Goal: Task Accomplishment & Management: Manage account settings

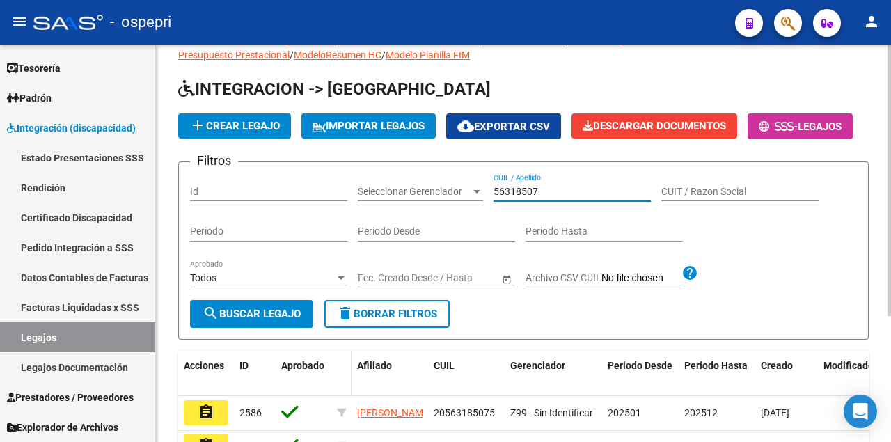
scroll to position [93, 0]
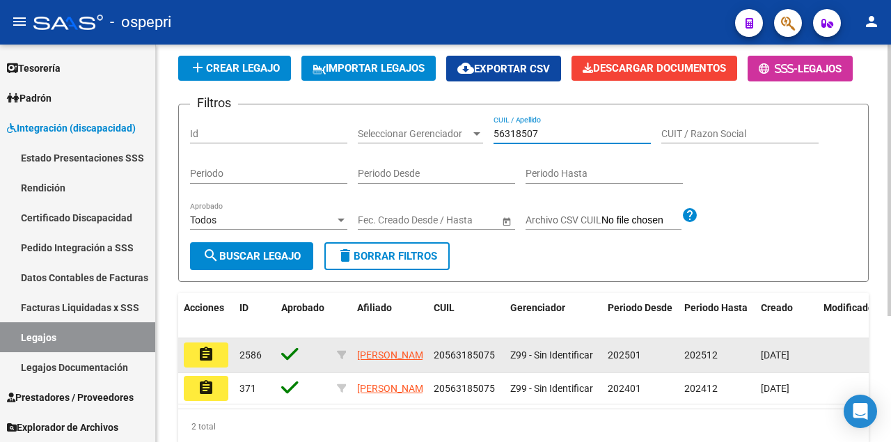
type input "56318507"
click at [207, 363] on mat-icon "assignment" at bounding box center [206, 354] width 17 height 17
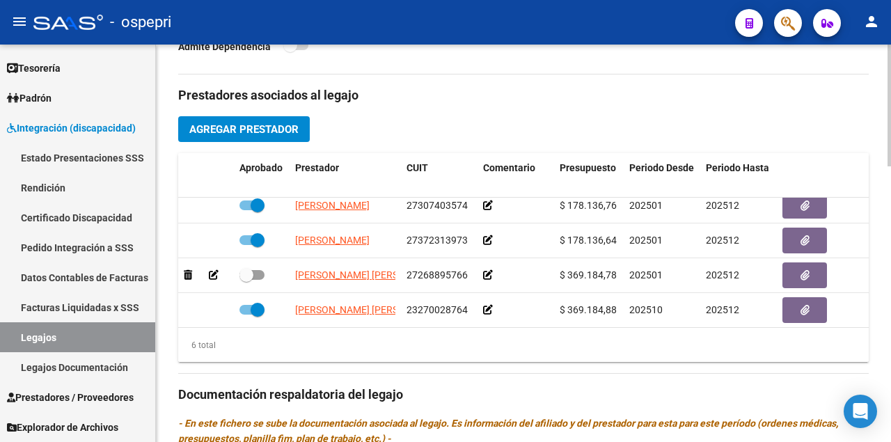
scroll to position [603, 0]
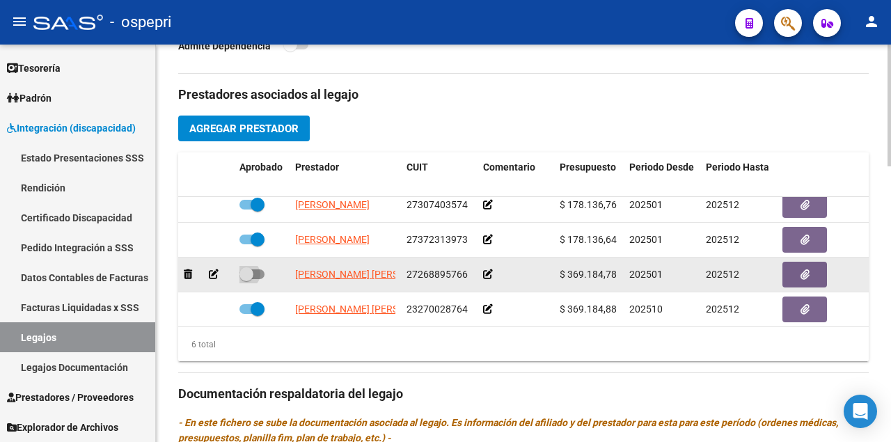
click at [256, 271] on span at bounding box center [251, 274] width 25 height 10
click at [246, 279] on input "checkbox" at bounding box center [246, 279] width 1 height 1
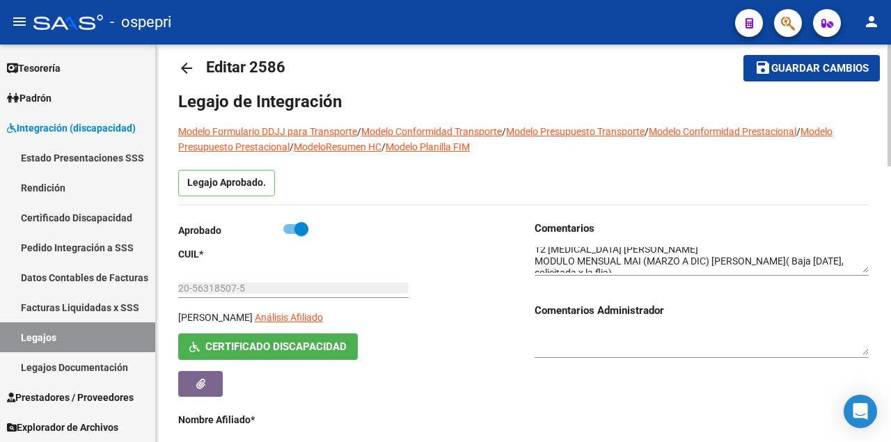
scroll to position [0, 0]
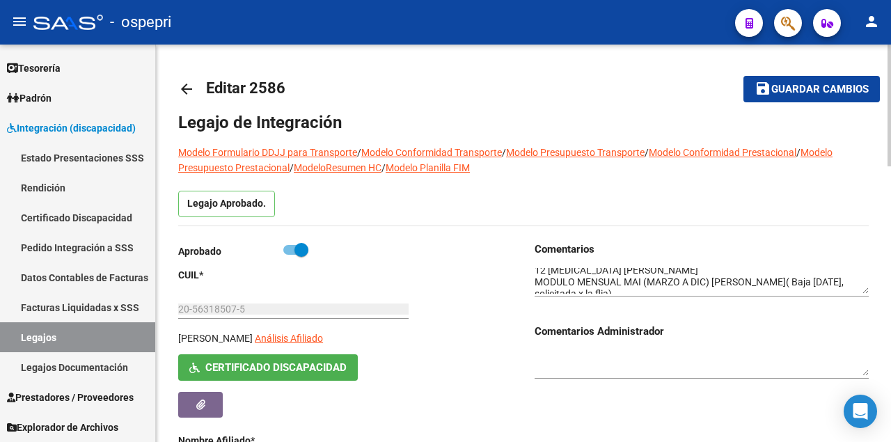
click at [835, 89] on span "Guardar cambios" at bounding box center [819, 90] width 97 height 13
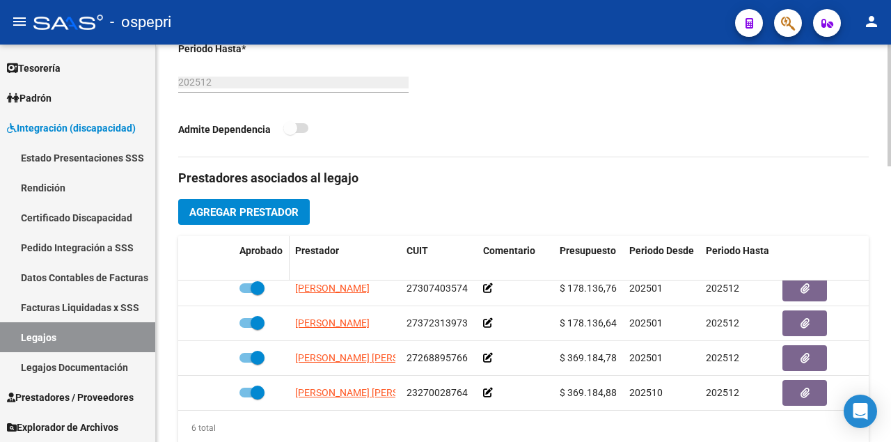
scroll to position [603, 0]
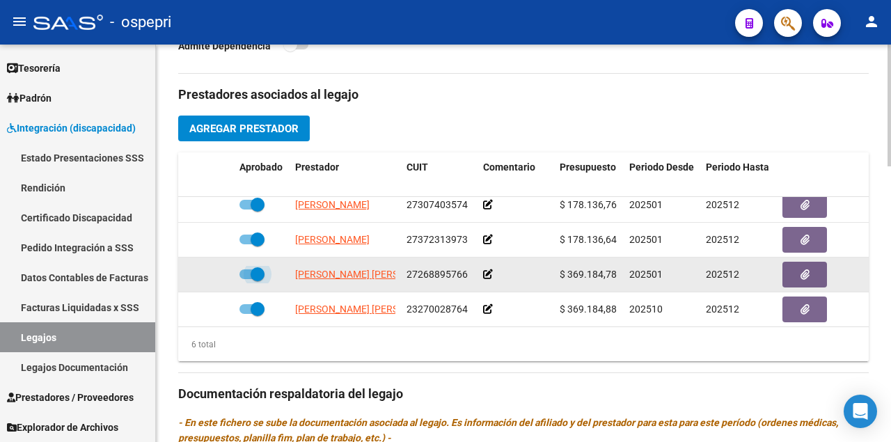
click at [249, 270] on span at bounding box center [251, 274] width 25 height 10
click at [246, 279] on input "checkbox" at bounding box center [246, 279] width 1 height 1
checkbox input "false"
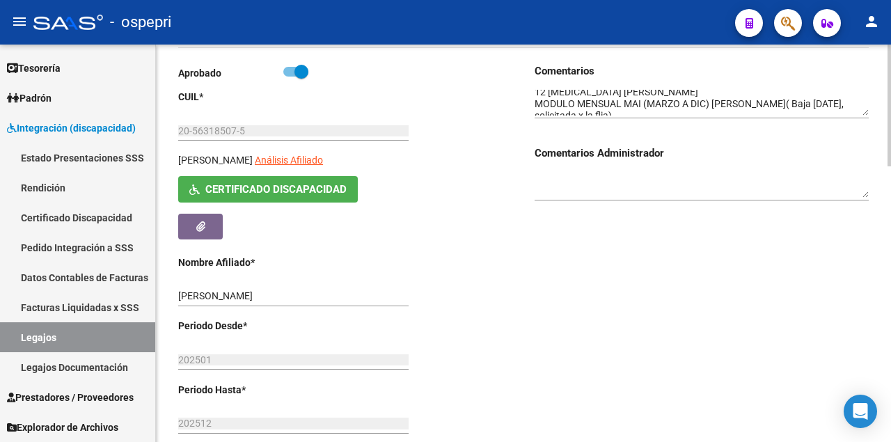
scroll to position [0, 0]
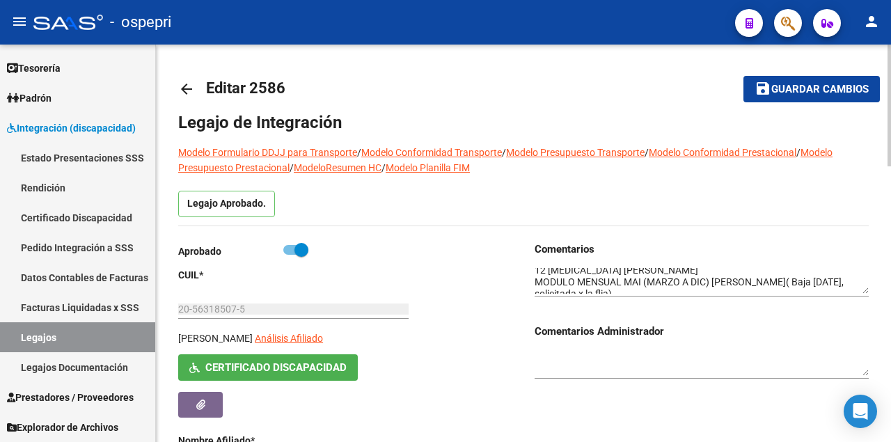
click at [796, 97] on button "save Guardar cambios" at bounding box center [811, 89] width 136 height 26
click at [69, 341] on link "Legajos" at bounding box center [77, 337] width 155 height 30
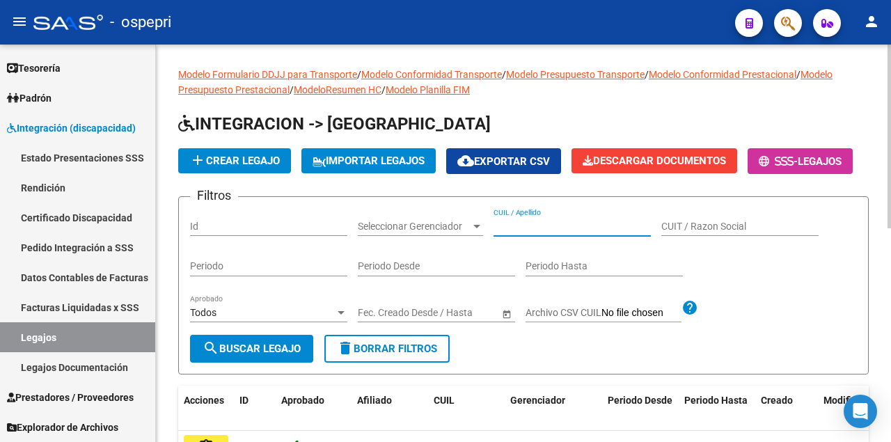
click at [588, 232] on input "CUIL / Apellido" at bounding box center [572, 227] width 157 height 12
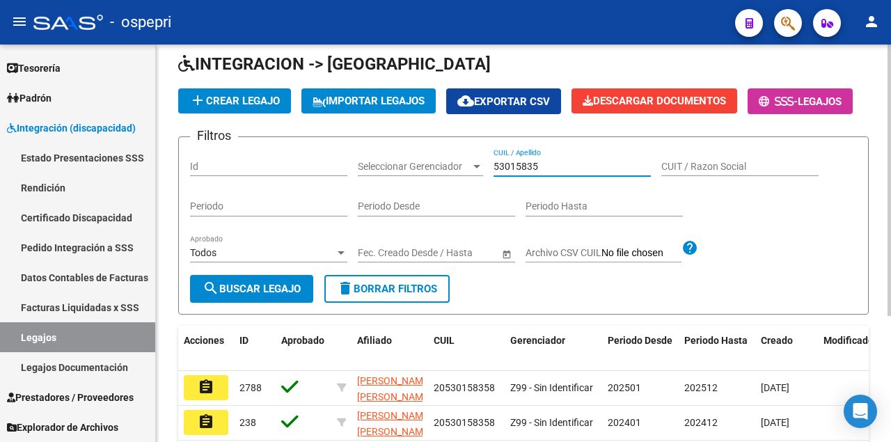
scroll to position [184, 0]
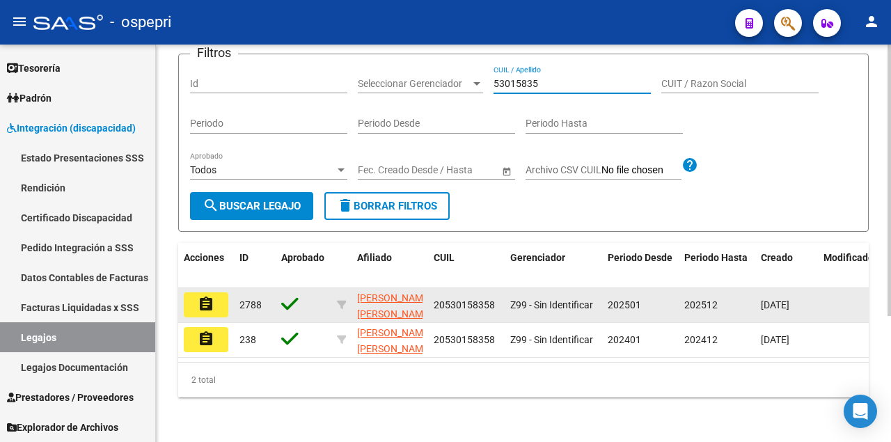
type input "53015835"
click at [212, 304] on mat-icon "assignment" at bounding box center [206, 304] width 17 height 17
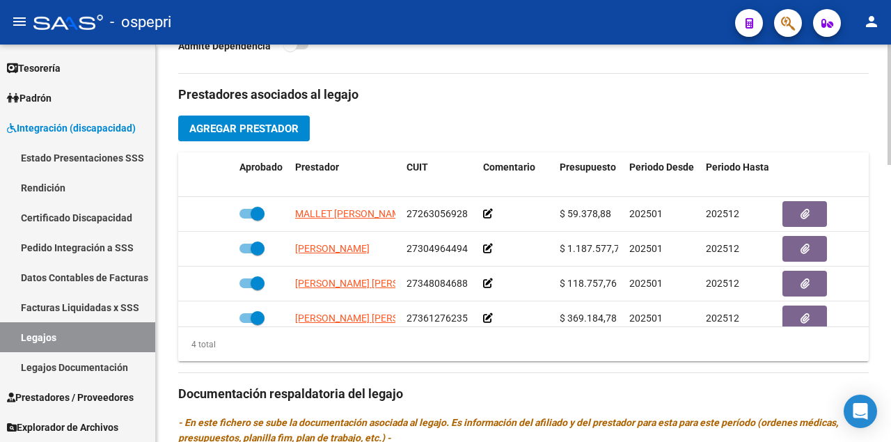
scroll to position [835, 0]
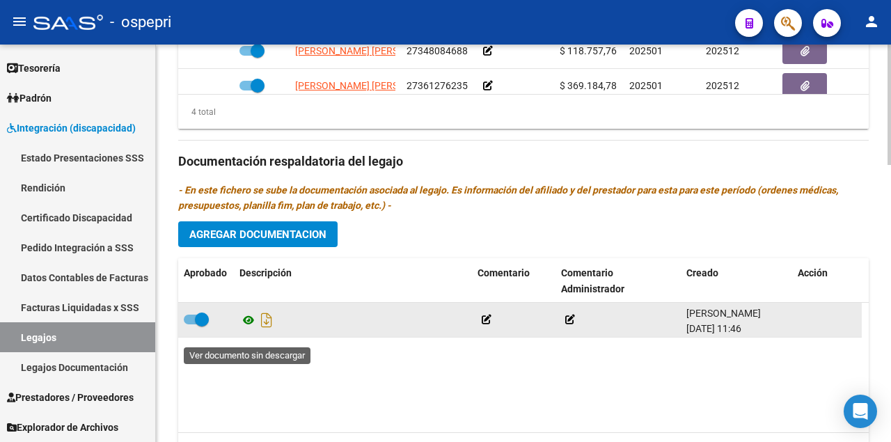
click at [247, 329] on icon at bounding box center [248, 320] width 18 height 17
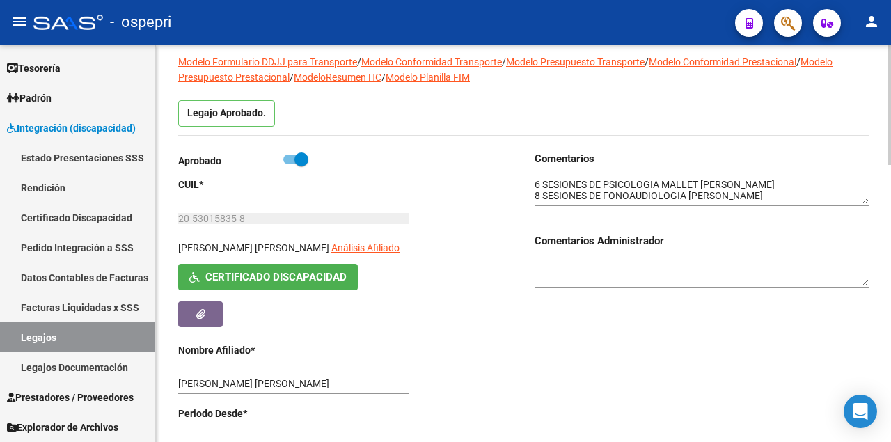
scroll to position [0, 0]
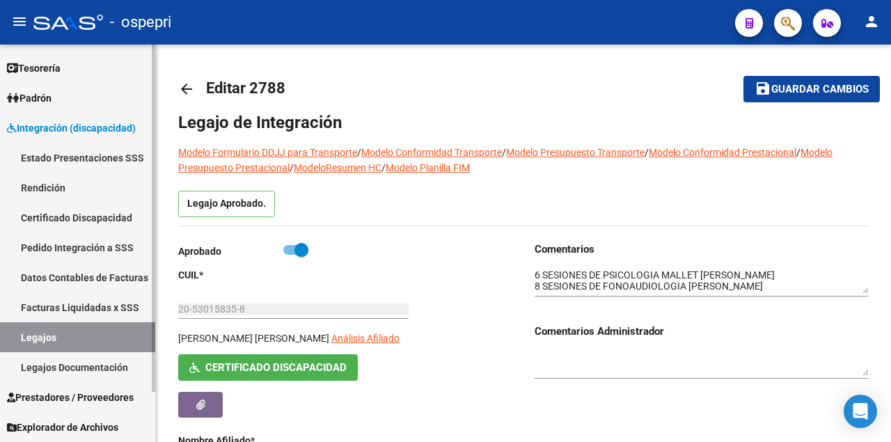
click at [74, 343] on link "Legajos" at bounding box center [77, 337] width 155 height 30
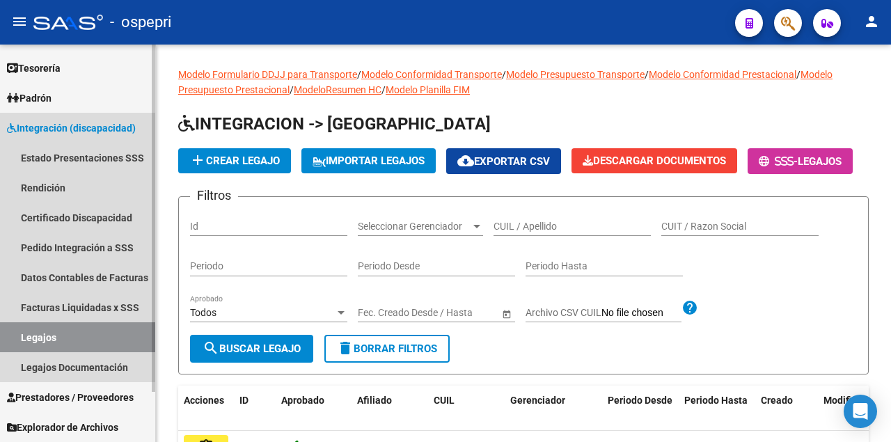
click at [74, 339] on link "Legajos" at bounding box center [77, 337] width 155 height 30
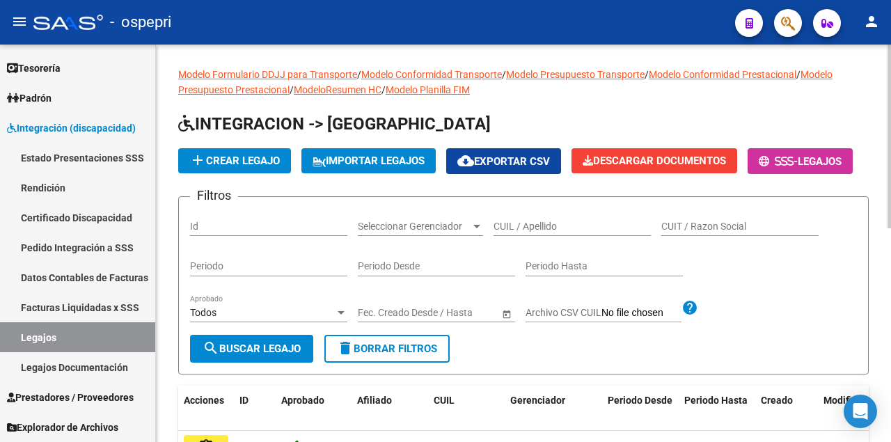
drag, startPoint x: 513, startPoint y: 259, endPoint x: 523, endPoint y: 254, distance: 10.9
click at [514, 232] on input "CUIL / Apellido" at bounding box center [572, 227] width 157 height 12
type input "45980007"
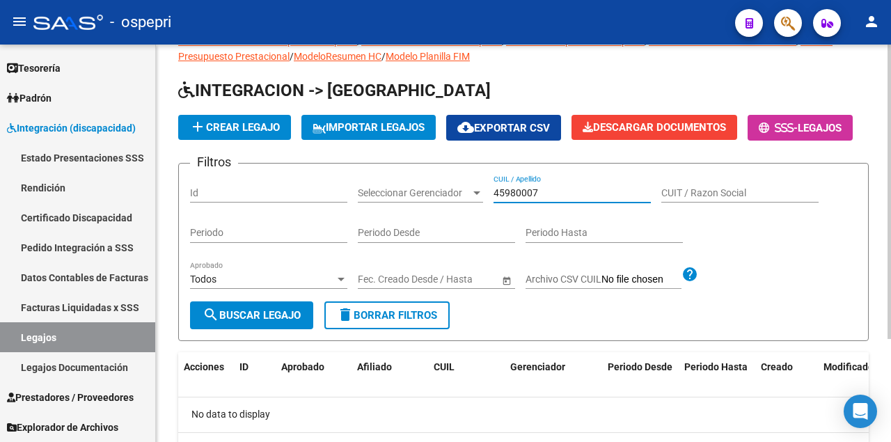
scroll to position [138, 0]
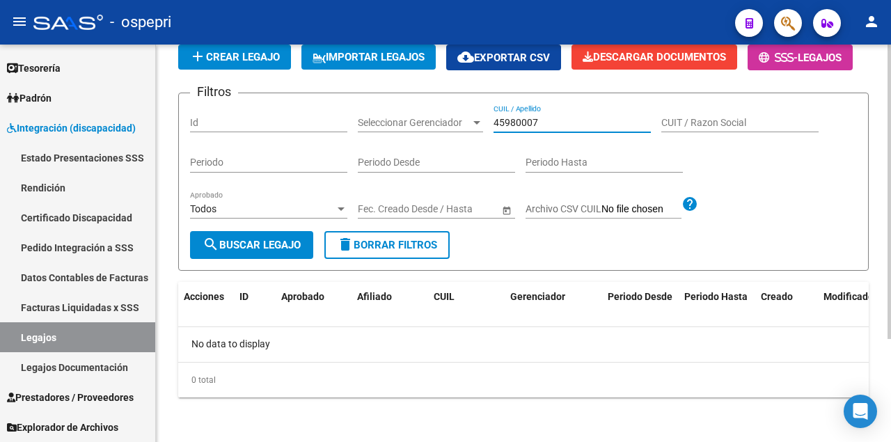
drag, startPoint x: 542, startPoint y: 124, endPoint x: 494, endPoint y: 124, distance: 48.0
click at [494, 124] on input "45980007" at bounding box center [572, 123] width 157 height 12
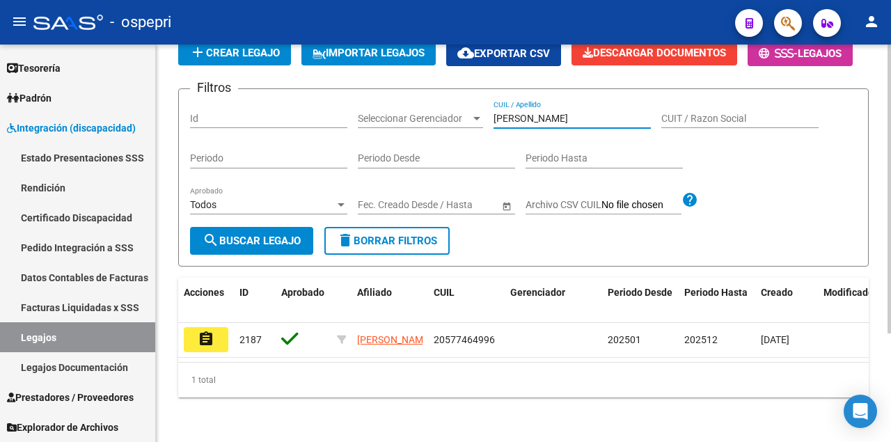
drag, startPoint x: 523, startPoint y: 125, endPoint x: 473, endPoint y: 123, distance: 50.9
click at [473, 123] on div "Filtros Id Seleccionar Gerenciador Seleccionar Gerenciador [PERSON_NAME] CUIL /…" at bounding box center [523, 163] width 667 height 127
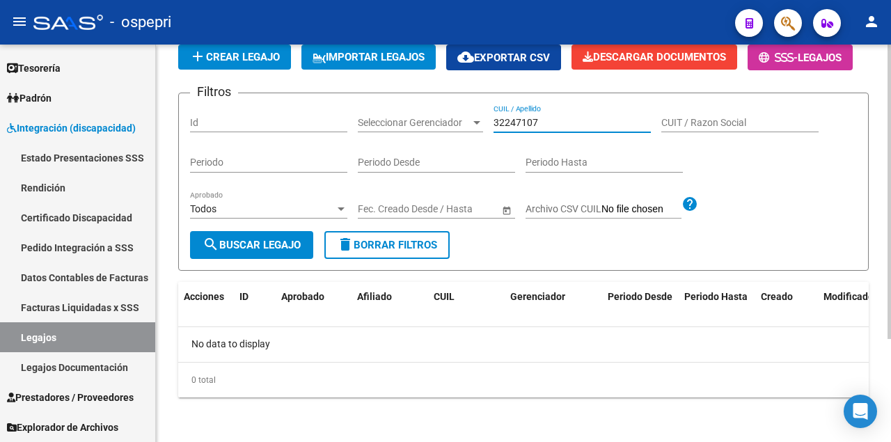
drag, startPoint x: 541, startPoint y: 120, endPoint x: 493, endPoint y: 123, distance: 48.1
click at [494, 123] on input "32247107" at bounding box center [572, 123] width 157 height 12
drag, startPoint x: 541, startPoint y: 121, endPoint x: 473, endPoint y: 123, distance: 67.5
click at [473, 123] on div "Filtros Id Seleccionar Gerenciador Seleccionar Gerenciador 27797273 CUIL / Apel…" at bounding box center [523, 167] width 667 height 127
type input "27797273"
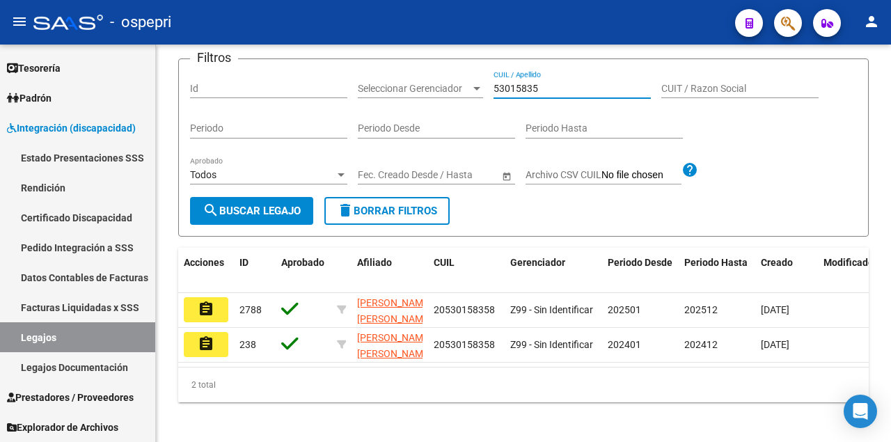
type input "53015835"
click at [200, 317] on mat-icon "assignment" at bounding box center [206, 309] width 17 height 17
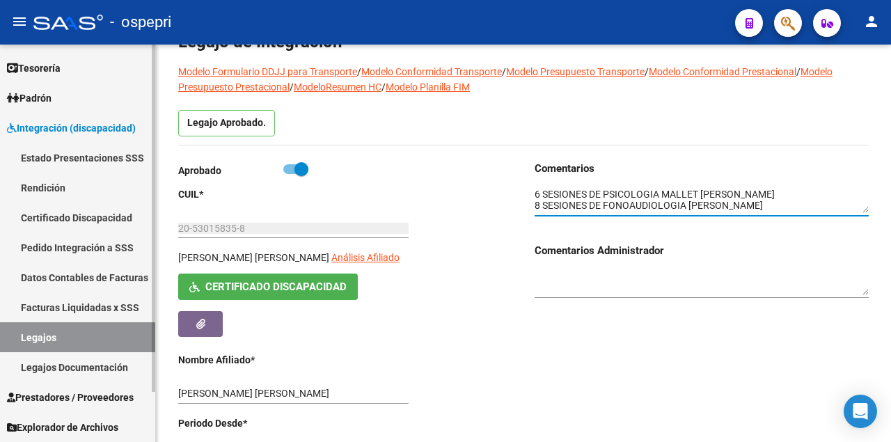
scroll to position [46, 0]
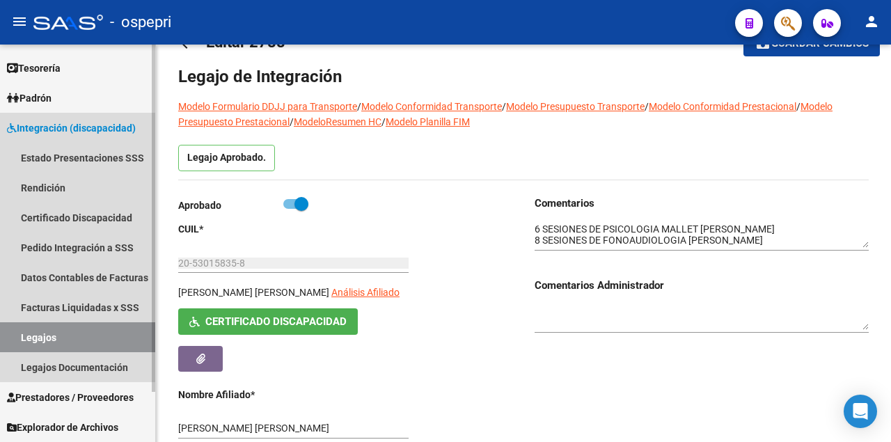
click at [47, 341] on link "Legajos" at bounding box center [77, 337] width 155 height 30
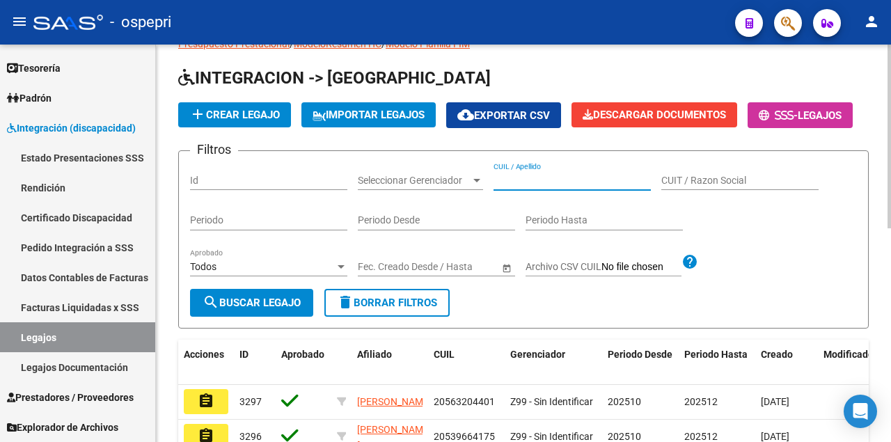
click at [532, 187] on input "CUIL / Apellido" at bounding box center [572, 181] width 157 height 12
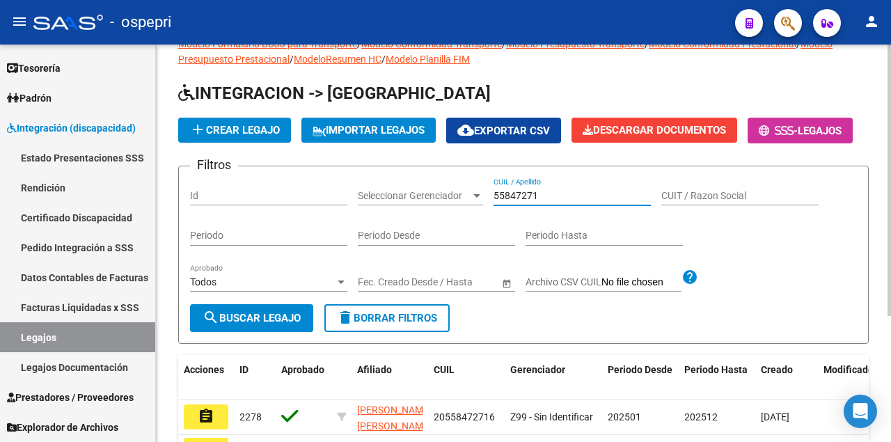
scroll to position [184, 0]
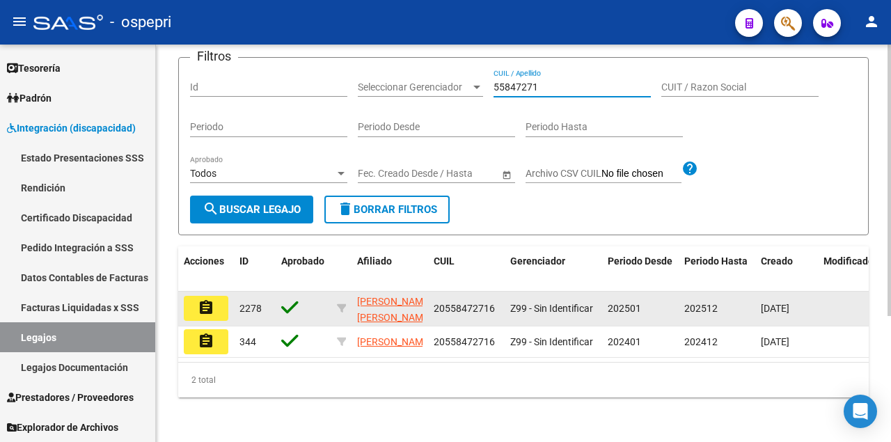
type input "55847271"
click at [209, 299] on mat-icon "assignment" at bounding box center [206, 307] width 17 height 17
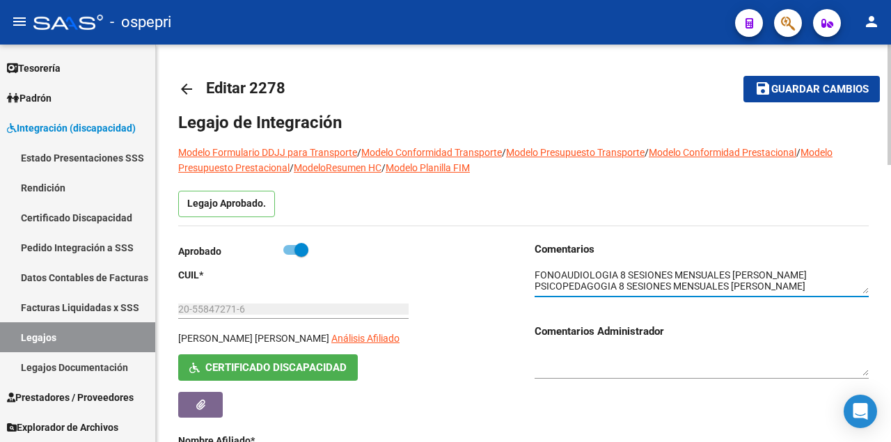
click at [859, 283] on textarea at bounding box center [702, 281] width 334 height 26
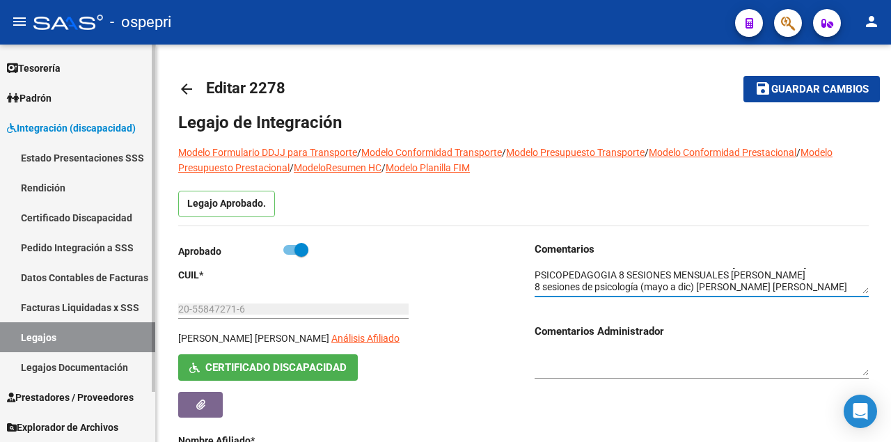
click at [74, 342] on link "Legajos" at bounding box center [77, 337] width 155 height 30
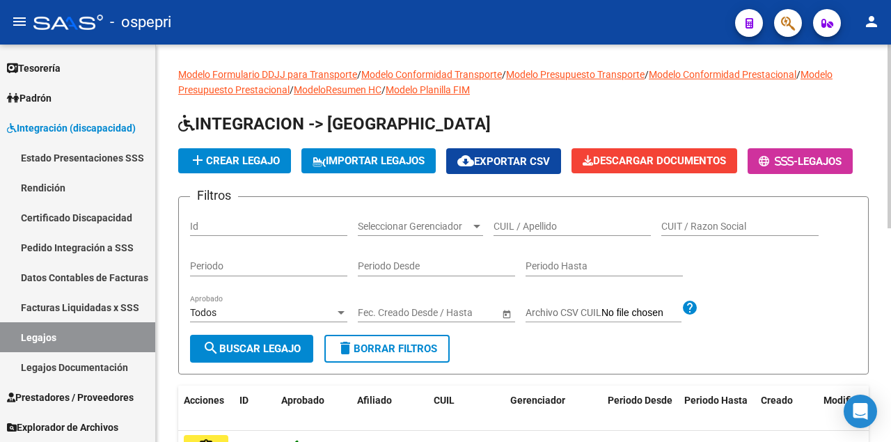
click at [532, 232] on input "CUIL / Apellido" at bounding box center [572, 227] width 157 height 12
type input "52322491"
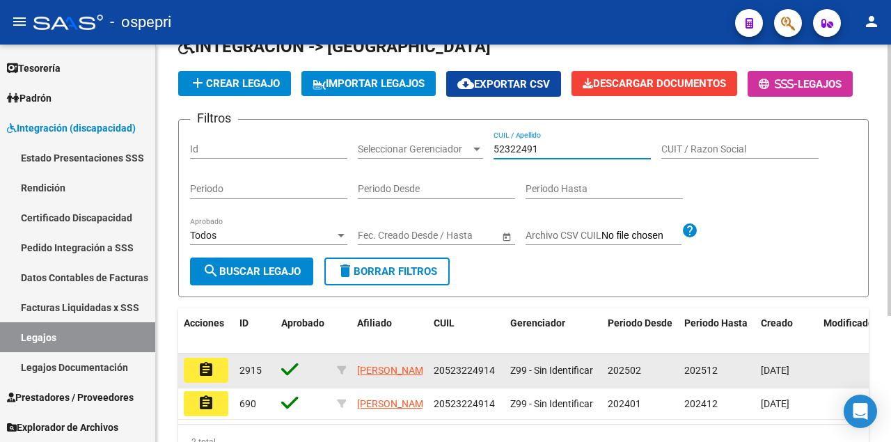
scroll to position [184, 0]
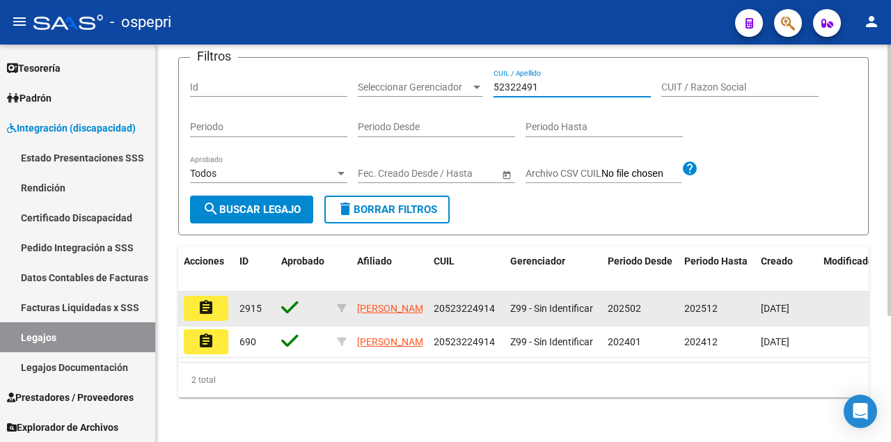
click at [202, 299] on mat-icon "assignment" at bounding box center [206, 307] width 17 height 17
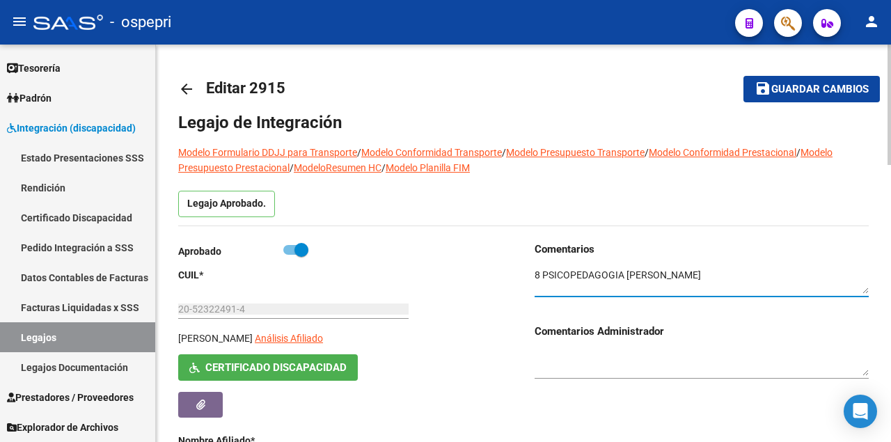
click at [768, 276] on textarea at bounding box center [702, 281] width 334 height 26
click at [113, 340] on link "Legajos" at bounding box center [77, 337] width 155 height 30
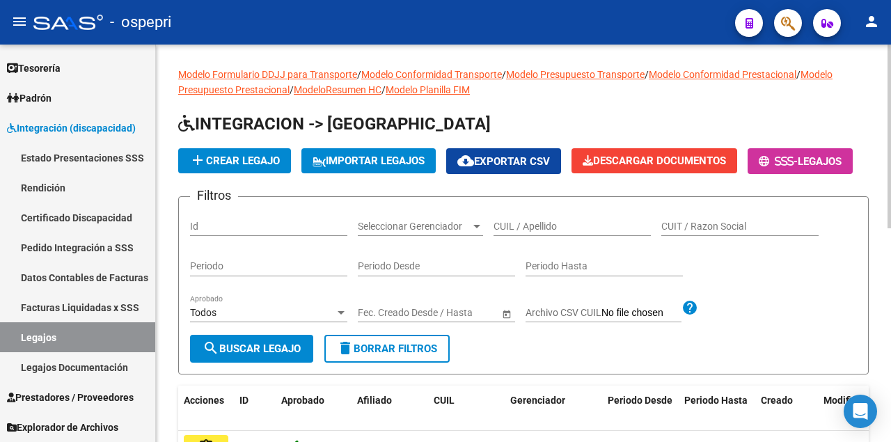
click at [516, 232] on input "CUIL / Apellido" at bounding box center [572, 227] width 157 height 12
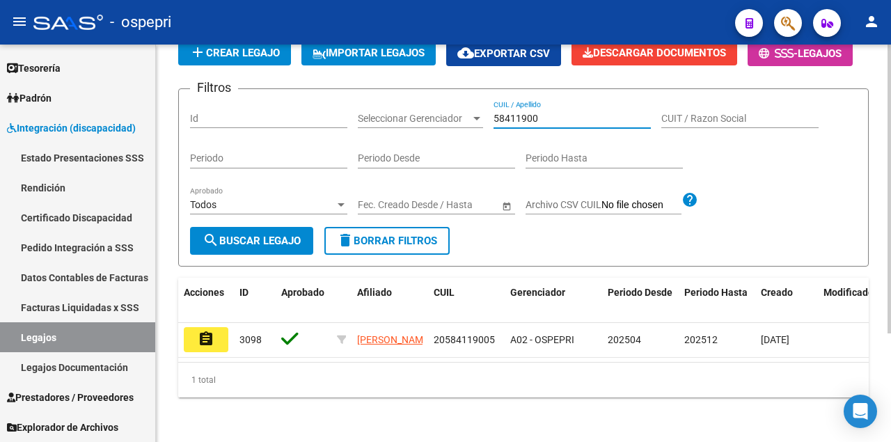
scroll to position [149, 0]
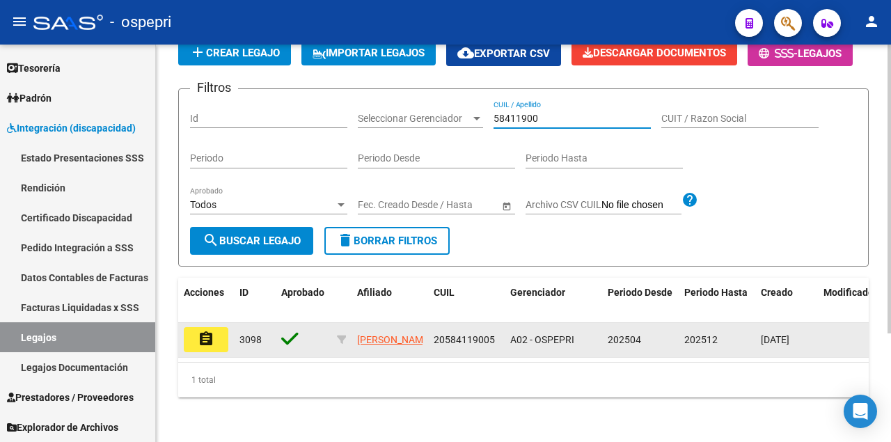
type input "58411900"
click at [200, 331] on mat-icon "assignment" at bounding box center [206, 339] width 17 height 17
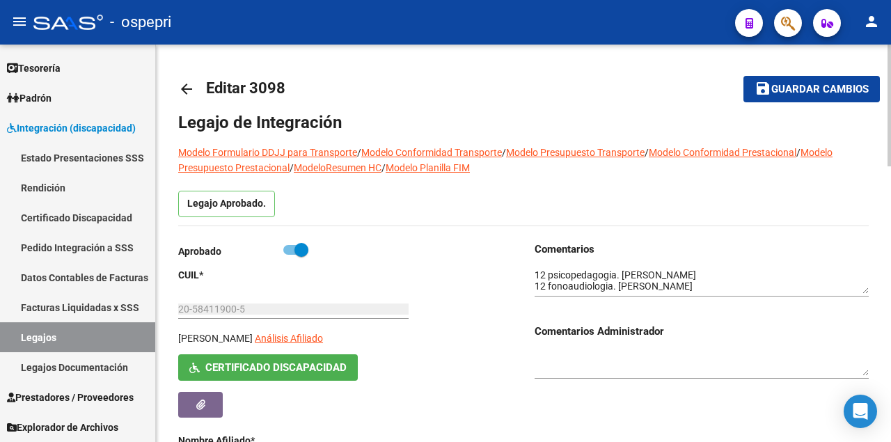
click at [788, 283] on textarea at bounding box center [702, 281] width 334 height 26
click at [794, 288] on textarea at bounding box center [702, 281] width 334 height 26
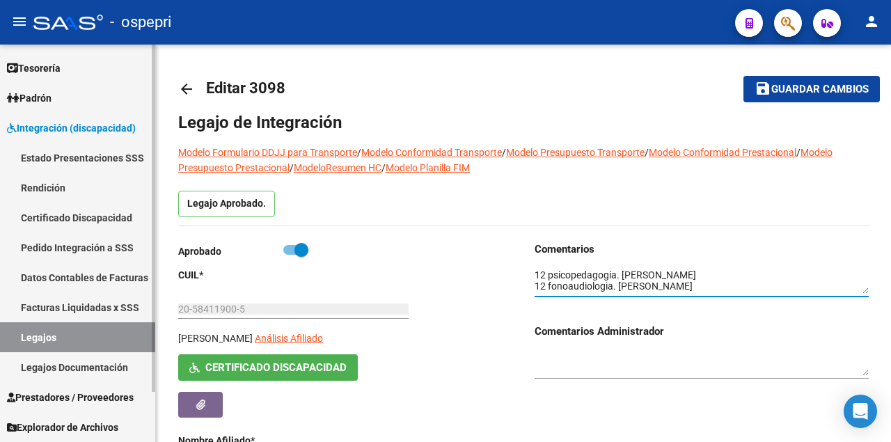
click at [85, 340] on link "Legajos" at bounding box center [77, 337] width 155 height 30
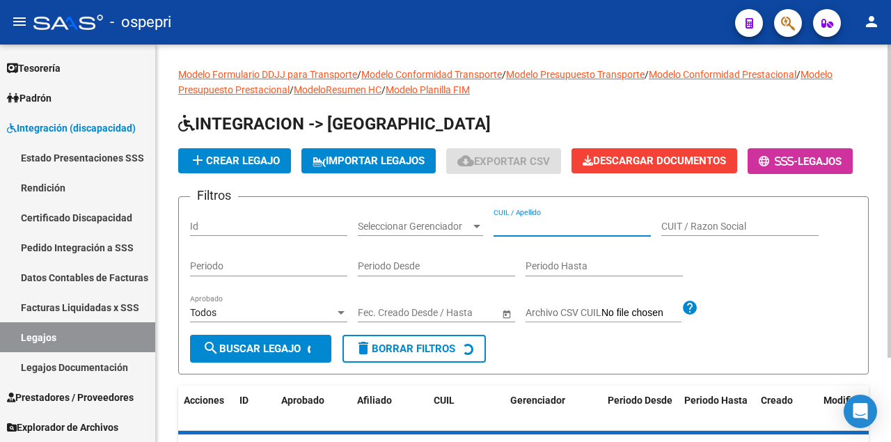
click at [514, 232] on input "CUIL / Apellido" at bounding box center [572, 227] width 157 height 12
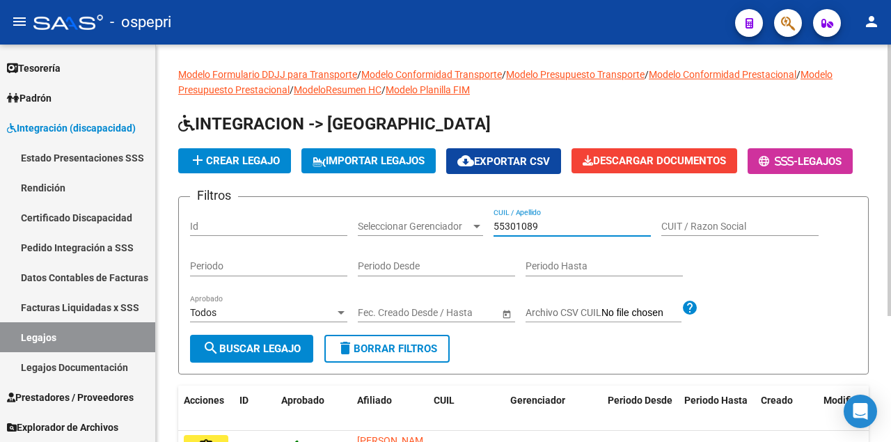
scroll to position [184, 0]
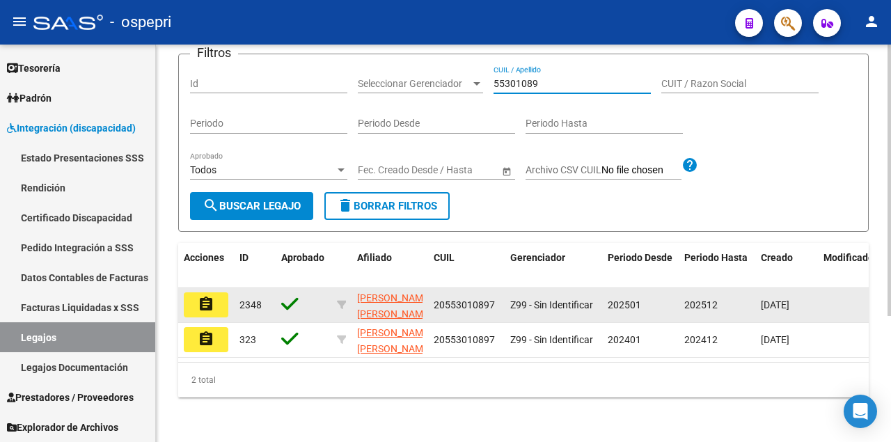
type input "55301089"
click at [207, 296] on mat-icon "assignment" at bounding box center [206, 304] width 17 height 17
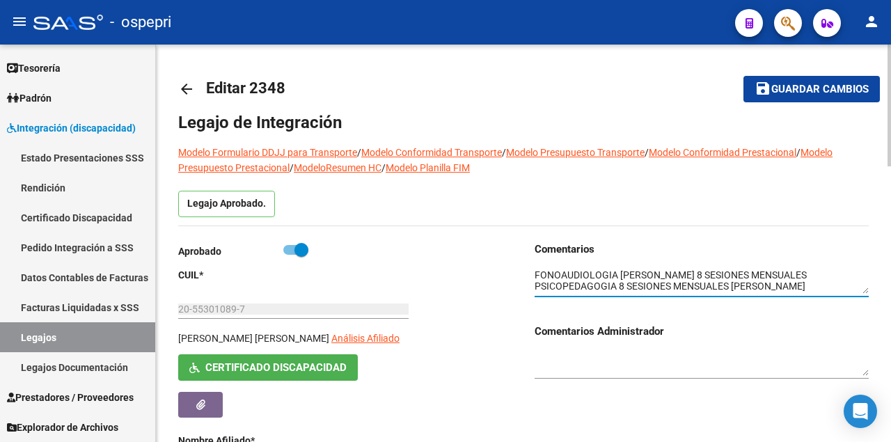
scroll to position [11, 0]
click at [98, 327] on link "Legajos" at bounding box center [77, 337] width 155 height 30
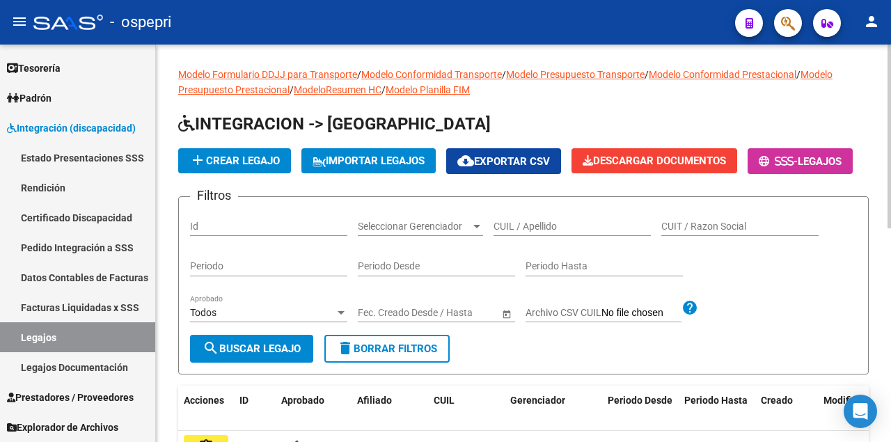
click at [538, 232] on input "CUIL / Apellido" at bounding box center [572, 227] width 157 height 12
click at [575, 232] on input "CUIL / Apellido" at bounding box center [572, 227] width 157 height 12
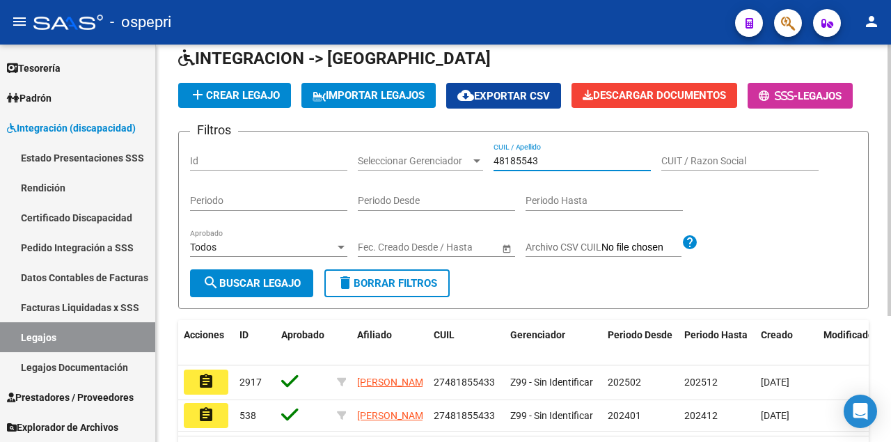
scroll to position [184, 0]
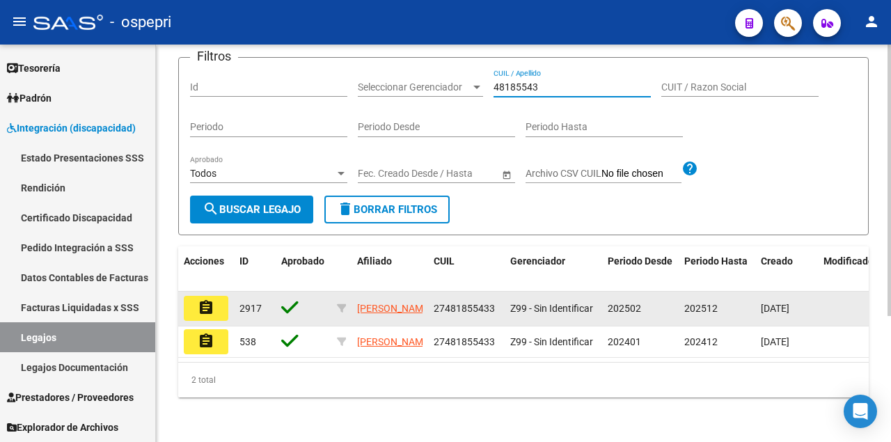
type input "48185543"
click at [205, 301] on mat-icon "assignment" at bounding box center [206, 307] width 17 height 17
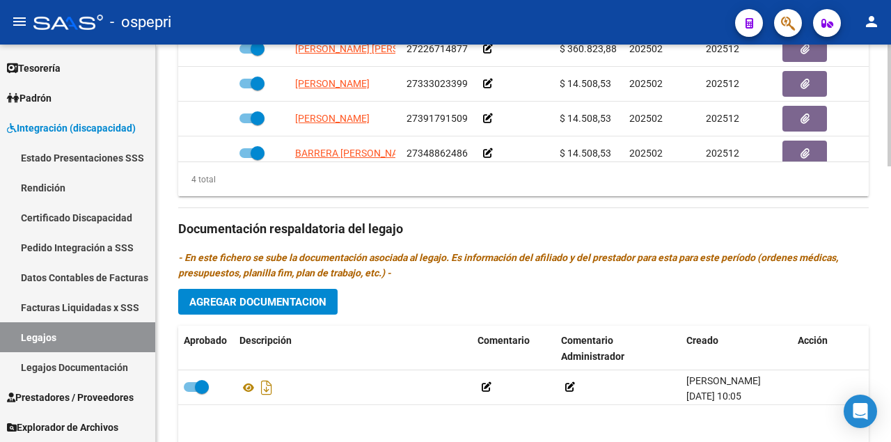
scroll to position [881, 0]
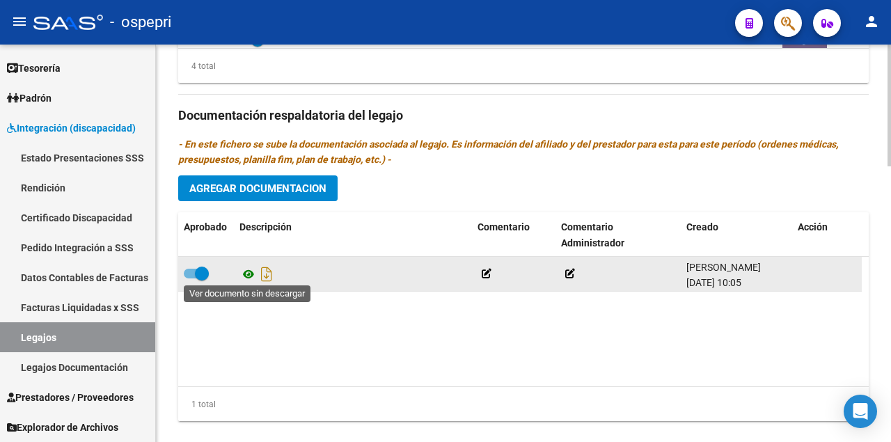
click at [247, 271] on icon at bounding box center [248, 274] width 18 height 17
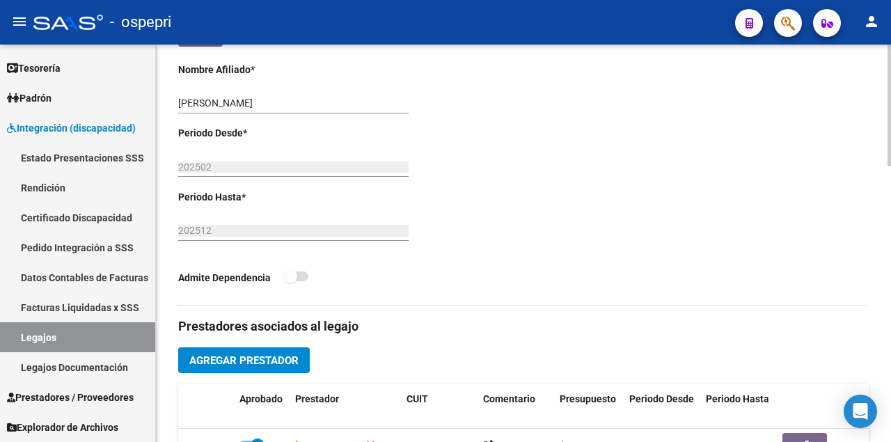
scroll to position [93, 0]
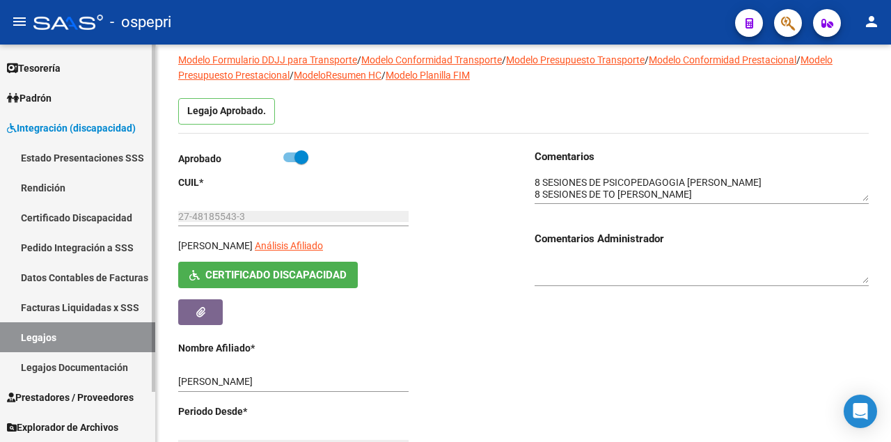
click at [104, 334] on link "Legajos" at bounding box center [77, 337] width 155 height 30
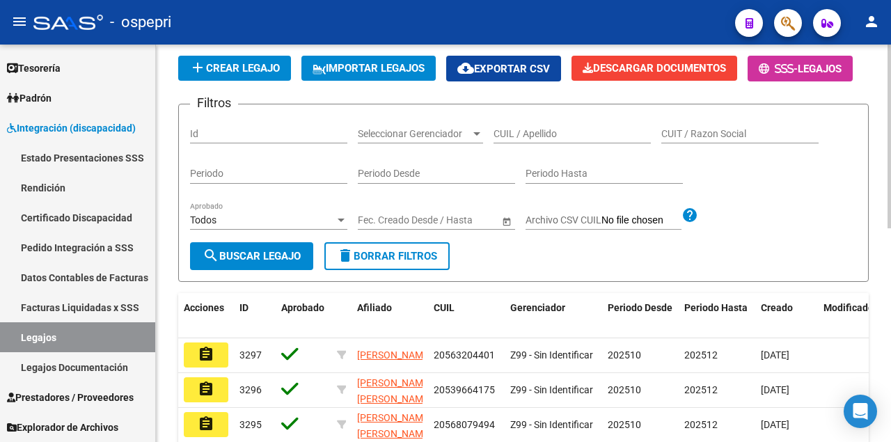
click at [576, 140] on input "CUIL / Apellido" at bounding box center [572, 134] width 157 height 12
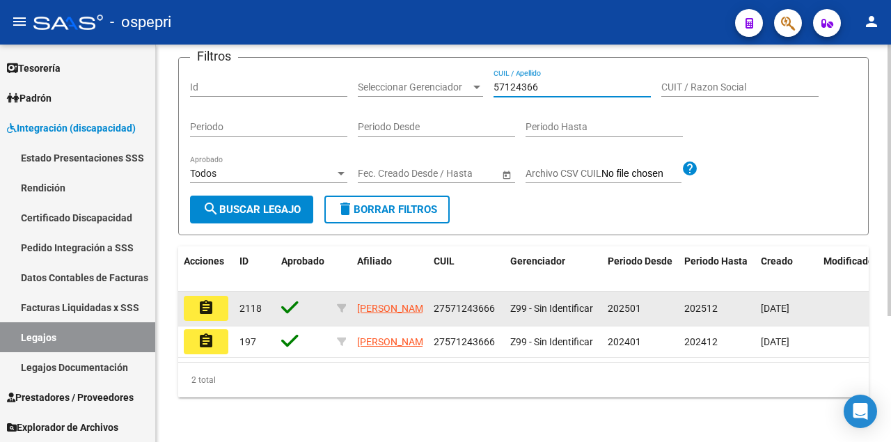
scroll to position [184, 0]
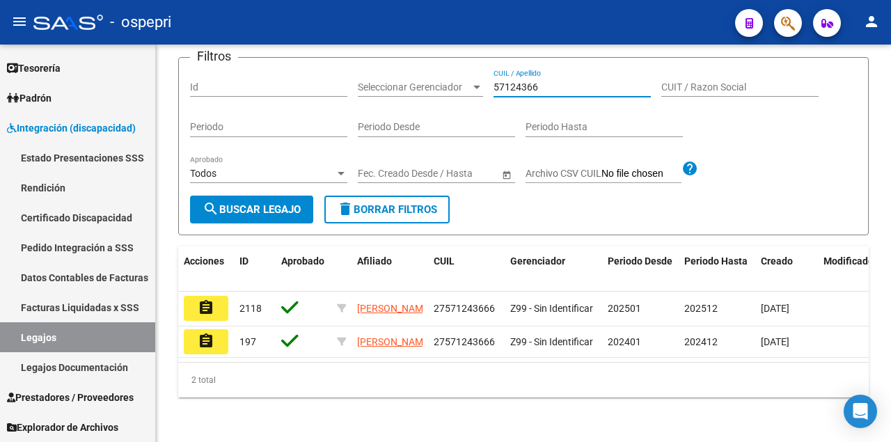
type input "57124366"
click at [205, 299] on mat-icon "assignment" at bounding box center [206, 307] width 17 height 17
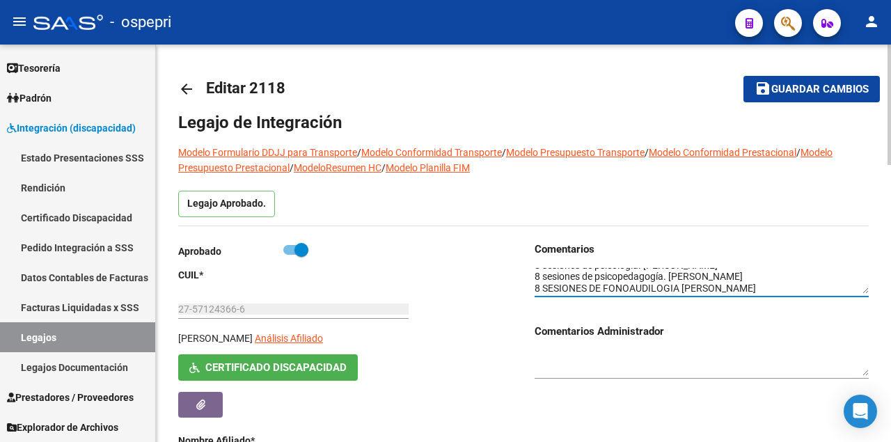
scroll to position [11, 0]
click at [54, 340] on link "Legajos" at bounding box center [77, 337] width 155 height 30
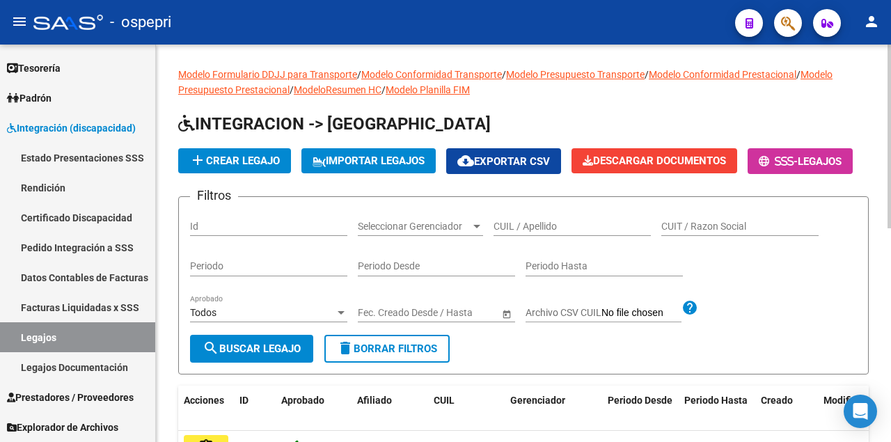
click at [548, 232] on input "CUIL / Apellido" at bounding box center [572, 227] width 157 height 12
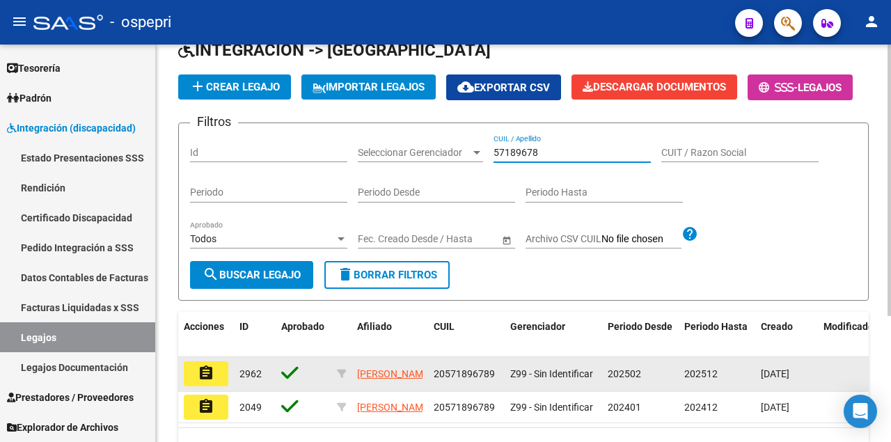
scroll to position [184, 0]
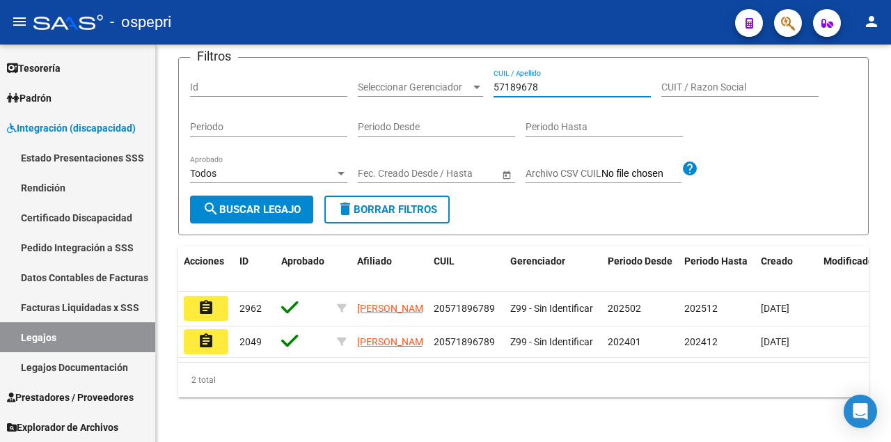
type input "57189678"
click at [202, 306] on button "assignment" at bounding box center [206, 308] width 45 height 25
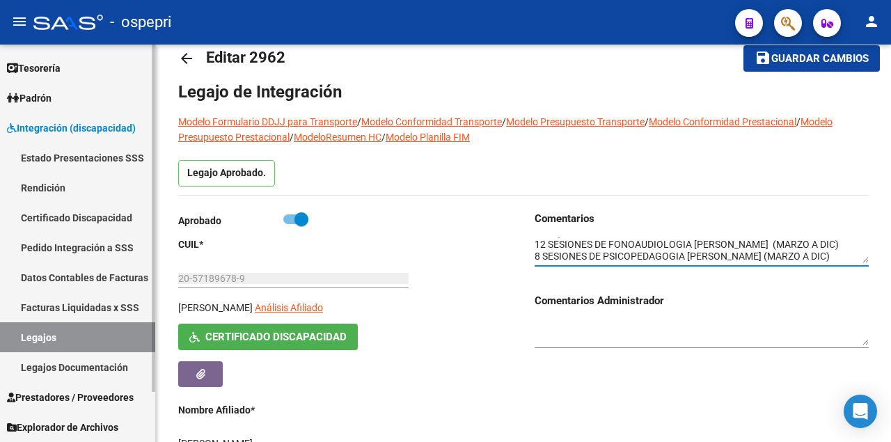
scroll to position [46, 0]
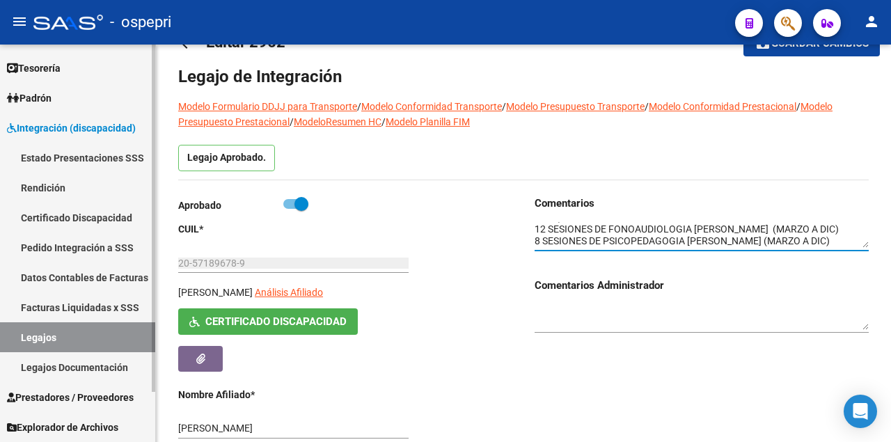
click at [71, 347] on link "Legajos" at bounding box center [77, 337] width 155 height 30
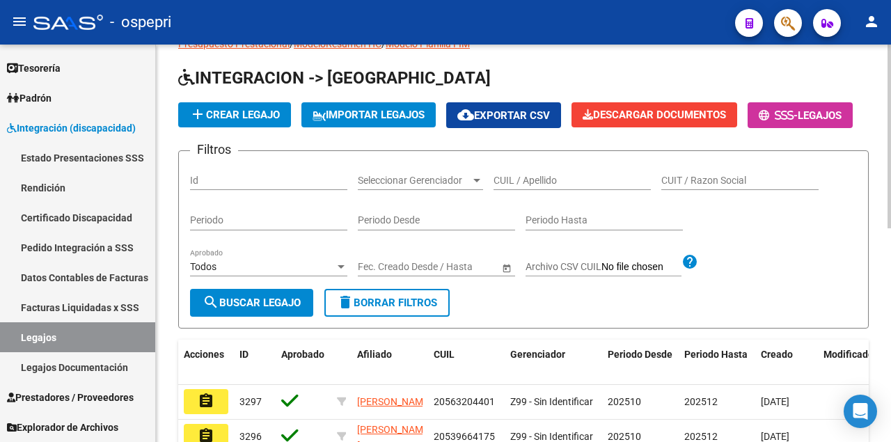
click at [527, 187] on input "CUIL / Apellido" at bounding box center [572, 181] width 157 height 12
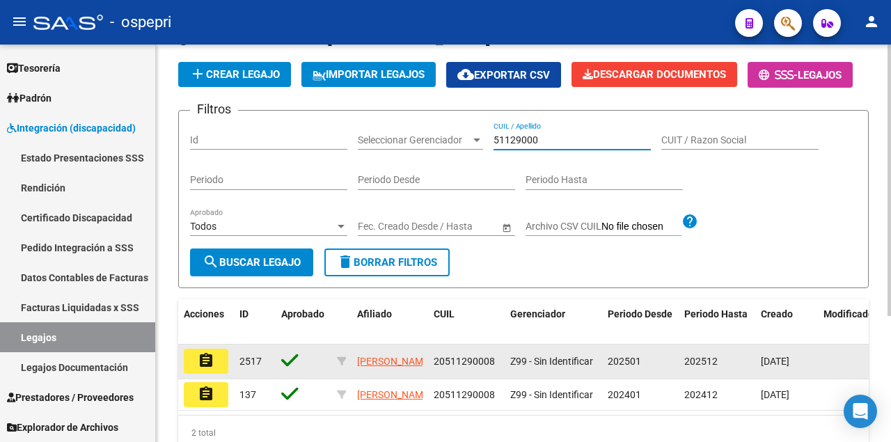
scroll to position [184, 0]
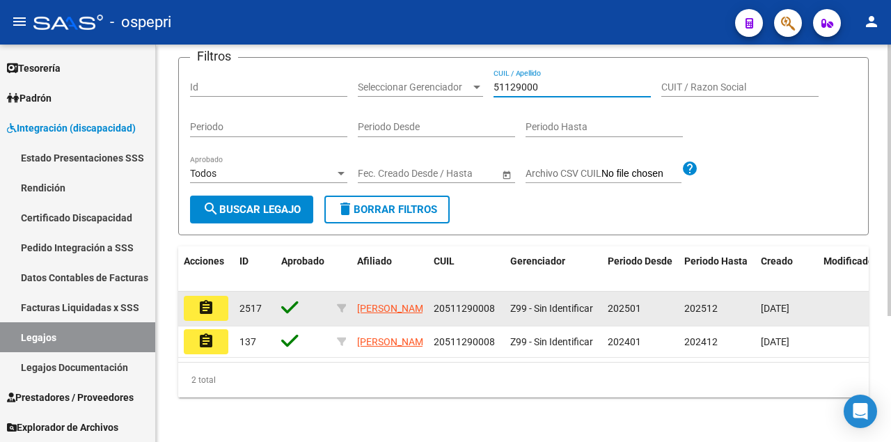
type input "51129000"
click at [202, 299] on mat-icon "assignment" at bounding box center [206, 307] width 17 height 17
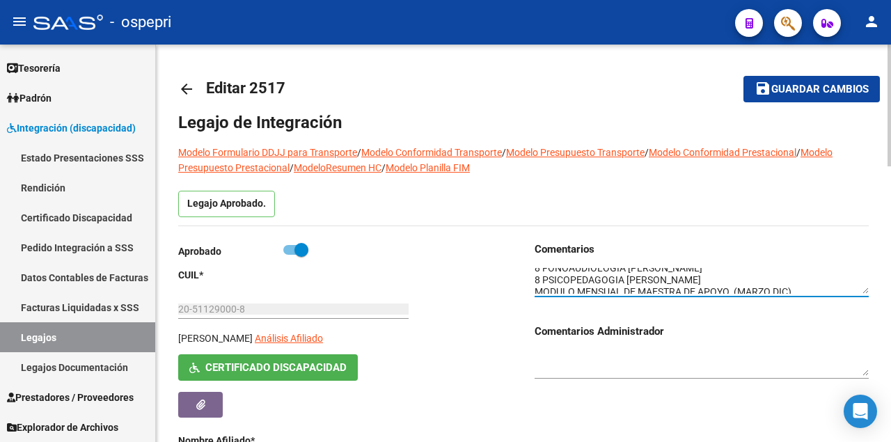
scroll to position [23, 0]
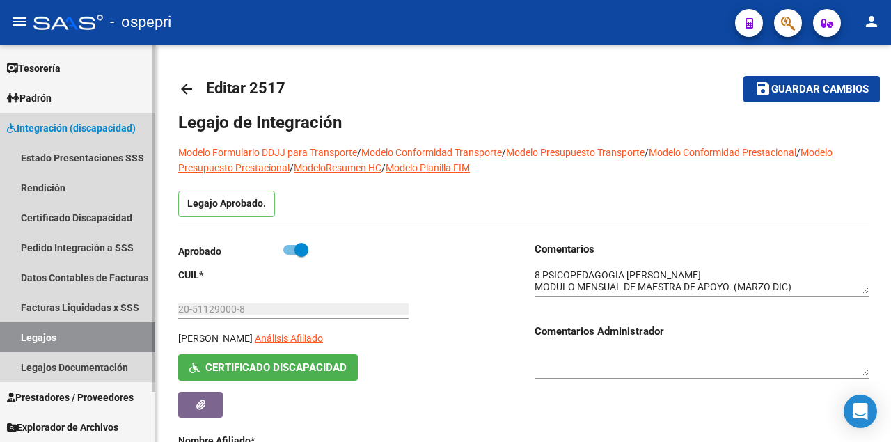
click at [68, 340] on link "Legajos" at bounding box center [77, 337] width 155 height 30
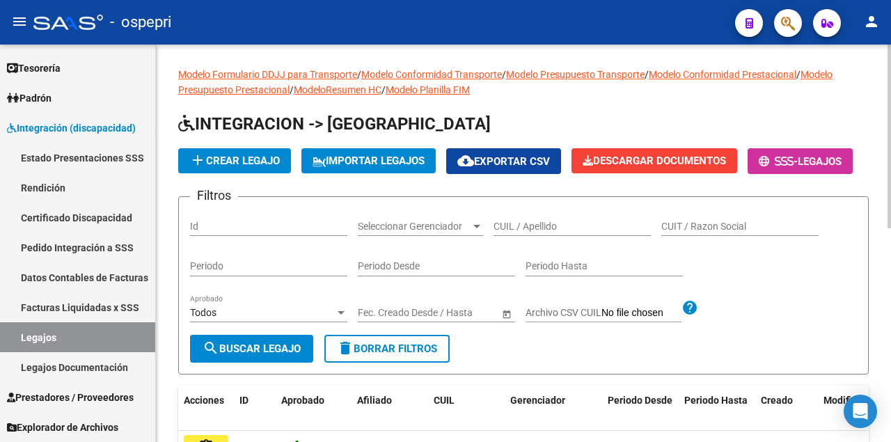
click at [565, 232] on input "CUIL / Apellido" at bounding box center [572, 227] width 157 height 12
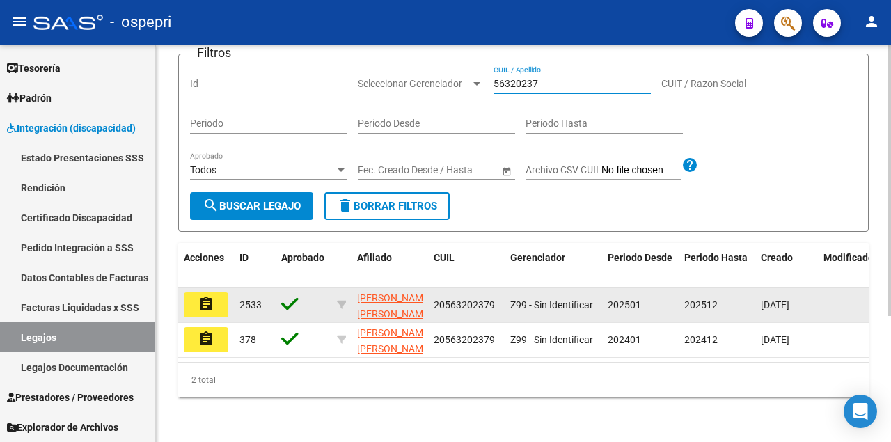
scroll to position [184, 0]
type input "56320237"
click at [211, 302] on mat-icon "assignment" at bounding box center [206, 304] width 17 height 17
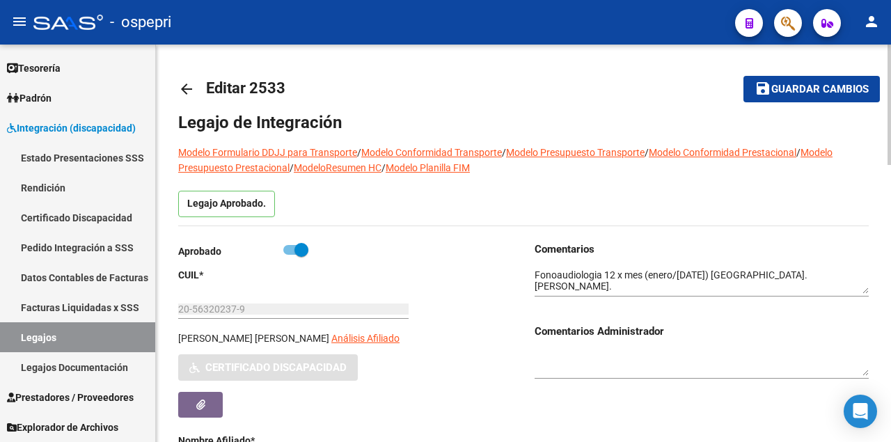
type input "[PERSON_NAME] [PERSON_NAME]"
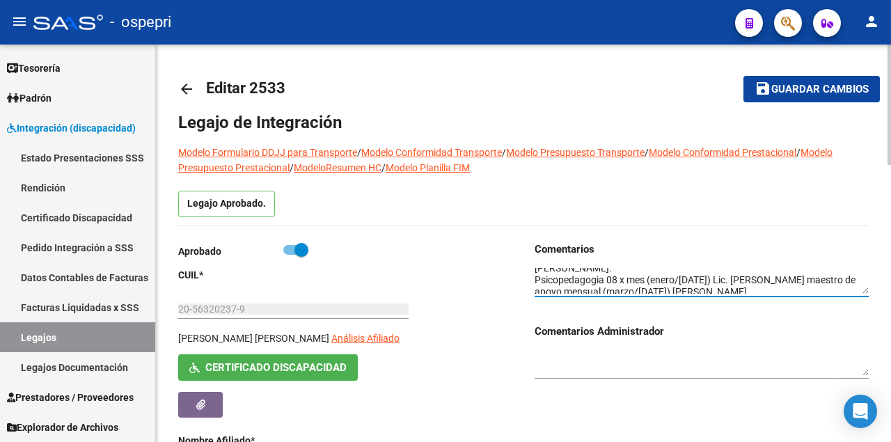
scroll to position [23, 0]
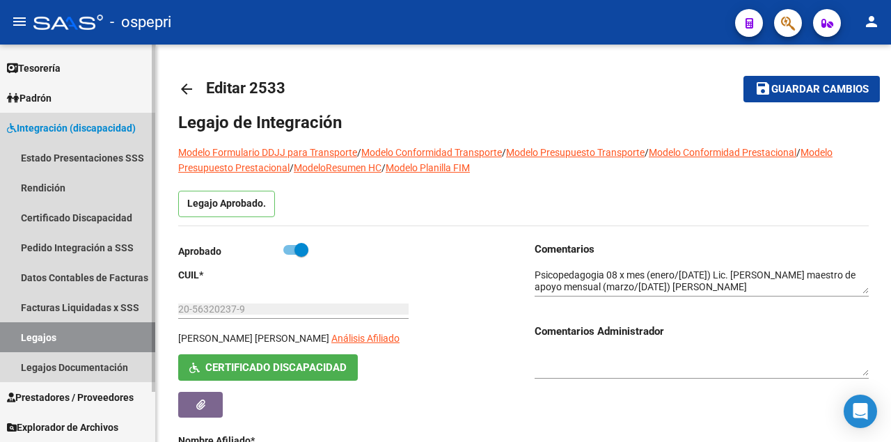
click at [72, 337] on link "Legajos" at bounding box center [77, 337] width 155 height 30
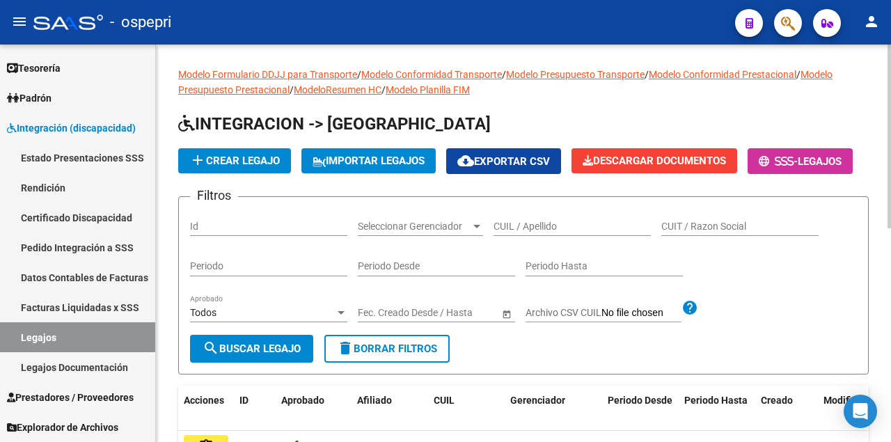
click at [528, 232] on input "CUIL / Apellido" at bounding box center [572, 227] width 157 height 12
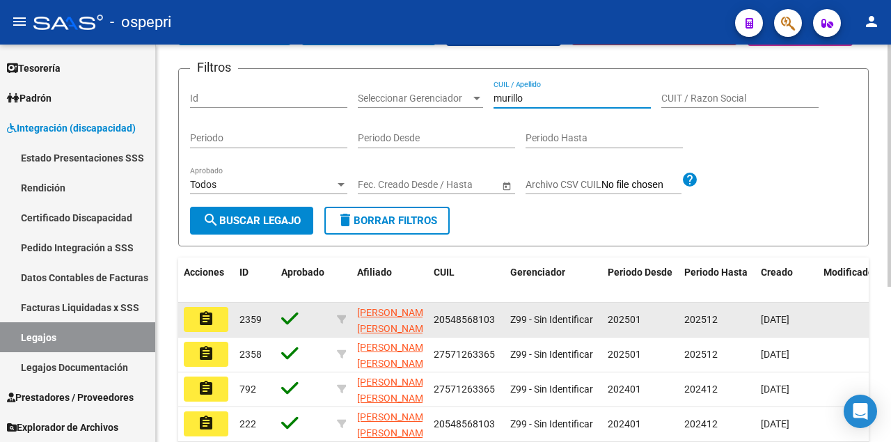
scroll to position [185, 0]
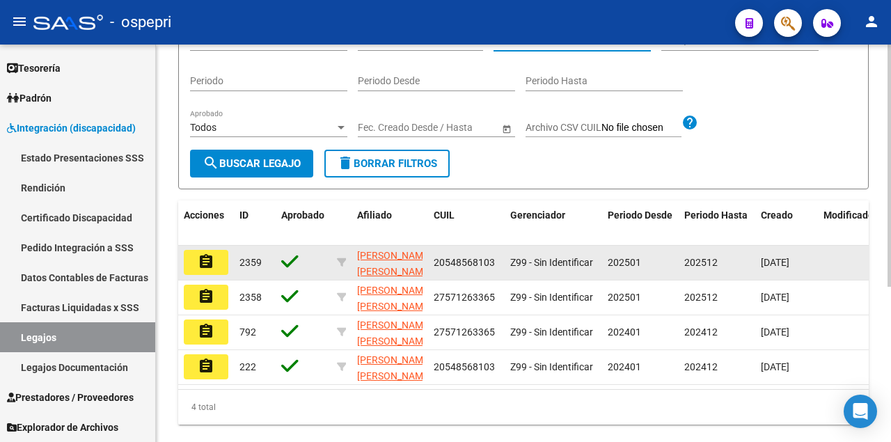
type input "murillo"
click at [218, 275] on button "assignment" at bounding box center [206, 262] width 45 height 25
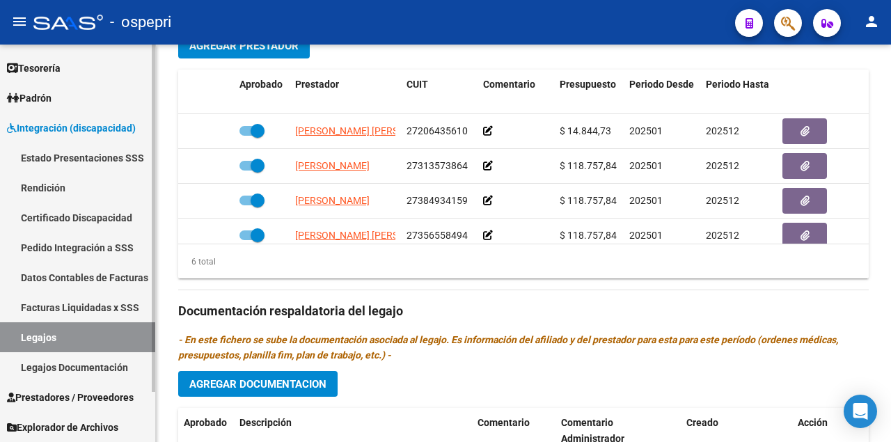
click at [81, 337] on link "Legajos" at bounding box center [77, 337] width 155 height 30
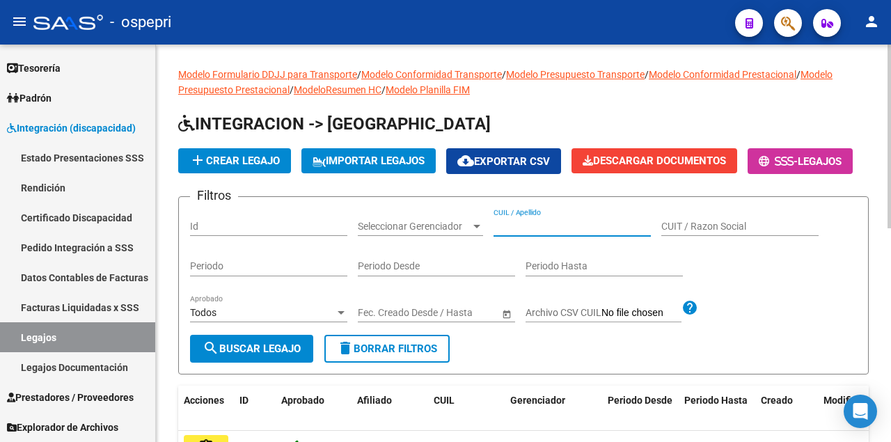
click at [550, 232] on input "CUIL / Apellido" at bounding box center [572, 227] width 157 height 12
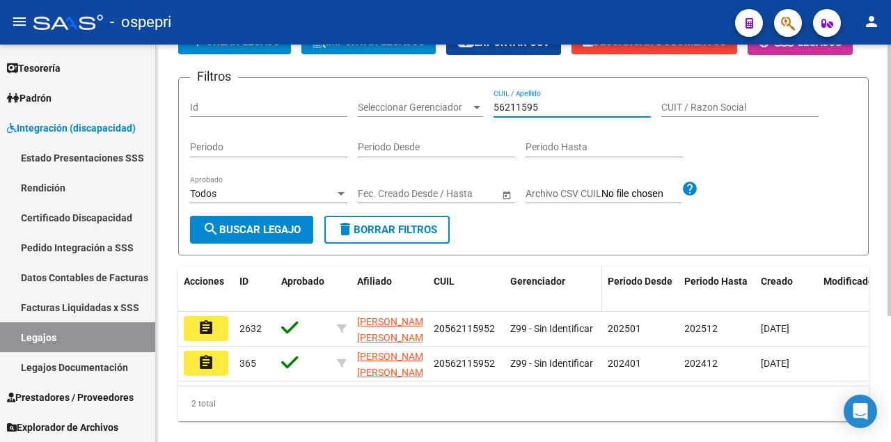
scroll to position [139, 0]
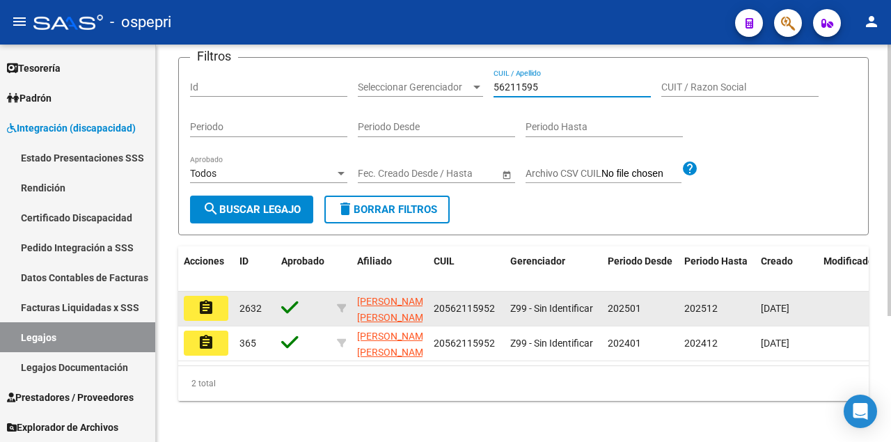
type input "56211595"
click at [204, 316] on mat-icon "assignment" at bounding box center [206, 307] width 17 height 17
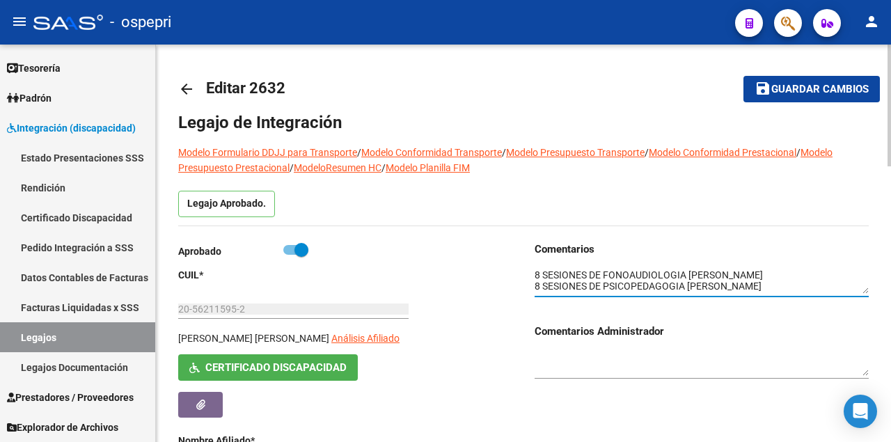
click at [822, 285] on textarea at bounding box center [702, 281] width 334 height 26
click at [72, 335] on link "Legajos" at bounding box center [77, 337] width 155 height 30
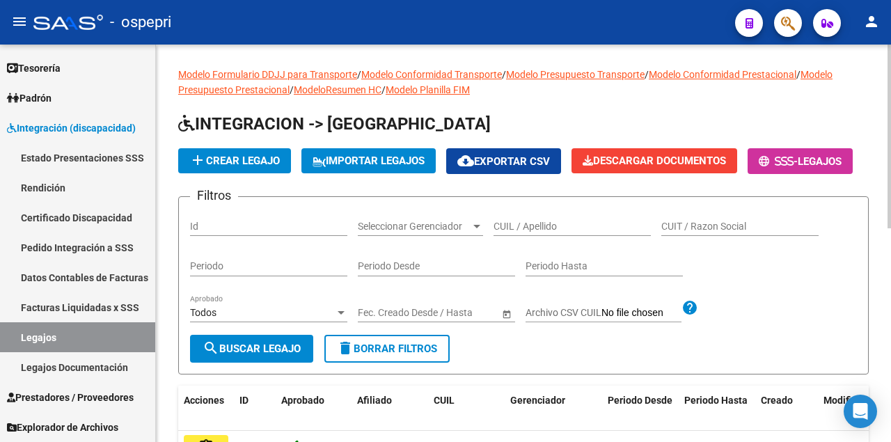
click at [566, 232] on input "CUIL / Apellido" at bounding box center [572, 227] width 157 height 12
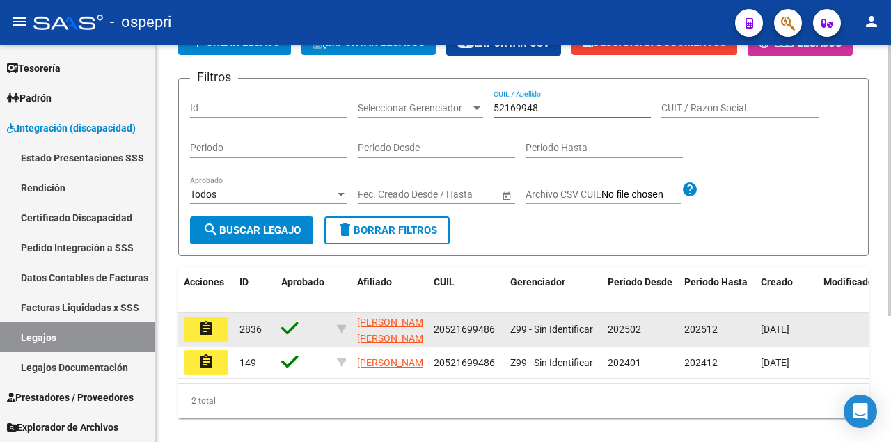
scroll to position [184, 0]
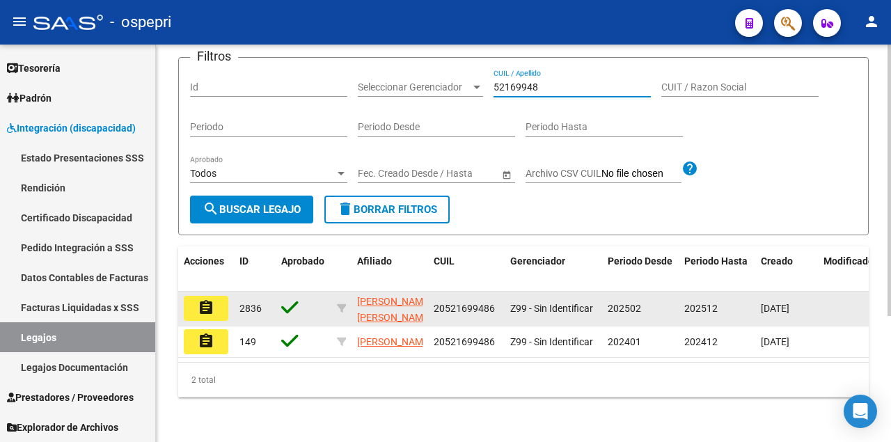
type input "52169948"
click at [197, 301] on button "assignment" at bounding box center [206, 308] width 45 height 25
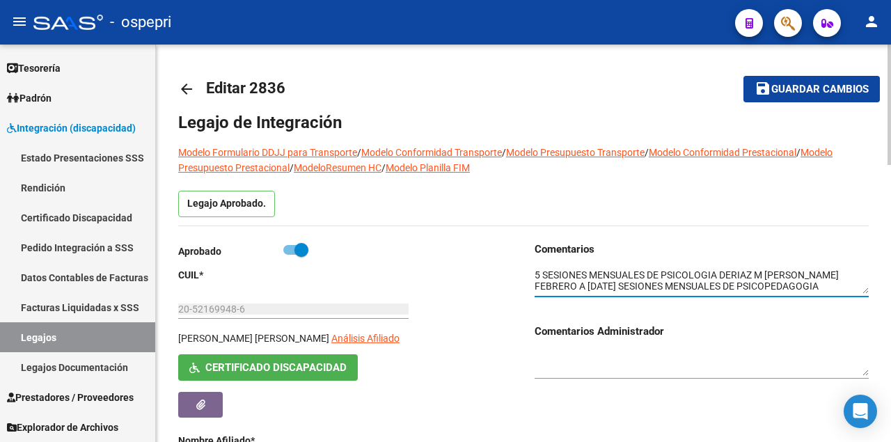
scroll to position [18, 0]
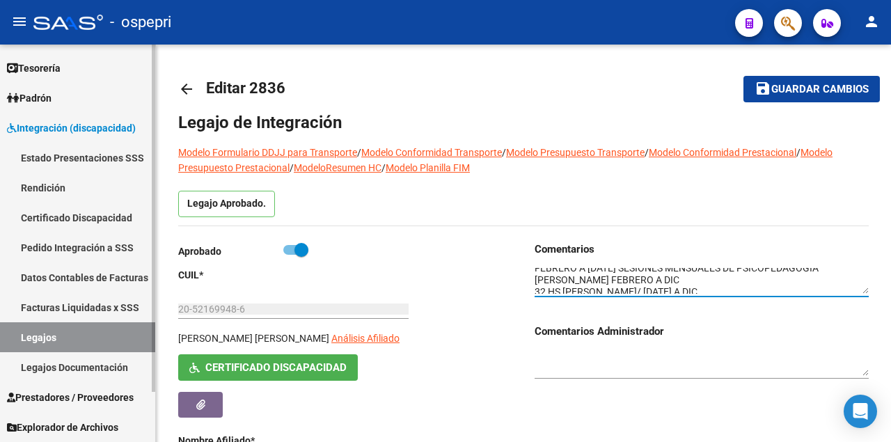
click at [92, 333] on link "Legajos" at bounding box center [77, 337] width 155 height 30
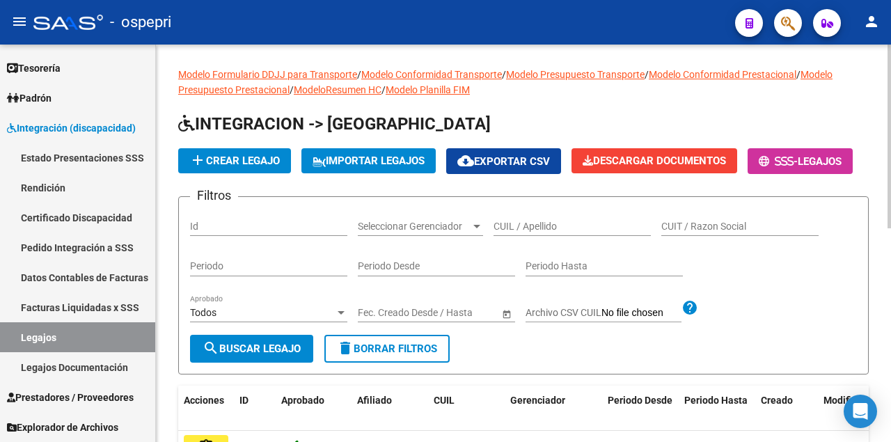
click at [558, 232] on input "CUIL / Apellido" at bounding box center [572, 227] width 157 height 12
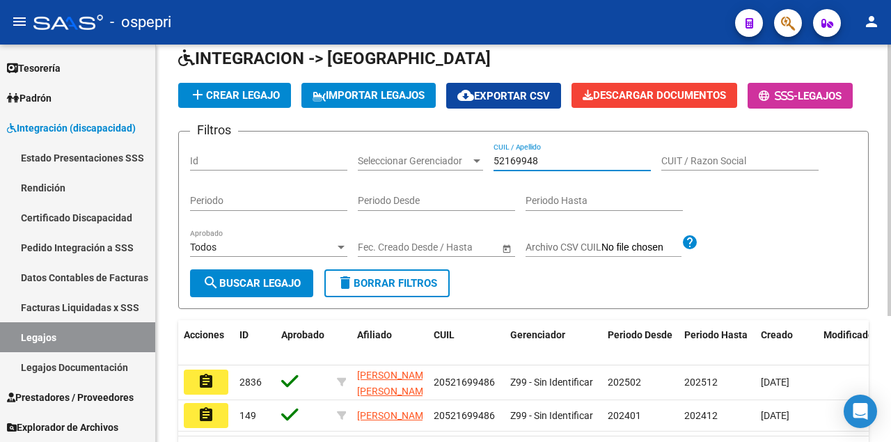
scroll to position [184, 0]
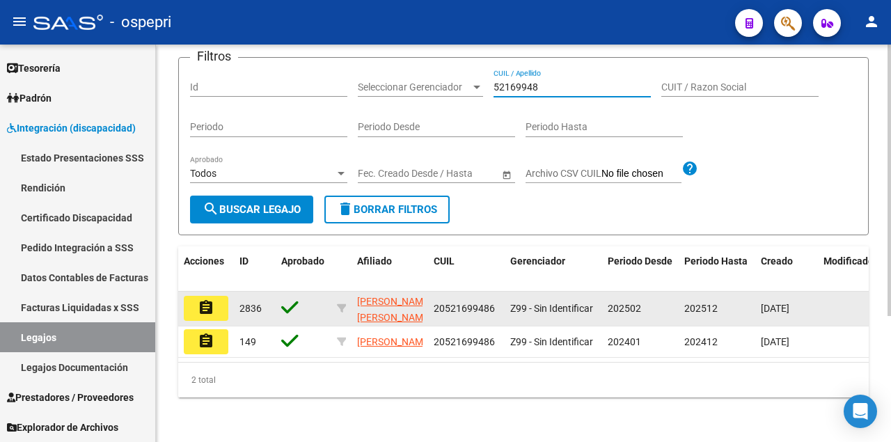
type input "52169948"
click at [214, 298] on button "assignment" at bounding box center [206, 308] width 45 height 25
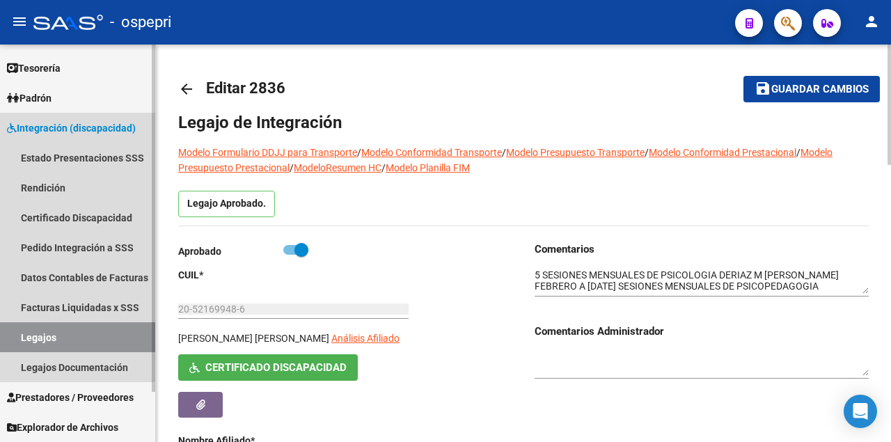
click at [102, 334] on link "Legajos" at bounding box center [77, 337] width 155 height 30
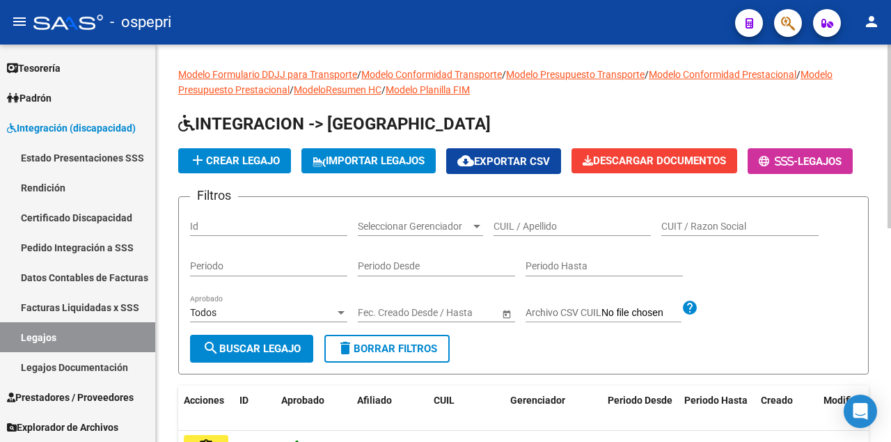
click at [555, 232] on input "CUIL / Apellido" at bounding box center [572, 227] width 157 height 12
type input "5"
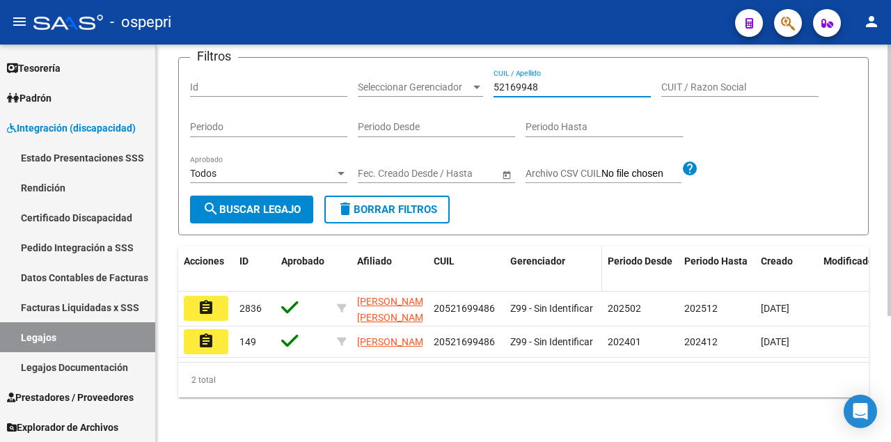
scroll to position [184, 0]
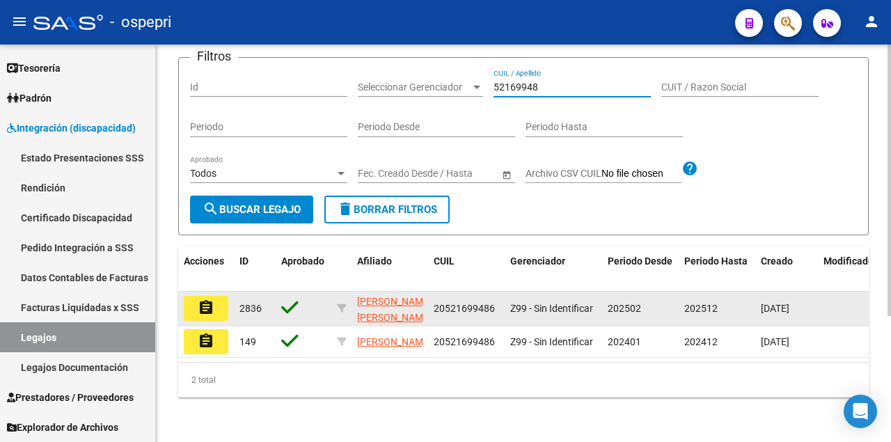
type input "52169948"
click at [212, 299] on mat-icon "assignment" at bounding box center [206, 307] width 17 height 17
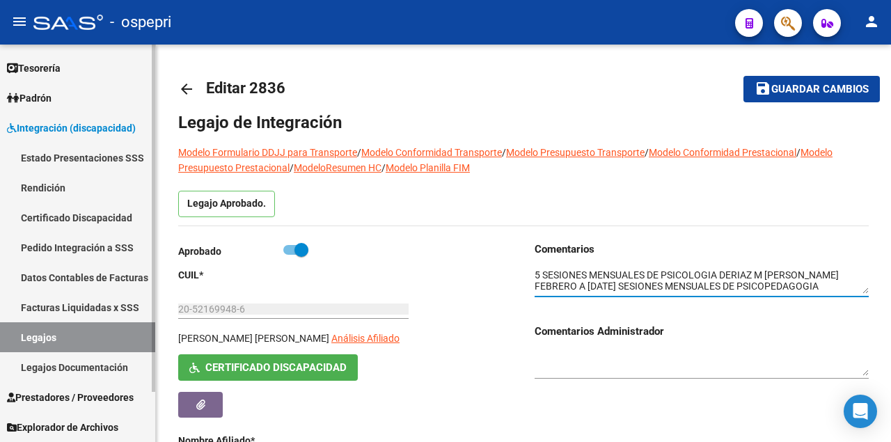
click at [110, 341] on link "Legajos" at bounding box center [77, 337] width 155 height 30
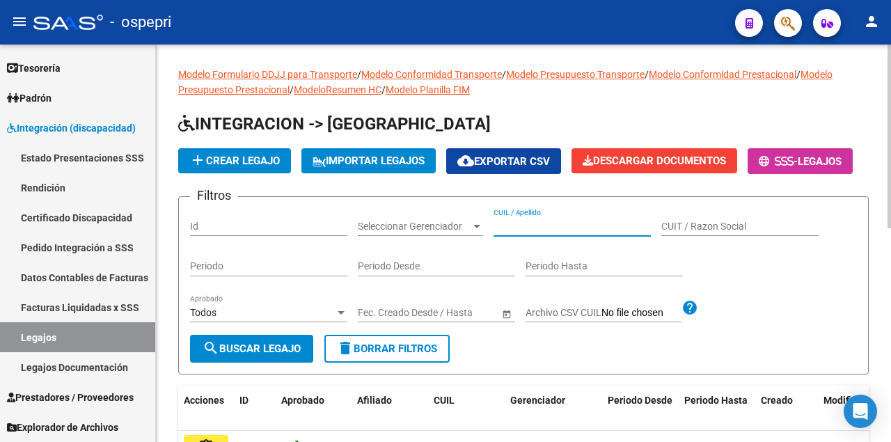
click at [542, 232] on input "CUIL / Apellido" at bounding box center [572, 227] width 157 height 12
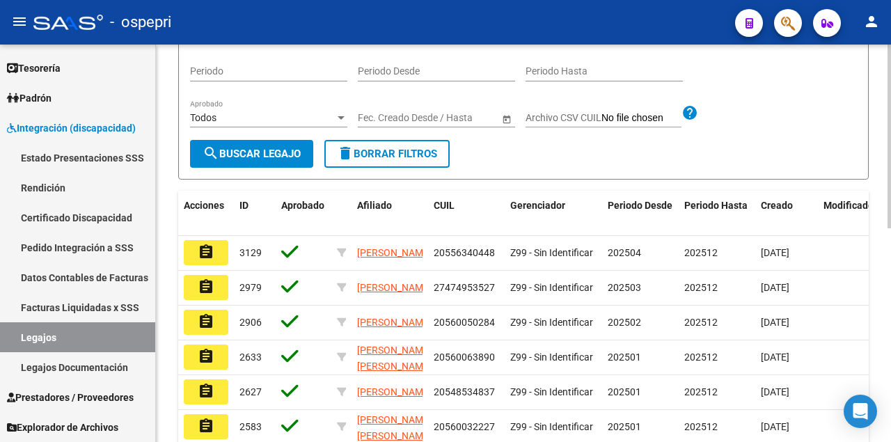
scroll to position [278, 0]
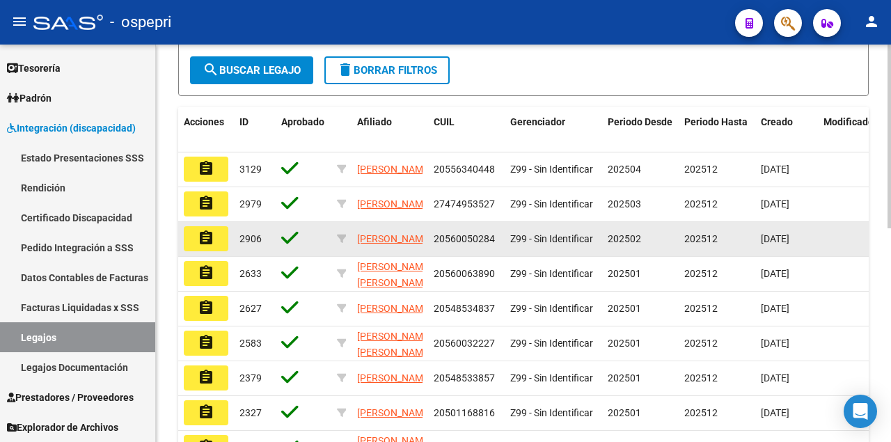
type input "romero"
click at [200, 246] on mat-icon "assignment" at bounding box center [206, 238] width 17 height 17
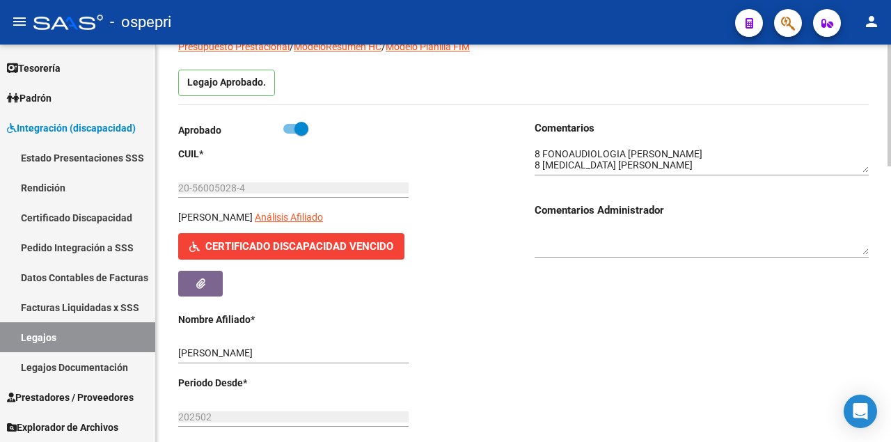
scroll to position [139, 0]
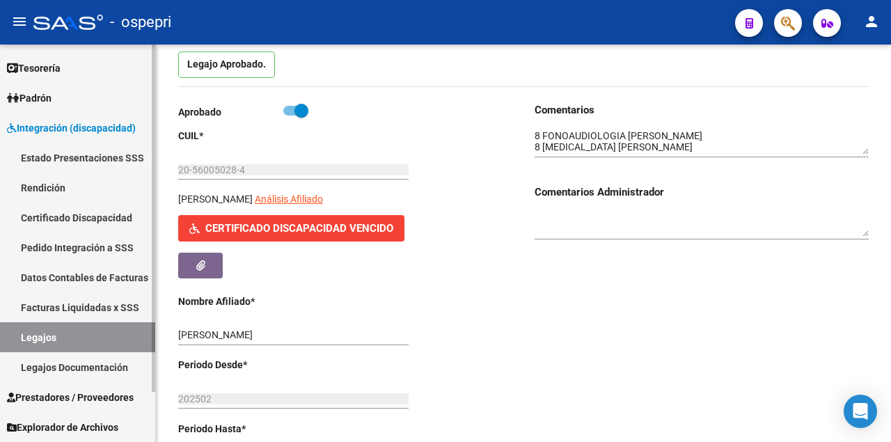
click at [70, 335] on link "Legajos" at bounding box center [77, 337] width 155 height 30
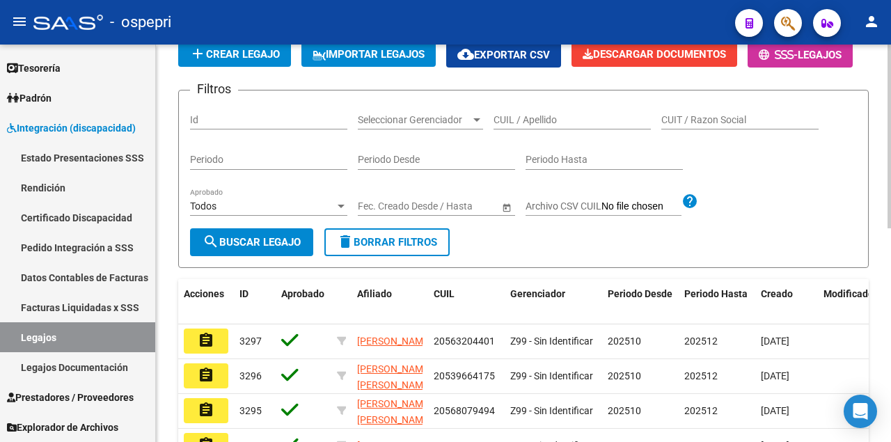
scroll to position [139, 0]
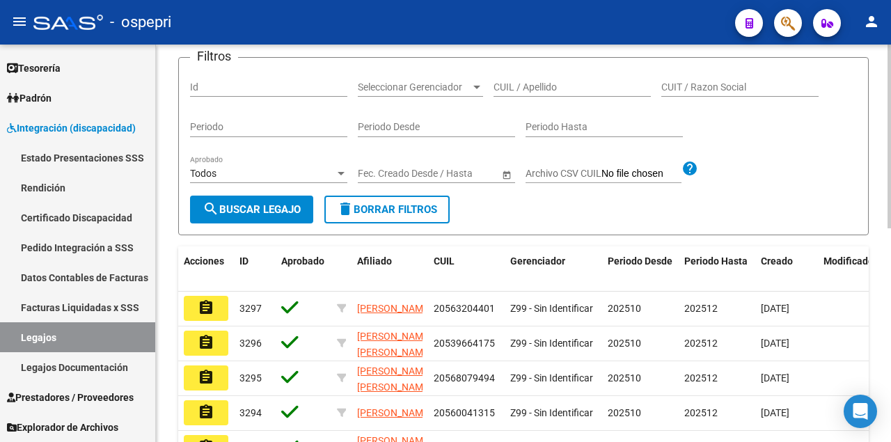
click at [519, 93] on input "CUIL / Apellido" at bounding box center [572, 87] width 157 height 12
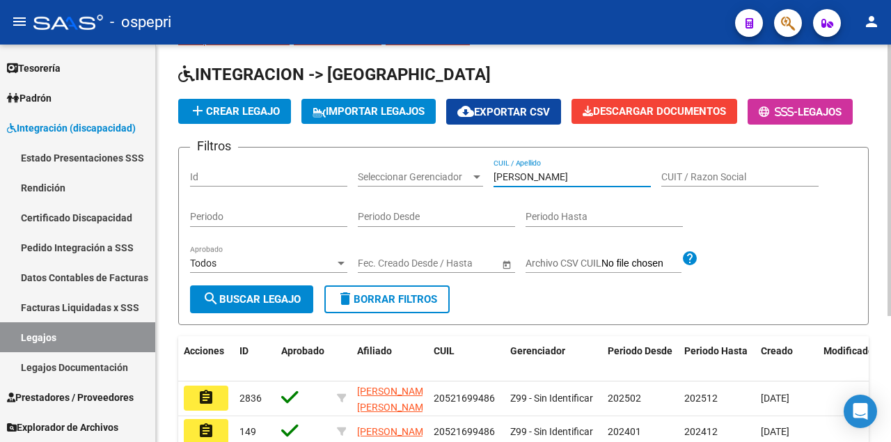
scroll to position [46, 0]
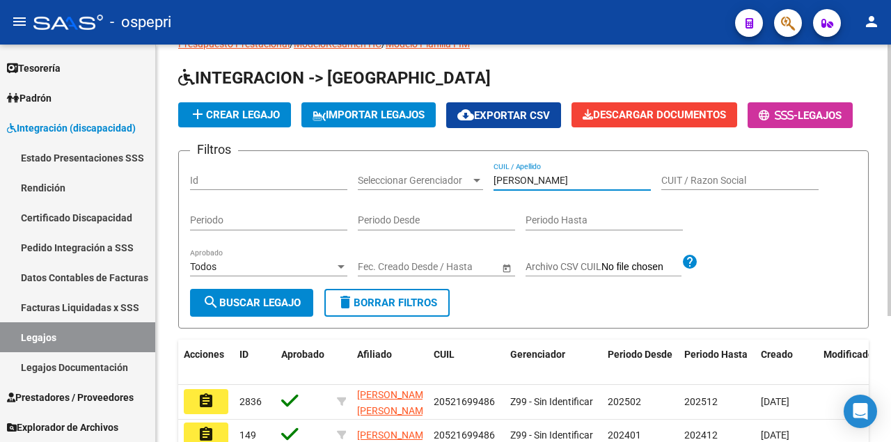
drag, startPoint x: 489, startPoint y: 235, endPoint x: 408, endPoint y: 238, distance: 80.8
click at [408, 238] on div "Filtros Id Seleccionar Gerenciador Seleccionar Gerenciador [PERSON_NAME] CUIL /…" at bounding box center [523, 225] width 667 height 127
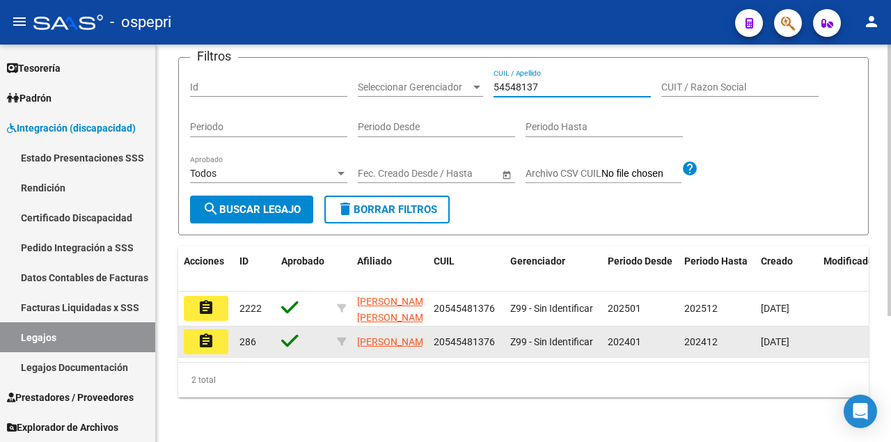
scroll to position [184, 0]
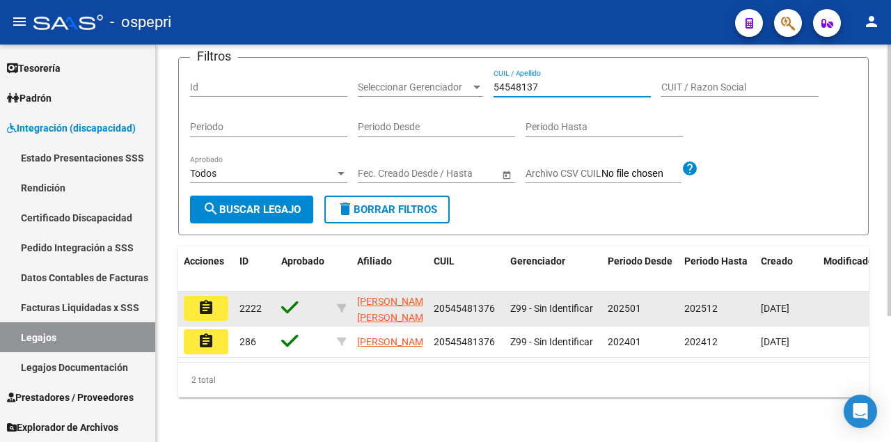
type input "54548137"
click at [216, 296] on button "assignment" at bounding box center [206, 308] width 45 height 25
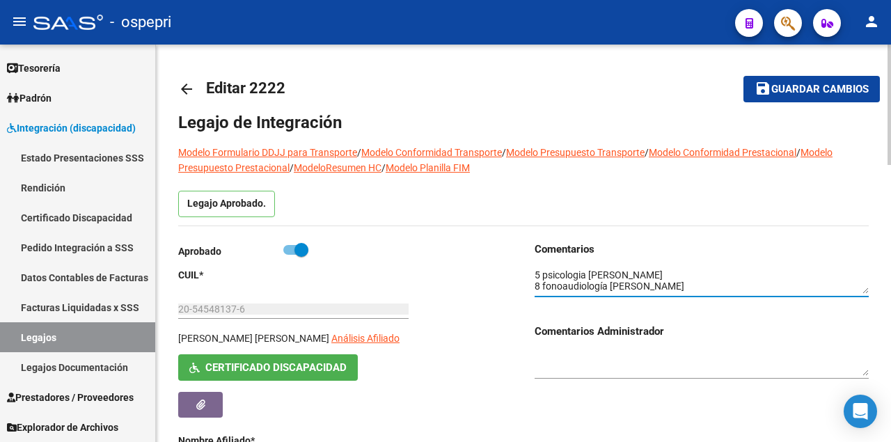
scroll to position [11, 0]
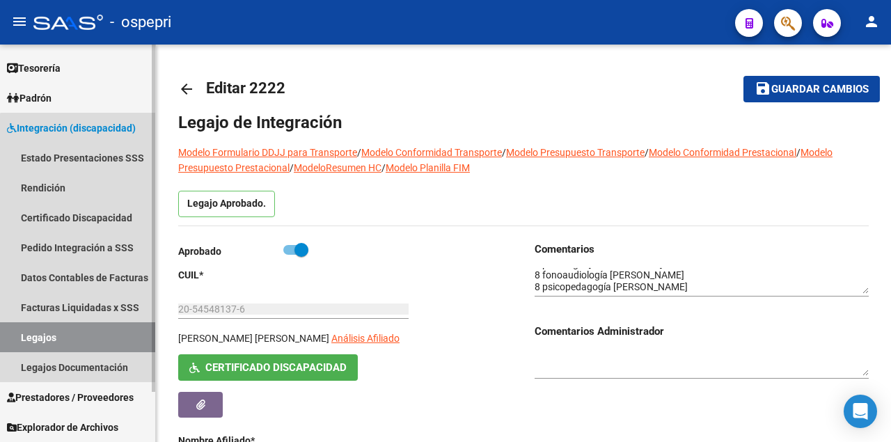
click at [79, 338] on link "Legajos" at bounding box center [77, 337] width 155 height 30
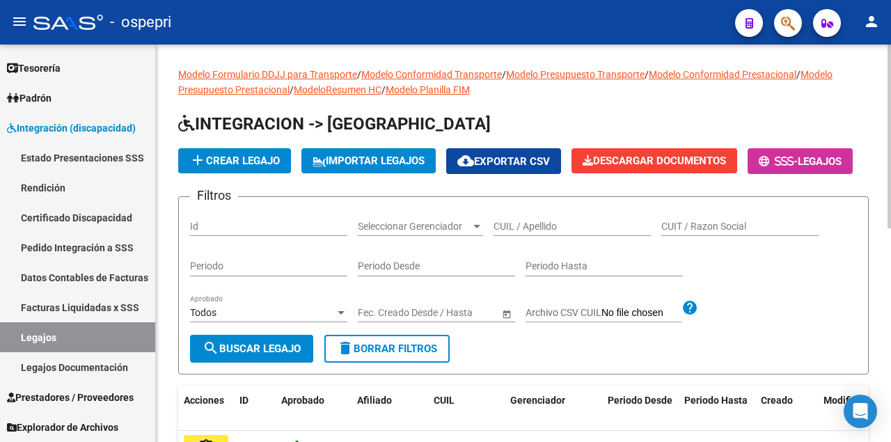
click at [530, 232] on input "CUIL / Apellido" at bounding box center [572, 227] width 157 height 12
type input "4"
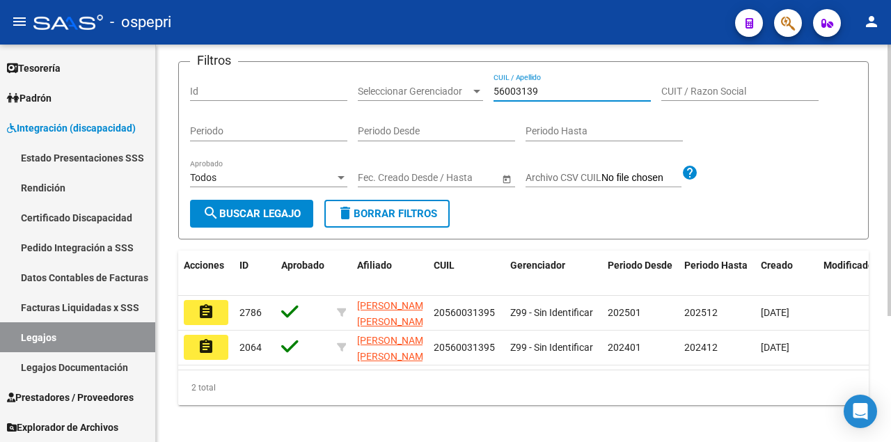
scroll to position [139, 0]
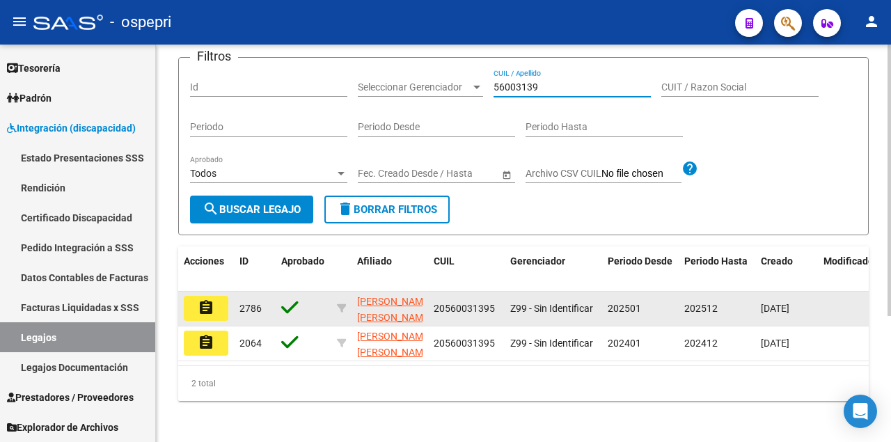
type input "56003139"
click at [221, 321] on button "assignment" at bounding box center [206, 308] width 45 height 25
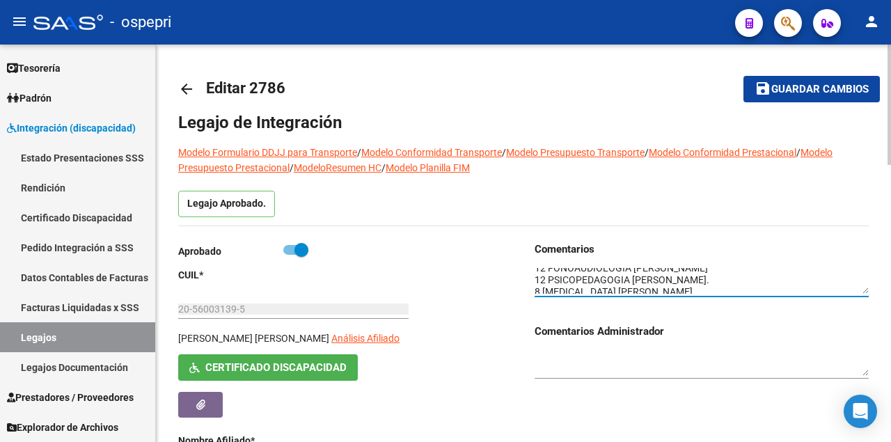
scroll to position [23, 0]
click at [54, 330] on link "Legajos" at bounding box center [77, 337] width 155 height 30
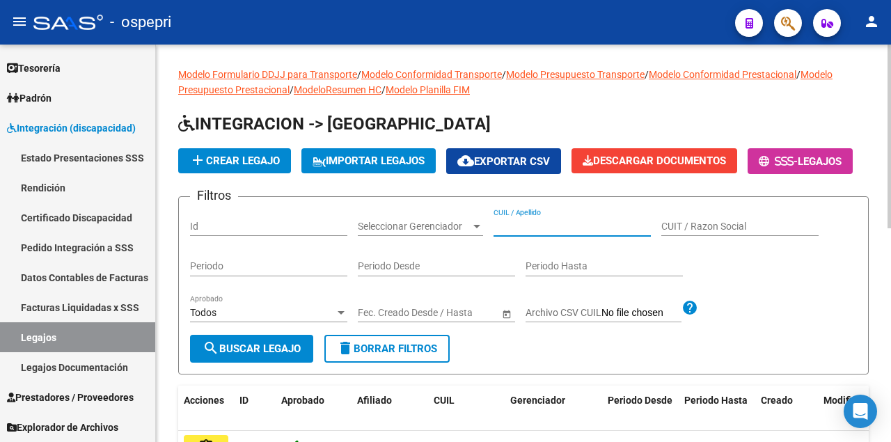
click at [507, 232] on input "CUIL / Apellido" at bounding box center [572, 227] width 157 height 12
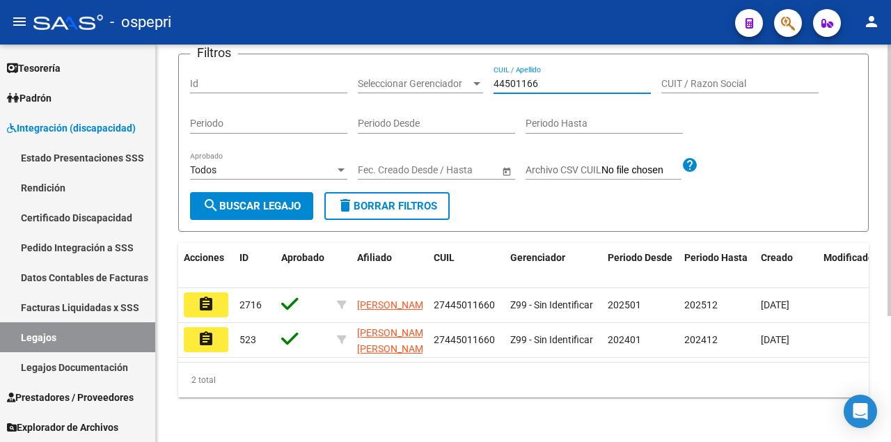
scroll to position [184, 0]
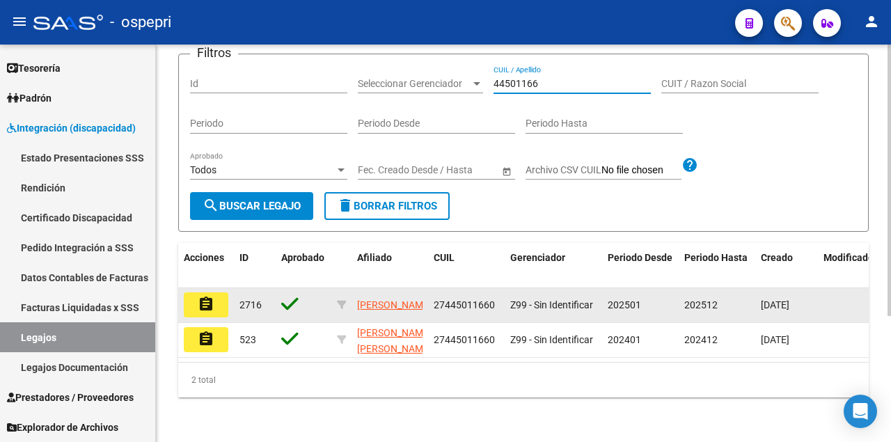
type input "44501166"
click at [207, 299] on mat-icon "assignment" at bounding box center [206, 304] width 17 height 17
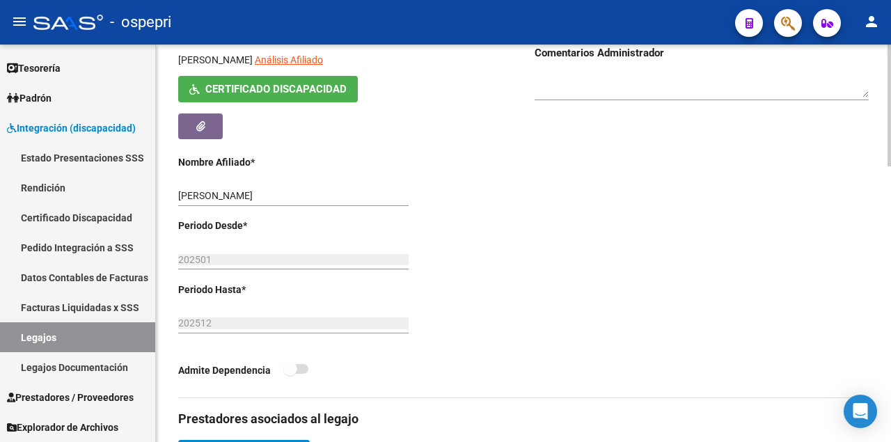
scroll to position [46, 0]
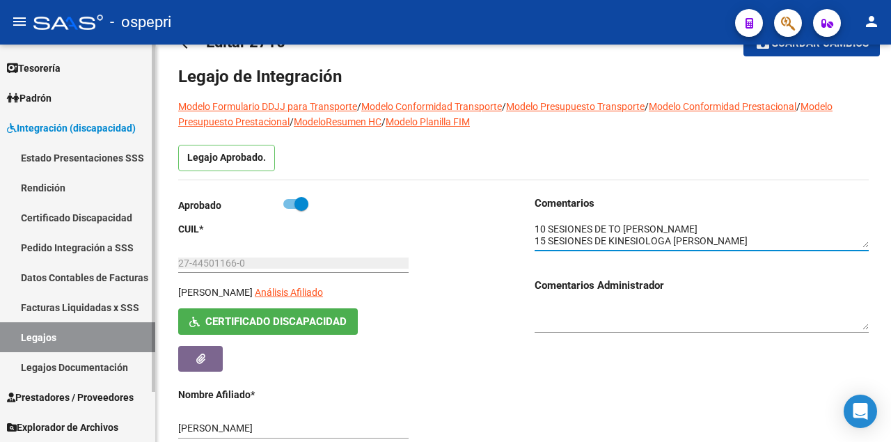
click at [78, 340] on link "Legajos" at bounding box center [77, 337] width 155 height 30
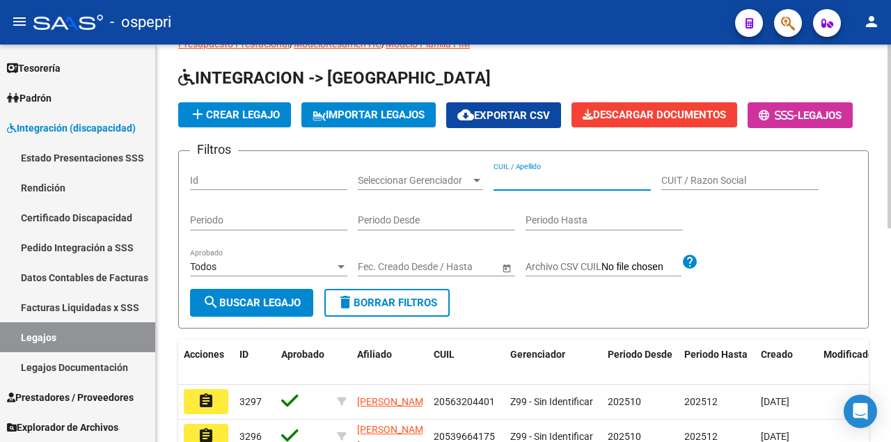
click at [523, 187] on input "CUIL / Apellido" at bounding box center [572, 181] width 157 height 12
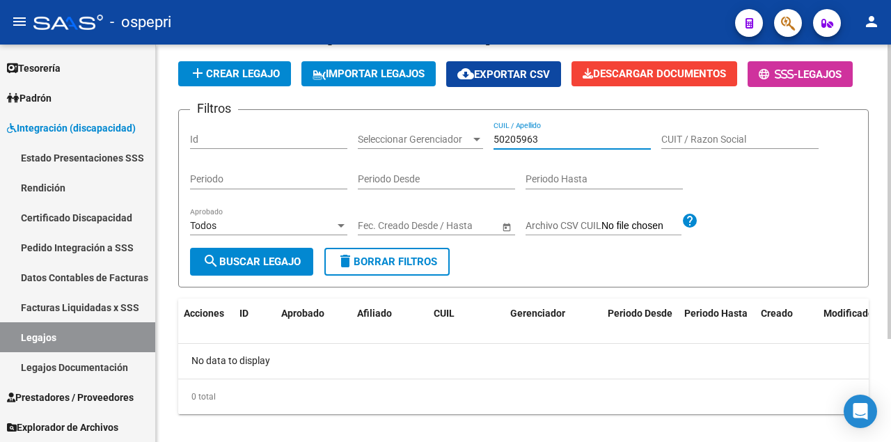
scroll to position [138, 0]
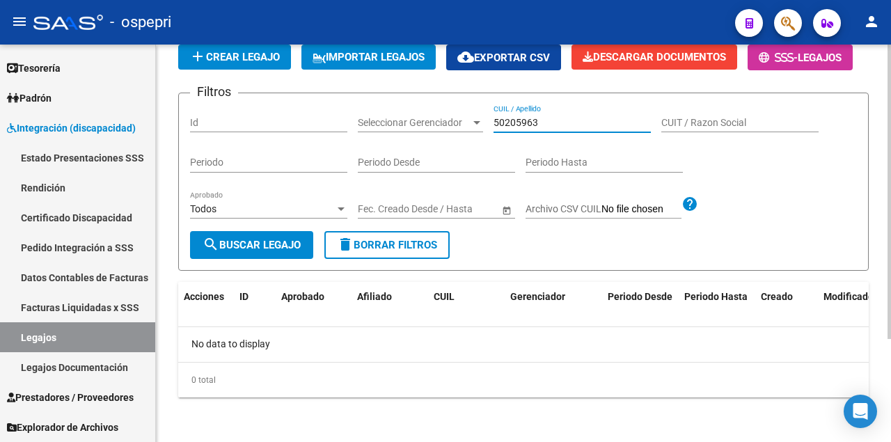
click at [525, 121] on input "50205963" at bounding box center [572, 123] width 157 height 12
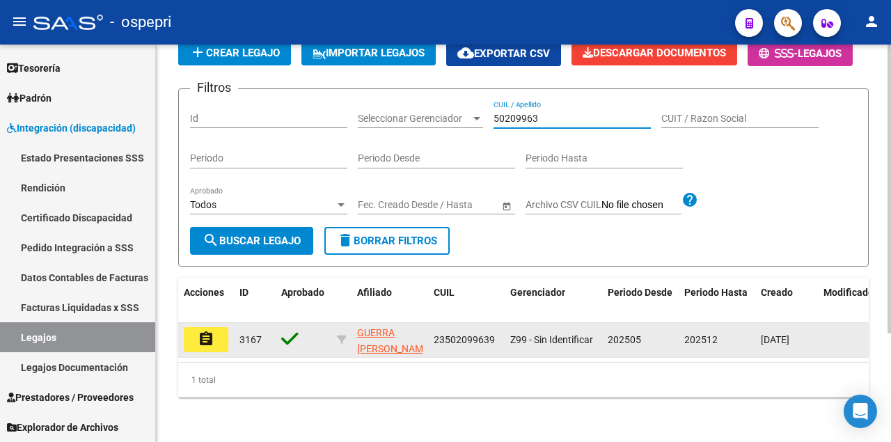
type input "50209963"
click at [211, 341] on mat-icon "assignment" at bounding box center [206, 339] width 17 height 17
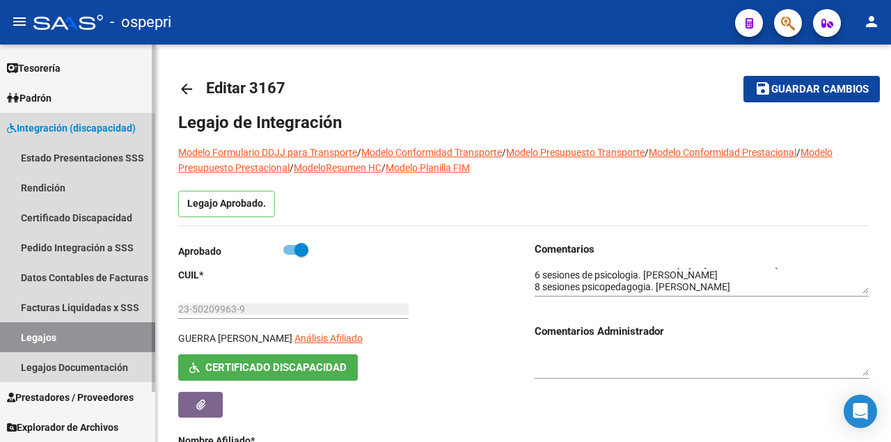
click at [111, 331] on link "Legajos" at bounding box center [77, 337] width 155 height 30
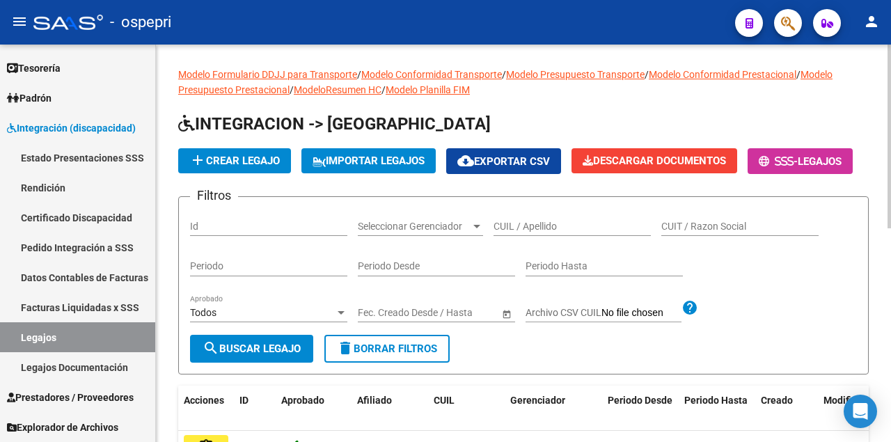
click at [585, 232] on input "CUIL / Apellido" at bounding box center [572, 227] width 157 height 12
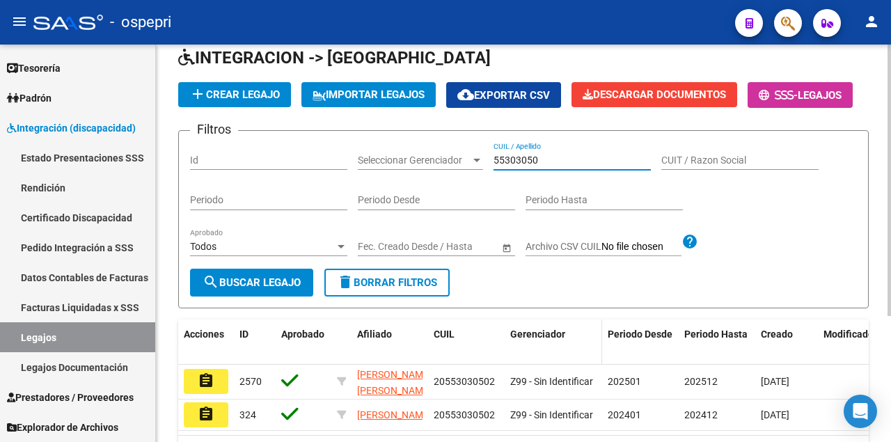
scroll to position [184, 0]
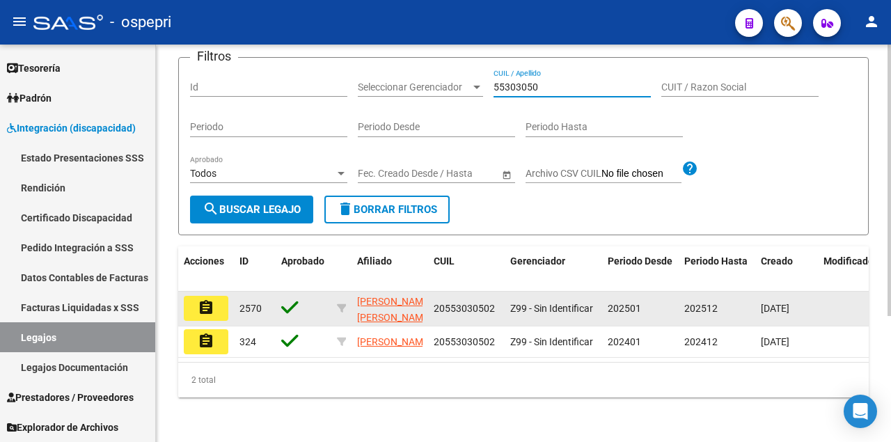
type input "55303050"
click at [201, 301] on mat-icon "assignment" at bounding box center [206, 307] width 17 height 17
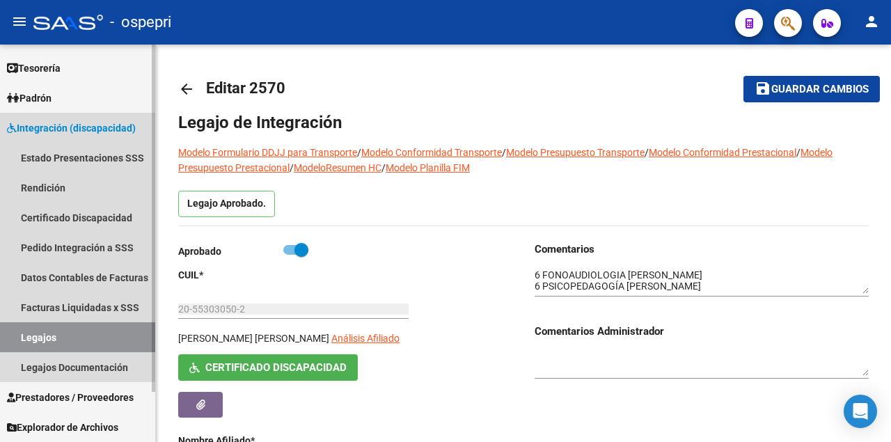
click at [60, 340] on link "Legajos" at bounding box center [77, 337] width 155 height 30
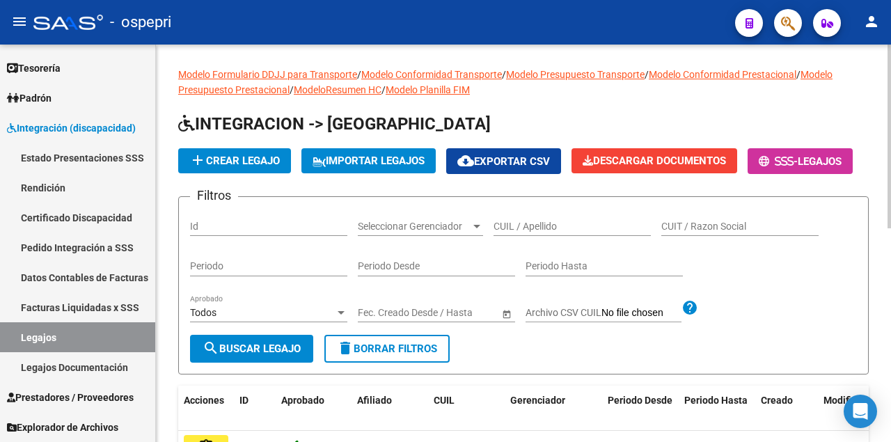
click at [516, 232] on input "CUIL / Apellido" at bounding box center [572, 227] width 157 height 12
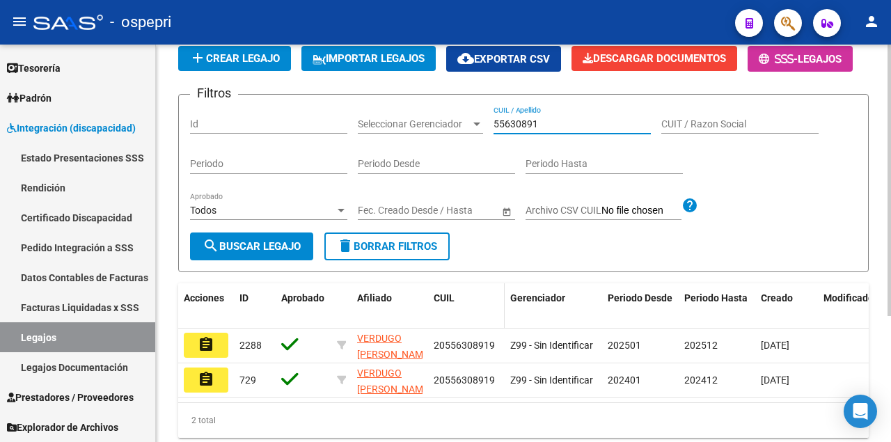
scroll to position [184, 0]
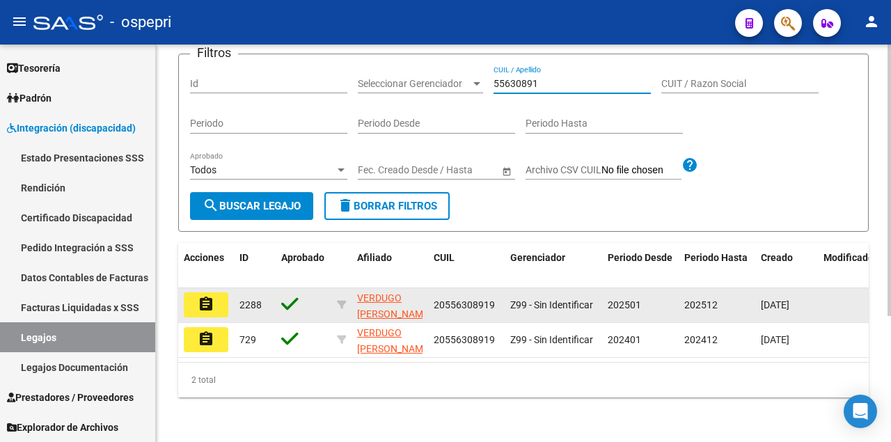
type input "55630891"
click at [207, 300] on mat-icon "assignment" at bounding box center [206, 304] width 17 height 17
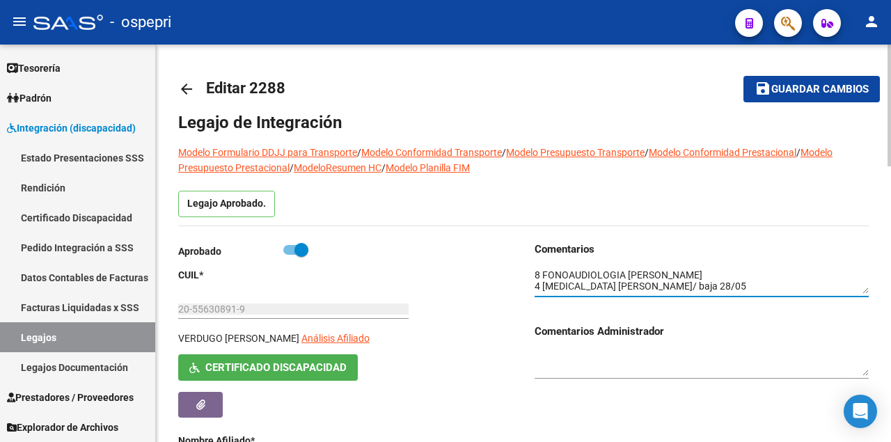
click at [782, 279] on textarea at bounding box center [702, 281] width 334 height 26
click at [104, 333] on link "Legajos" at bounding box center [77, 337] width 155 height 30
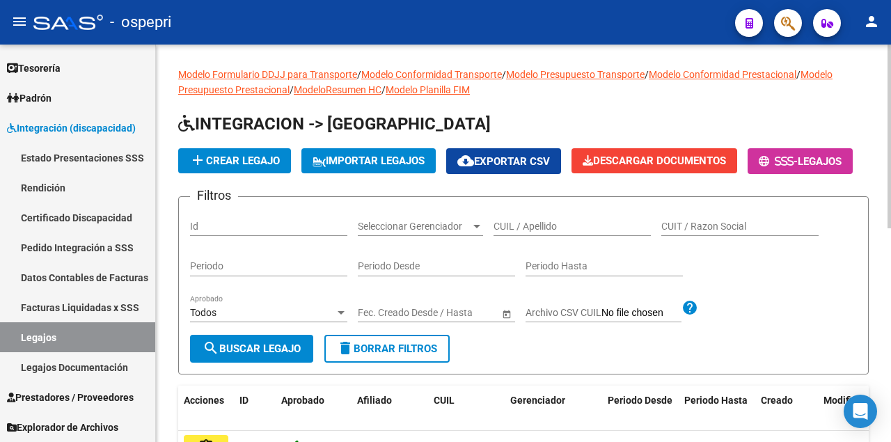
click at [526, 232] on input "CUIL / Apellido" at bounding box center [572, 227] width 157 height 12
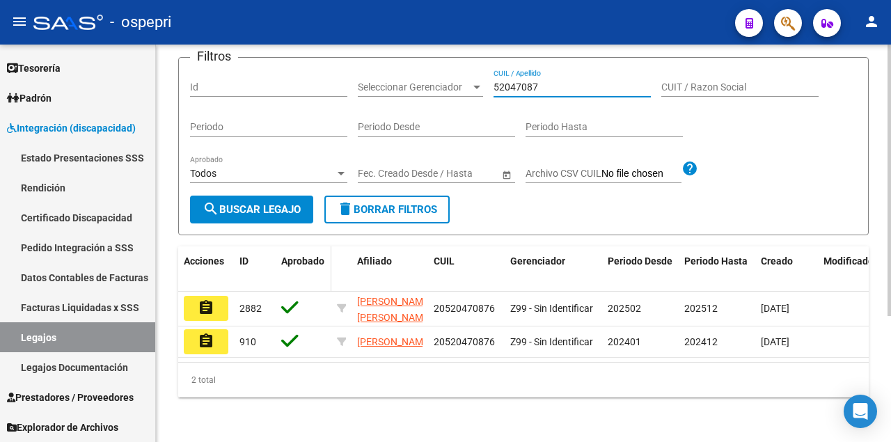
scroll to position [184, 0]
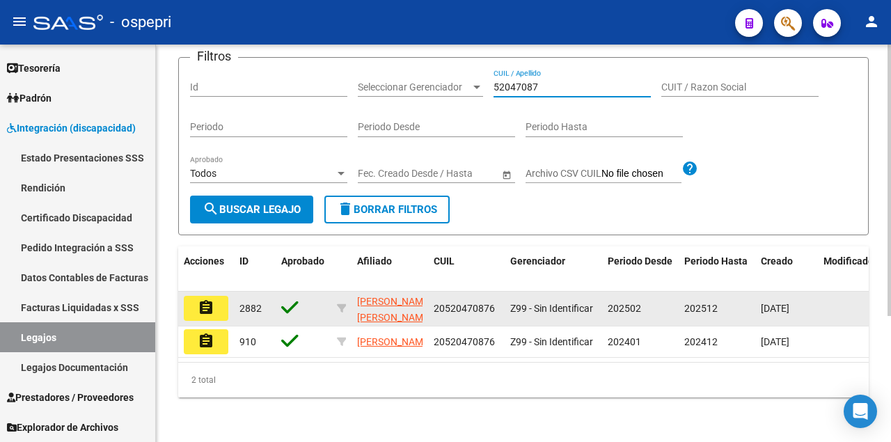
type input "52047087"
click at [210, 299] on mat-icon "assignment" at bounding box center [206, 307] width 17 height 17
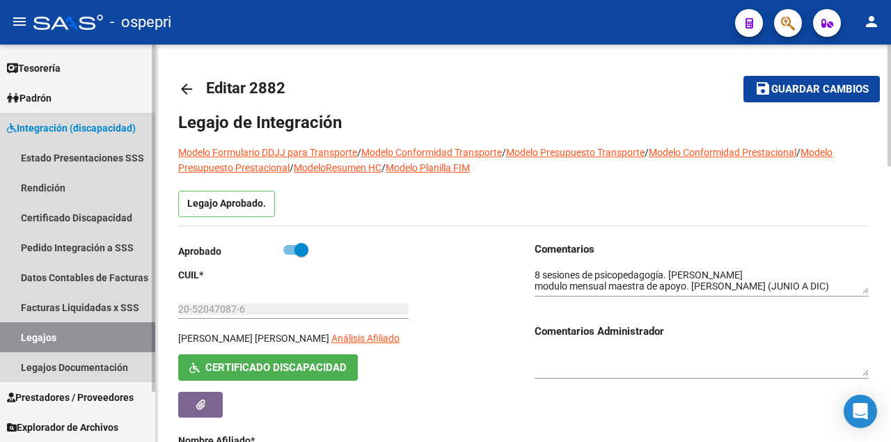
click at [87, 334] on link "Legajos" at bounding box center [77, 337] width 155 height 30
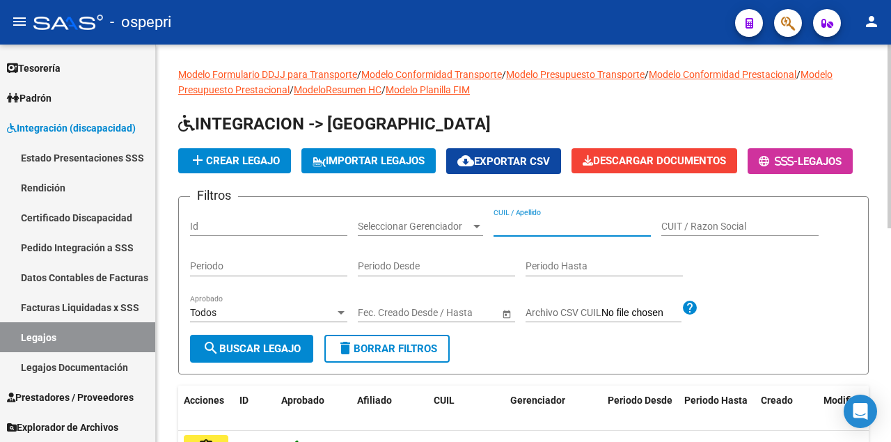
click at [538, 232] on input "CUIL / Apellido" at bounding box center [572, 227] width 157 height 12
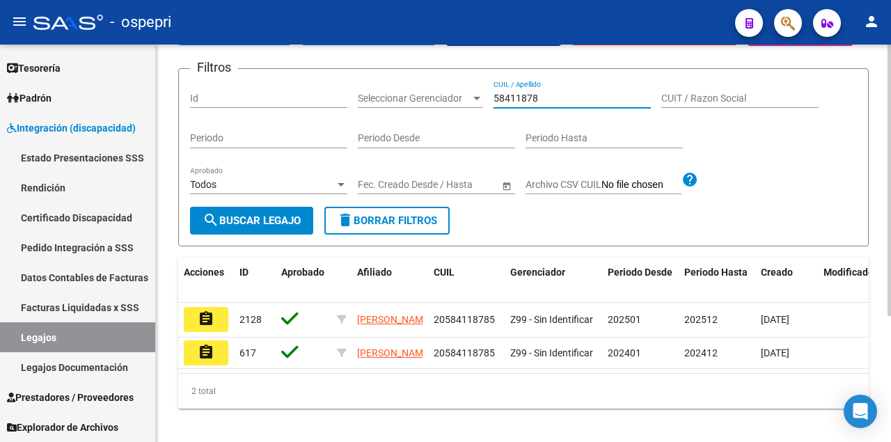
scroll to position [139, 0]
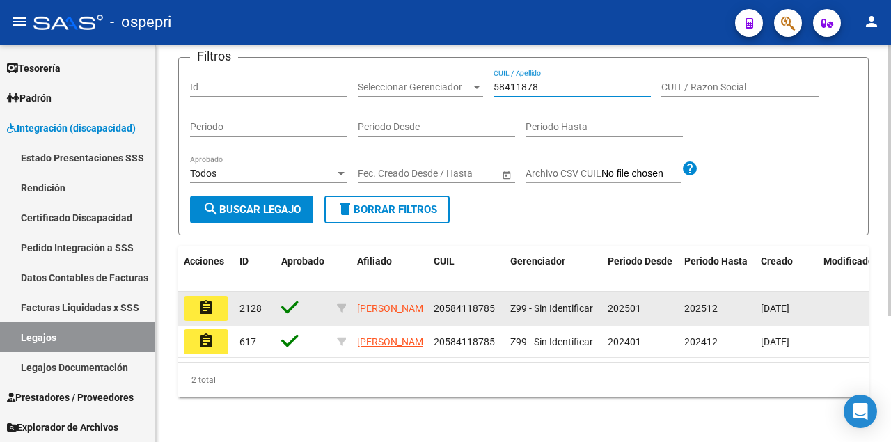
type input "58411878"
click at [212, 316] on mat-icon "assignment" at bounding box center [206, 307] width 17 height 17
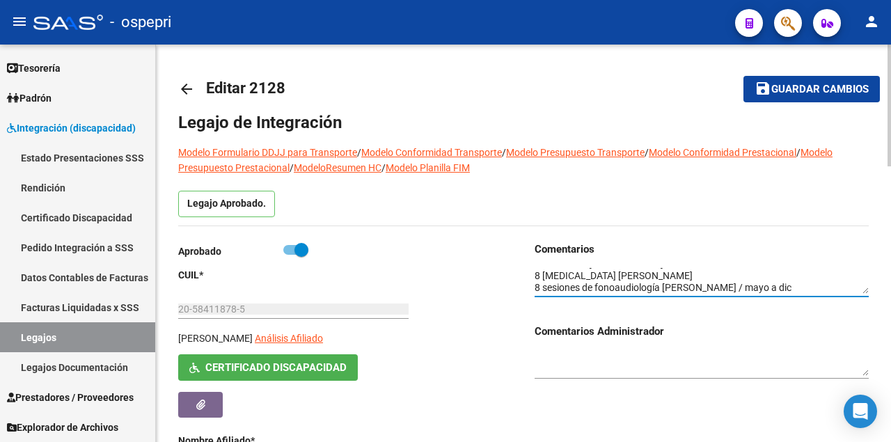
scroll to position [23, 0]
click at [65, 332] on link "Legajos" at bounding box center [77, 337] width 155 height 30
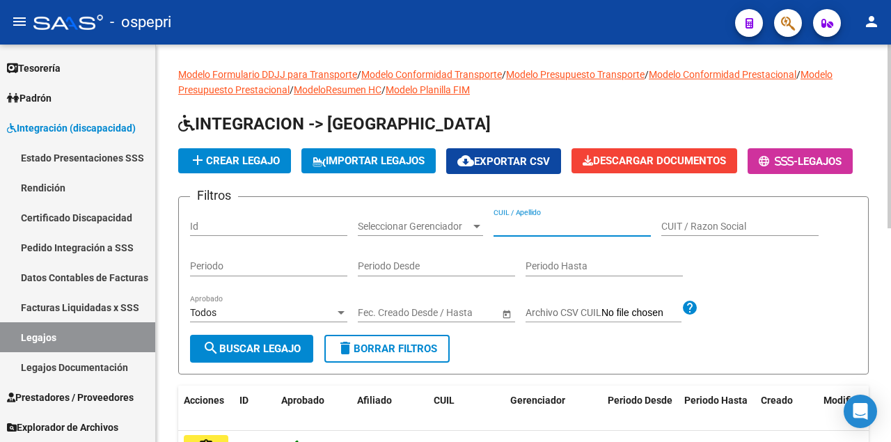
click at [564, 232] on input "CUIL / Apellido" at bounding box center [572, 227] width 157 height 12
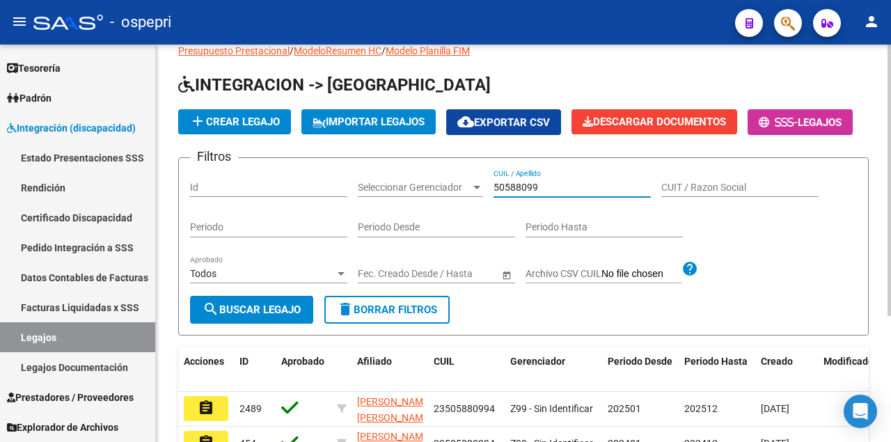
scroll to position [184, 0]
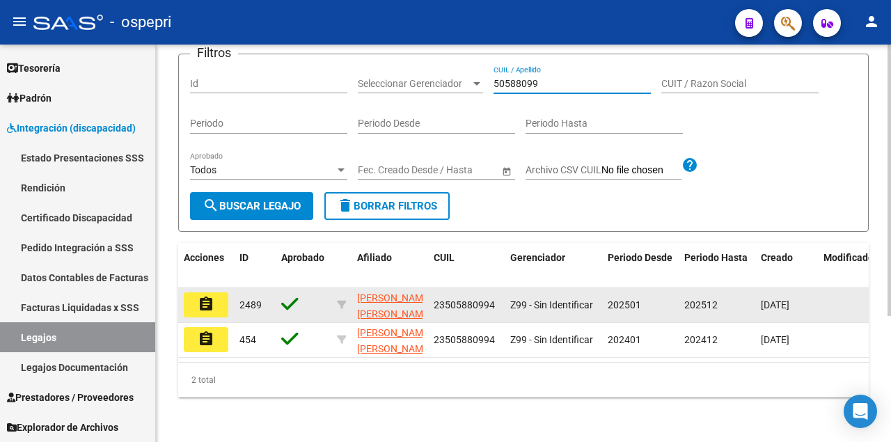
type input "50588099"
click at [210, 299] on mat-icon "assignment" at bounding box center [206, 304] width 17 height 17
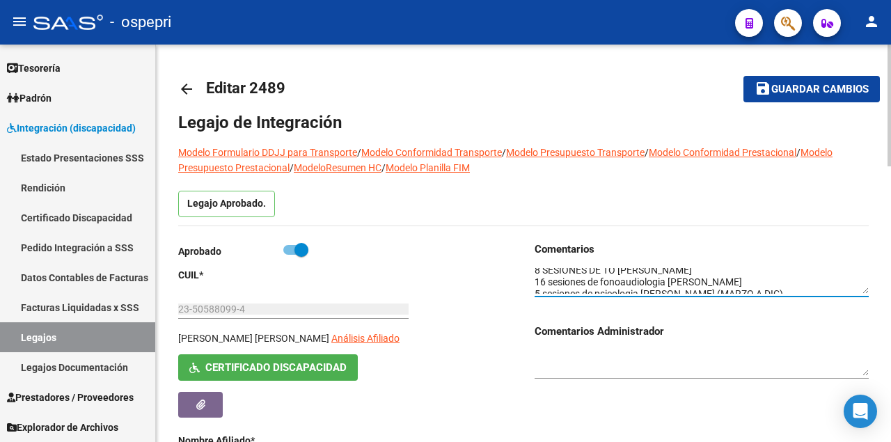
scroll to position [35, 0]
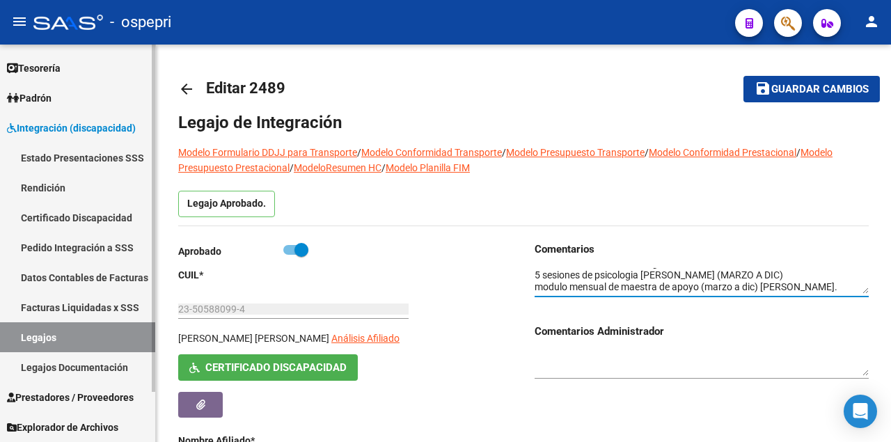
click at [76, 335] on link "Legajos" at bounding box center [77, 337] width 155 height 30
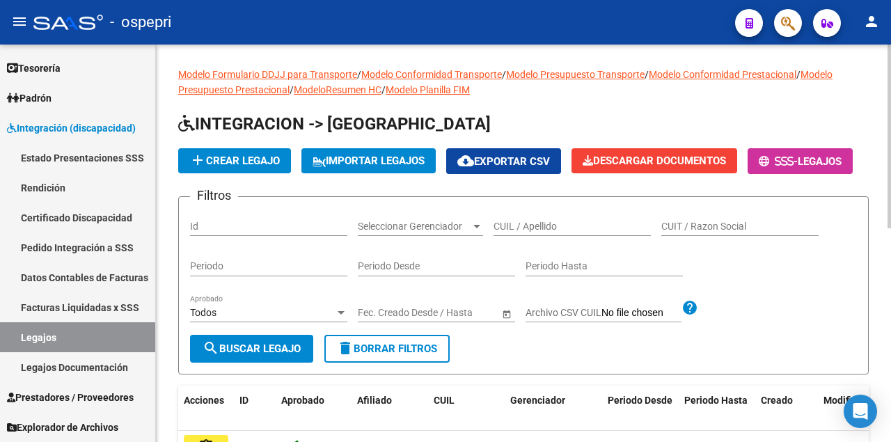
click at [539, 232] on input "CUIL / Apellido" at bounding box center [572, 227] width 157 height 12
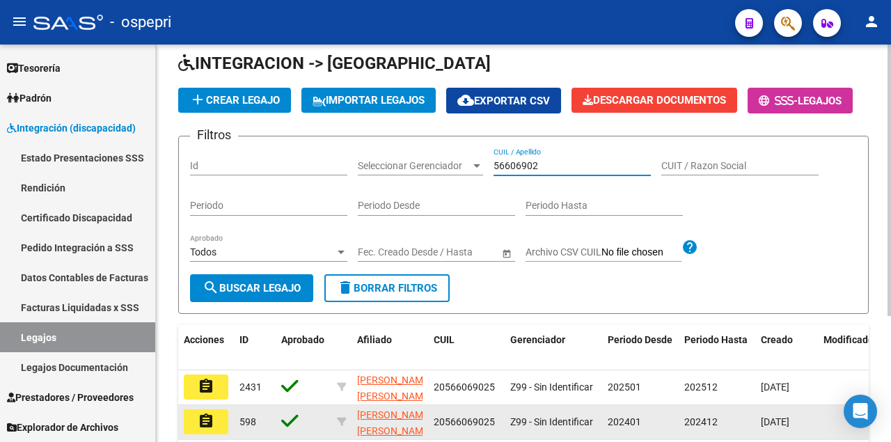
scroll to position [184, 0]
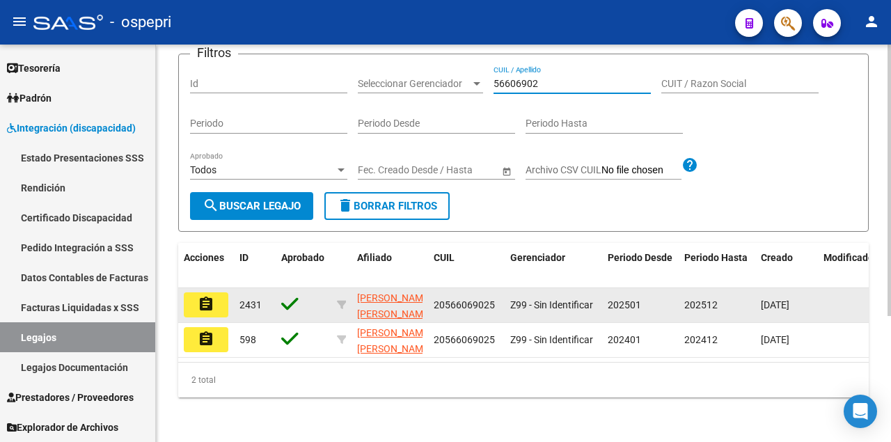
type input "56606902"
click at [203, 299] on mat-icon "assignment" at bounding box center [206, 304] width 17 height 17
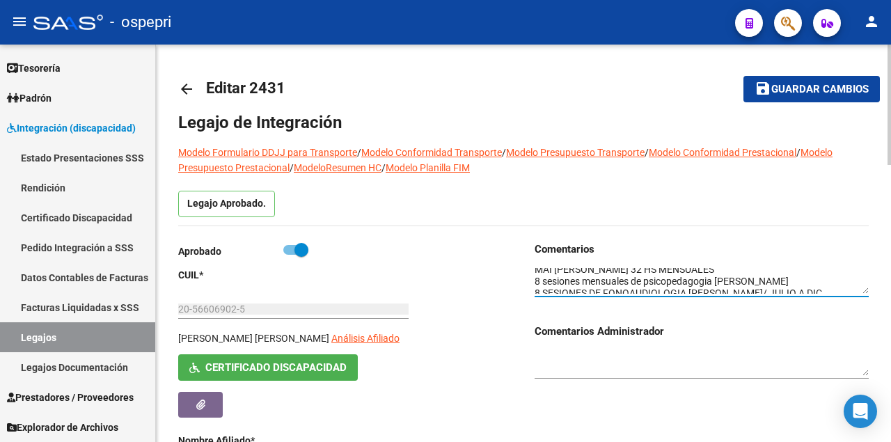
scroll to position [47, 0]
click at [43, 342] on link "Legajos" at bounding box center [77, 337] width 155 height 30
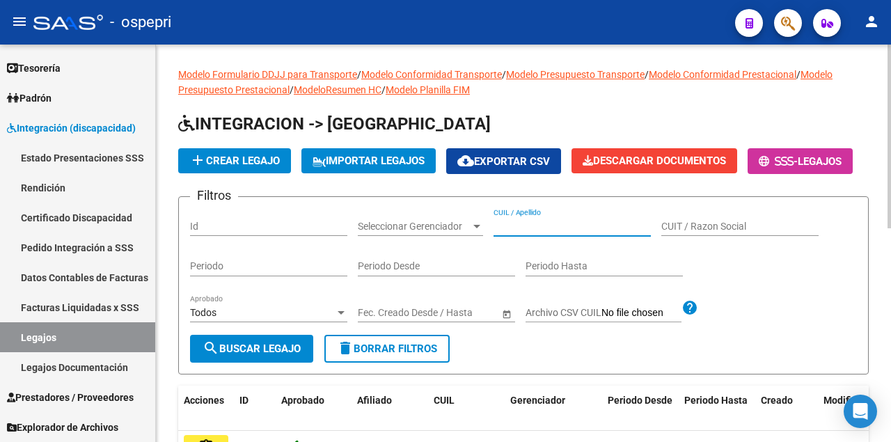
click at [516, 232] on input "CUIL / Apellido" at bounding box center [572, 227] width 157 height 12
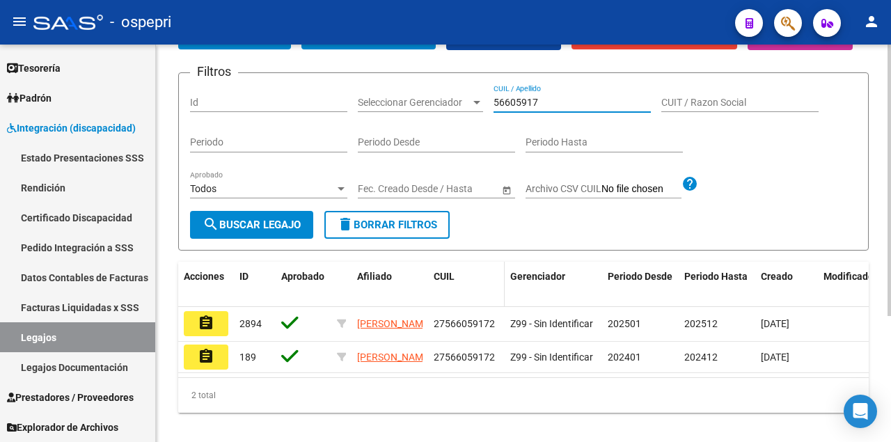
scroll to position [184, 0]
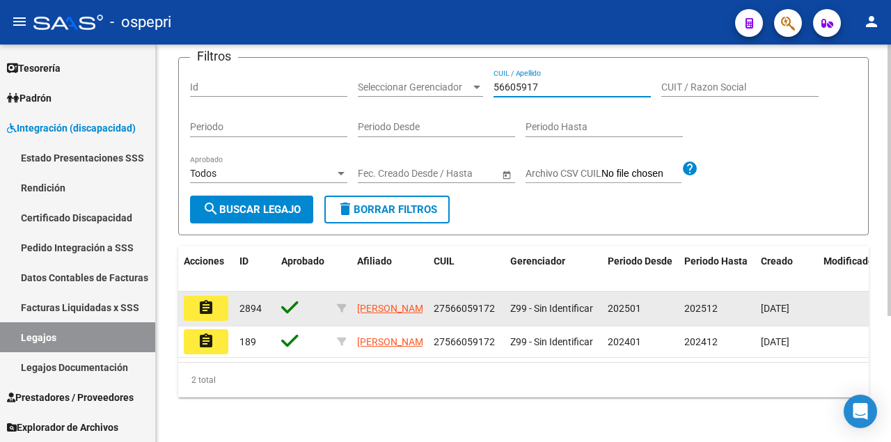
type input "56605917"
click at [212, 305] on mat-icon "assignment" at bounding box center [206, 307] width 17 height 17
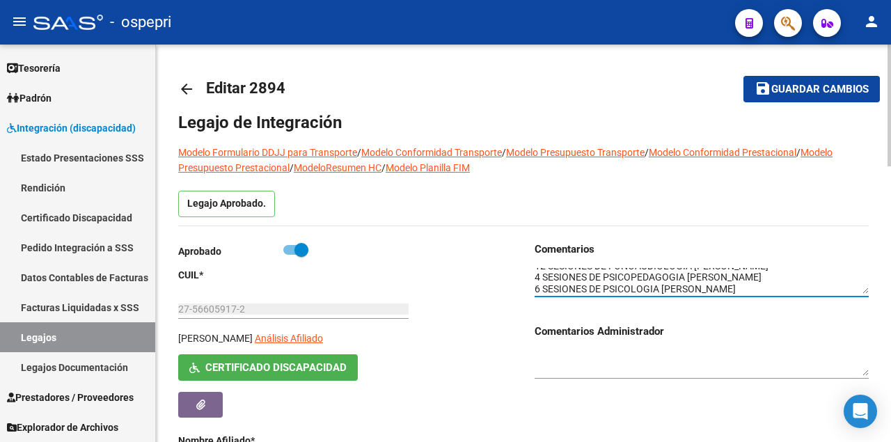
scroll to position [11, 0]
click at [67, 339] on link "Legajos" at bounding box center [77, 337] width 155 height 30
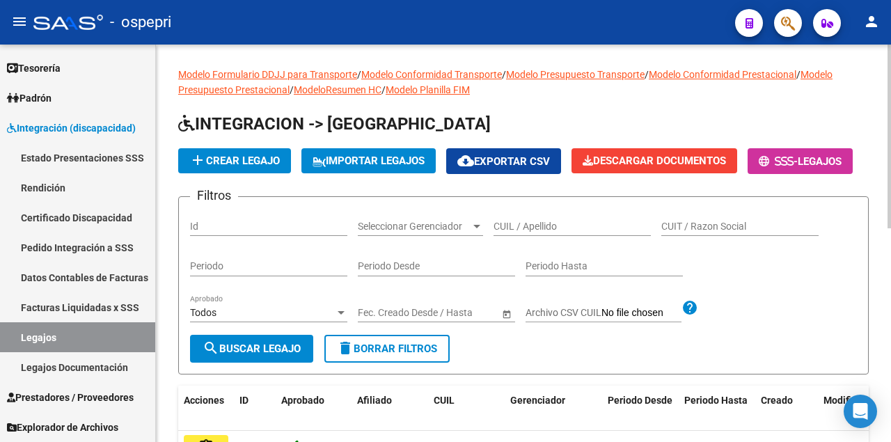
click at [535, 232] on input "CUIL / Apellido" at bounding box center [572, 227] width 157 height 12
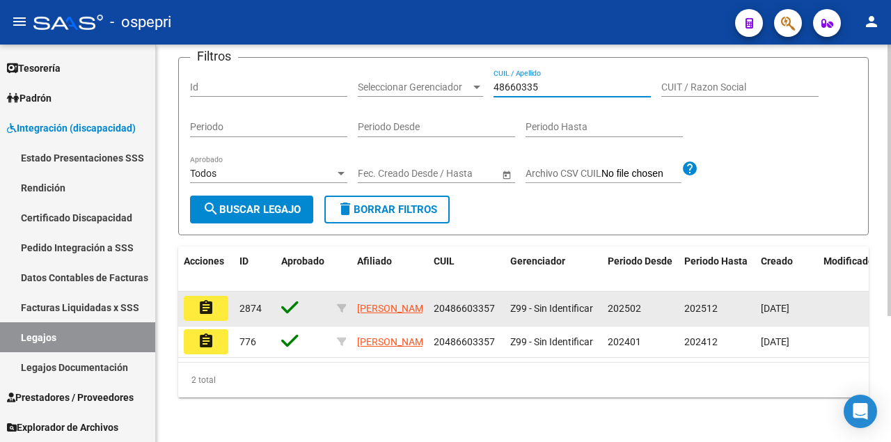
type input "48660335"
click at [202, 300] on mat-icon "assignment" at bounding box center [206, 307] width 17 height 17
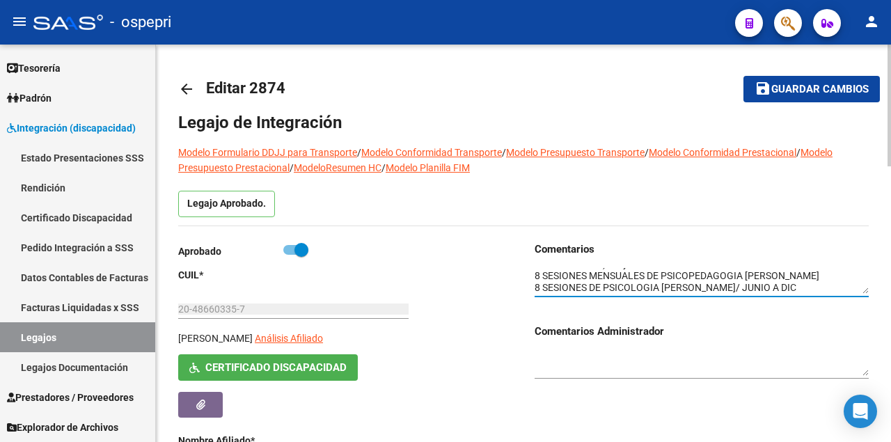
scroll to position [23, 0]
click at [78, 335] on link "Legajos" at bounding box center [77, 337] width 155 height 30
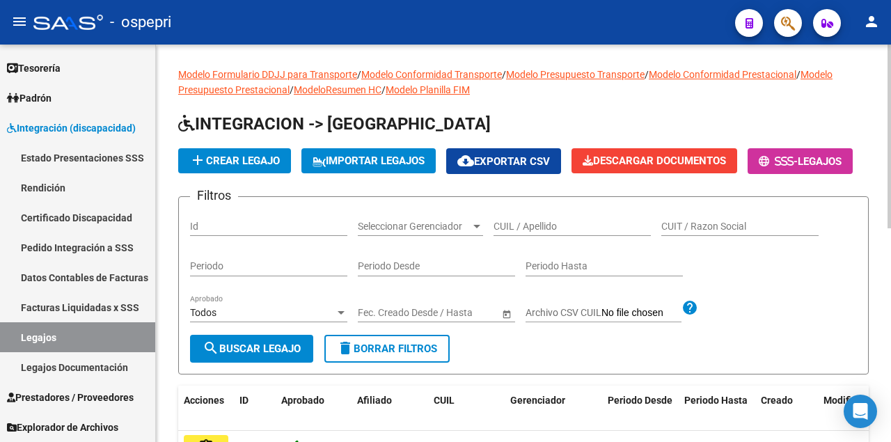
click at [585, 232] on input "CUIL / Apellido" at bounding box center [572, 227] width 157 height 12
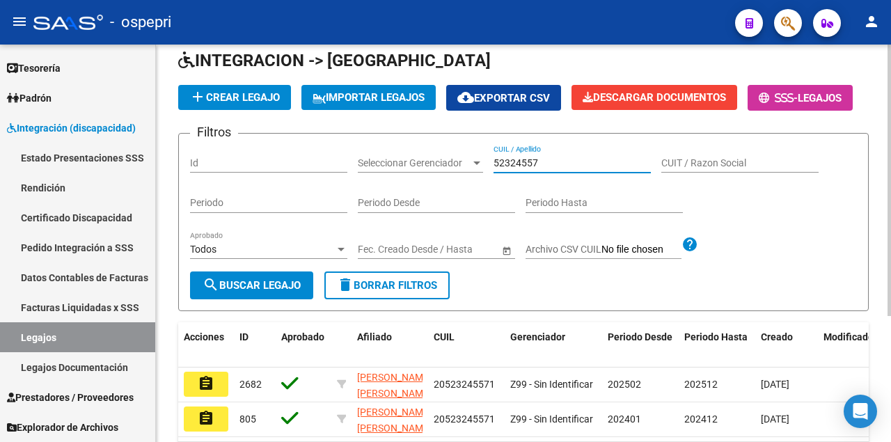
scroll to position [184, 0]
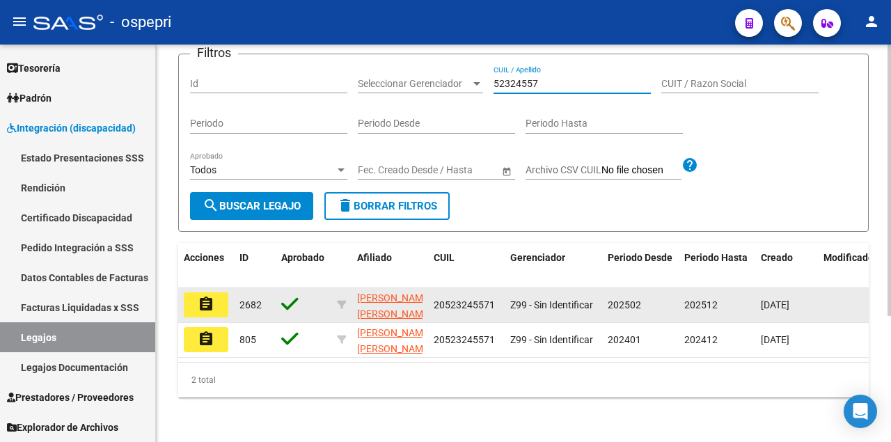
type input "52324557"
click at [205, 296] on mat-icon "assignment" at bounding box center [206, 304] width 17 height 17
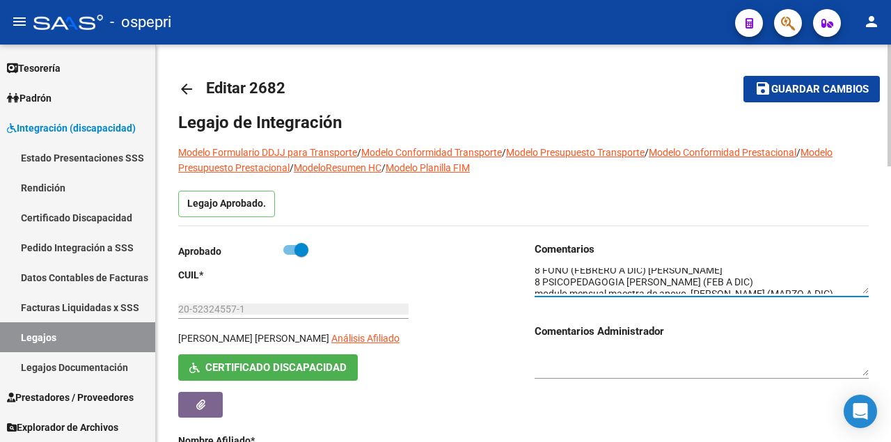
scroll to position [35, 0]
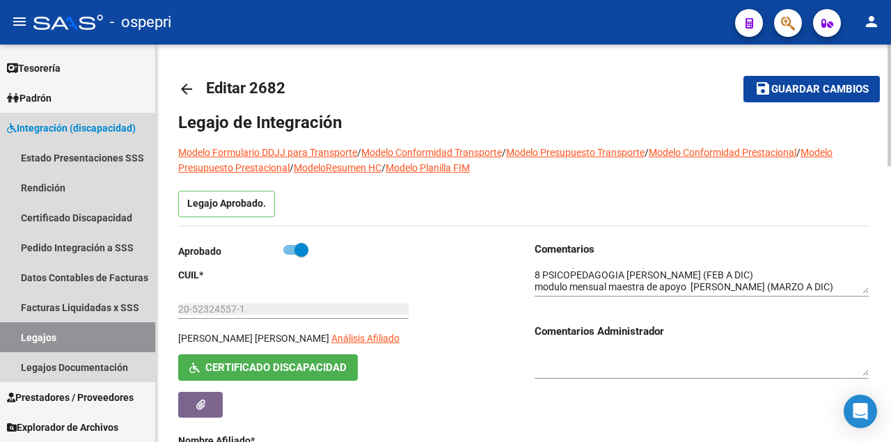
drag, startPoint x: 80, startPoint y: 330, endPoint x: 169, endPoint y: 327, distance: 89.1
click at [81, 330] on link "Legajos" at bounding box center [77, 337] width 155 height 30
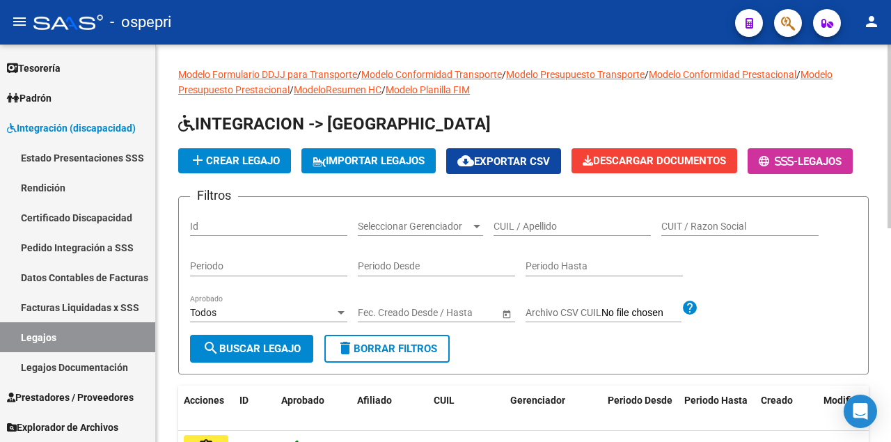
click at [557, 232] on input "CUIL / Apellido" at bounding box center [572, 227] width 157 height 12
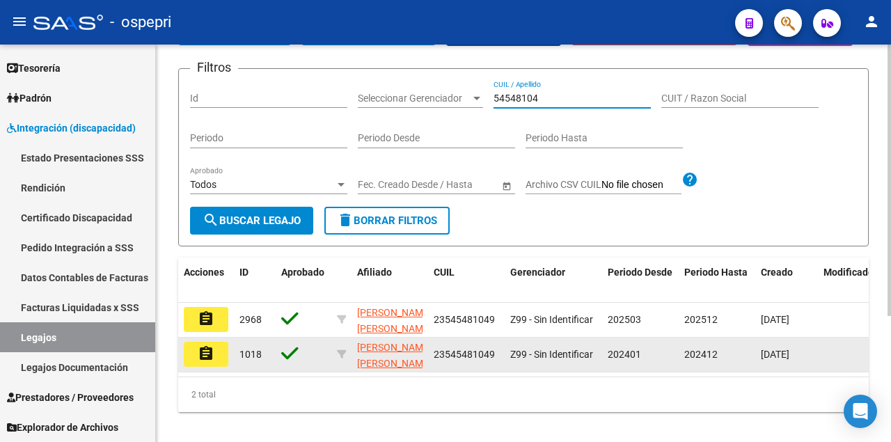
scroll to position [139, 0]
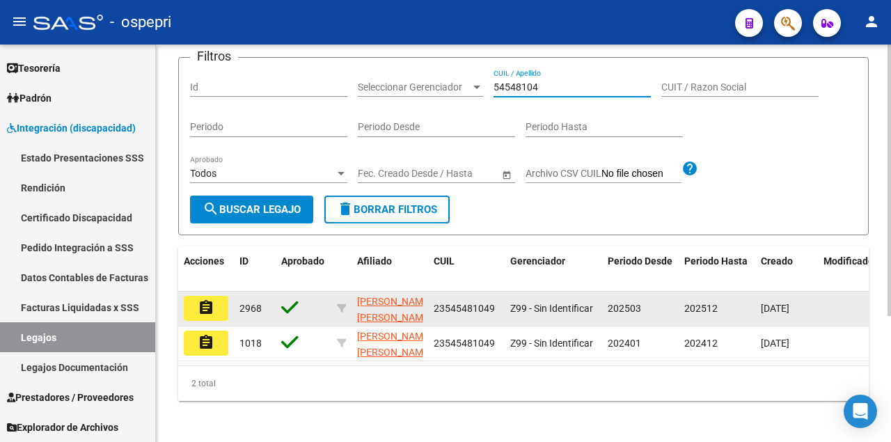
type input "54548104"
click at [216, 321] on button "assignment" at bounding box center [206, 308] width 45 height 25
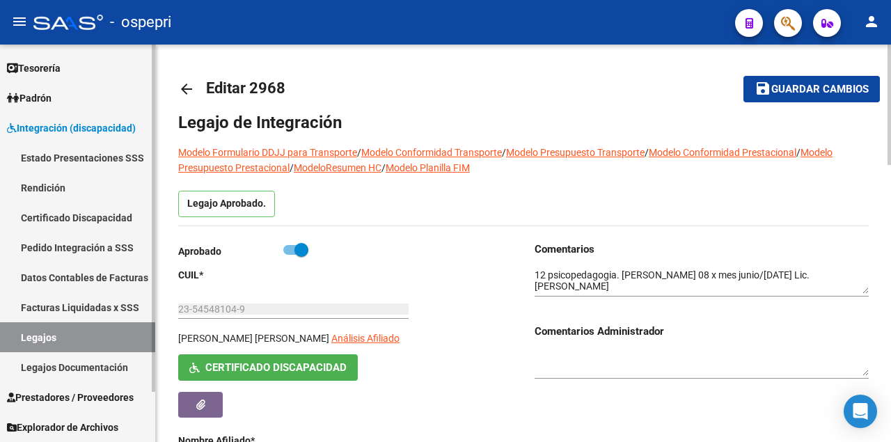
click at [102, 339] on link "Legajos" at bounding box center [77, 337] width 155 height 30
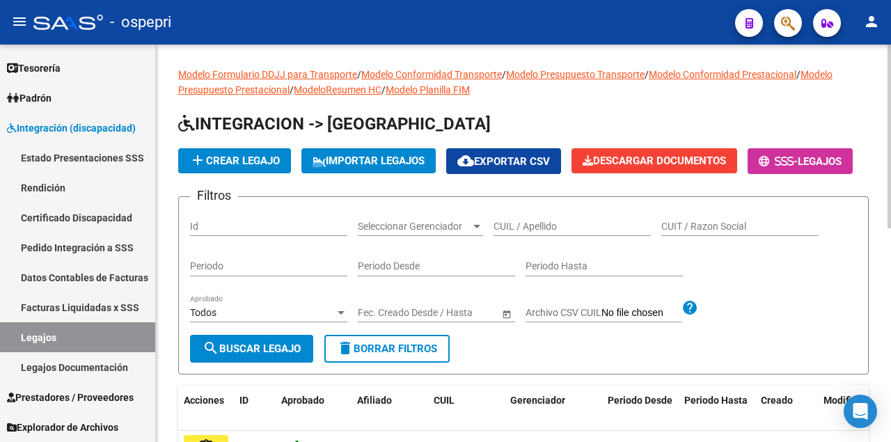
click at [537, 232] on input "CUIL / Apellido" at bounding box center [572, 227] width 157 height 12
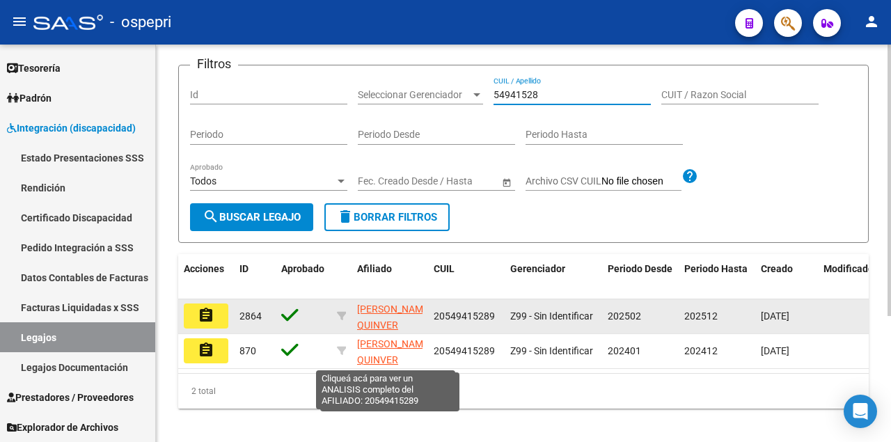
scroll to position [184, 0]
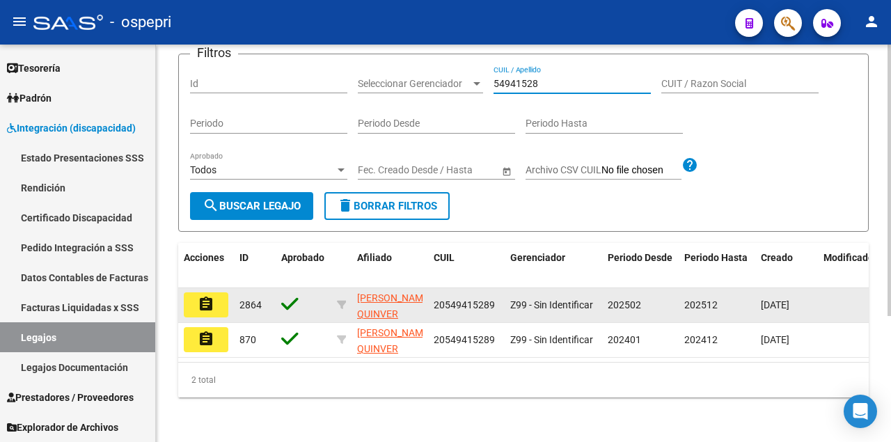
type input "54941528"
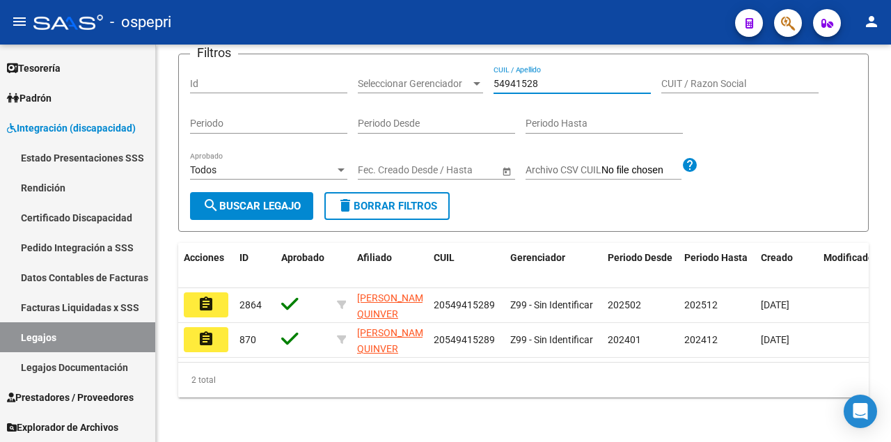
click at [199, 298] on mat-icon "assignment" at bounding box center [206, 304] width 17 height 17
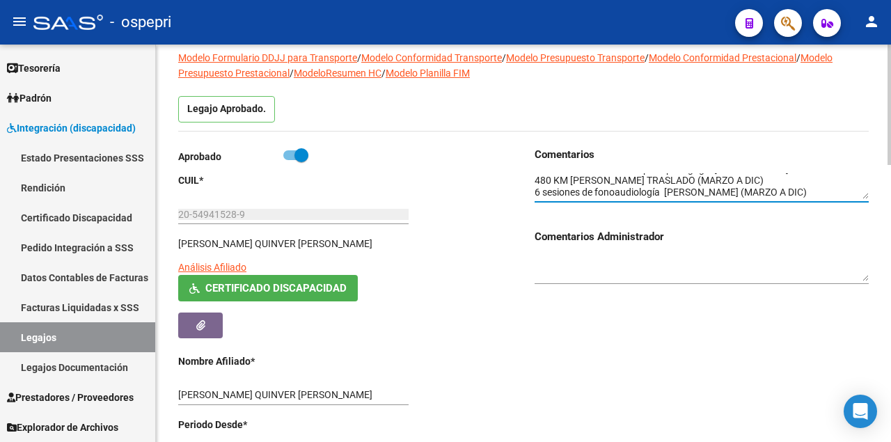
scroll to position [139, 0]
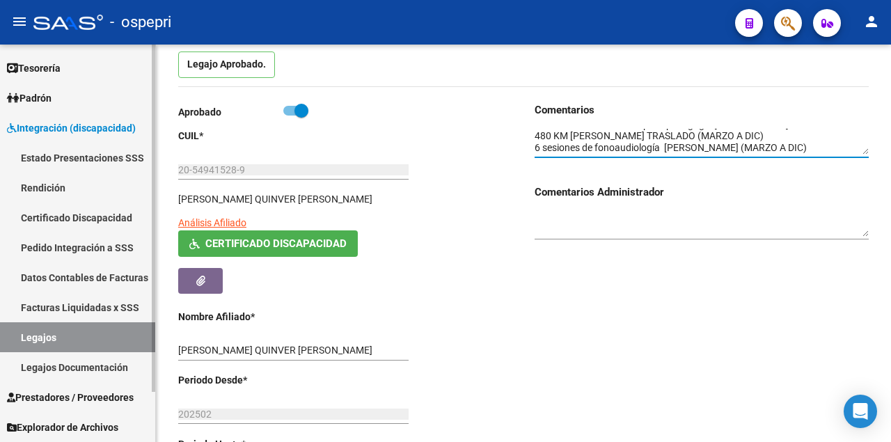
click at [104, 340] on link "Legajos" at bounding box center [77, 337] width 155 height 30
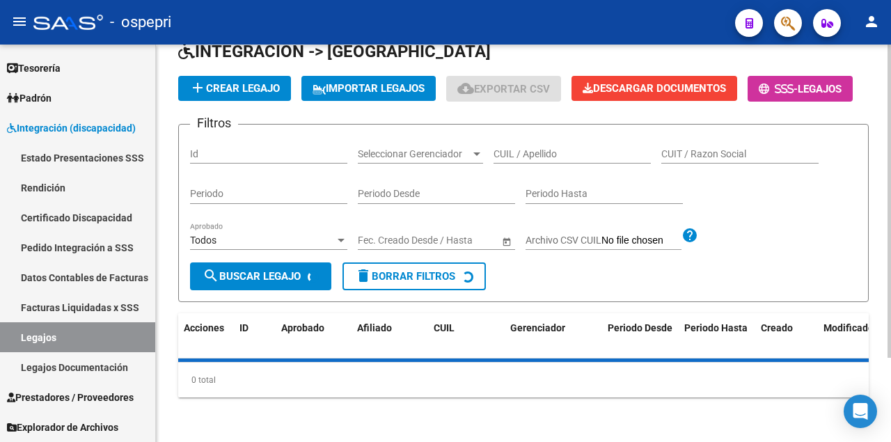
scroll to position [139, 0]
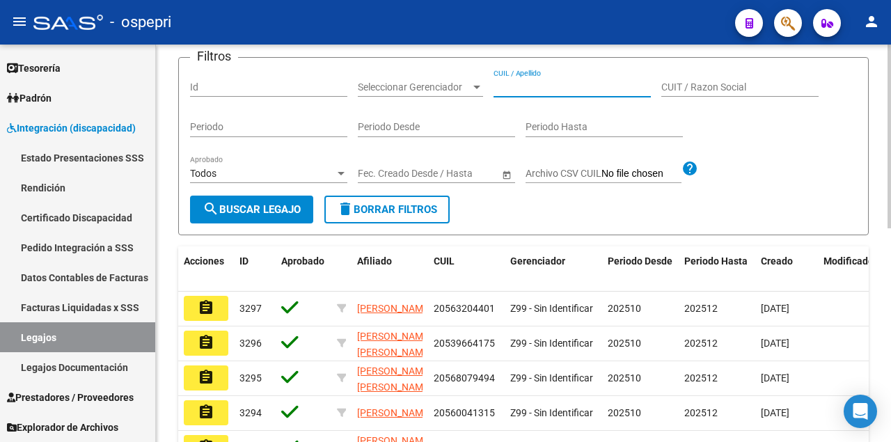
click at [561, 93] on input "CUIL / Apellido" at bounding box center [572, 87] width 157 height 12
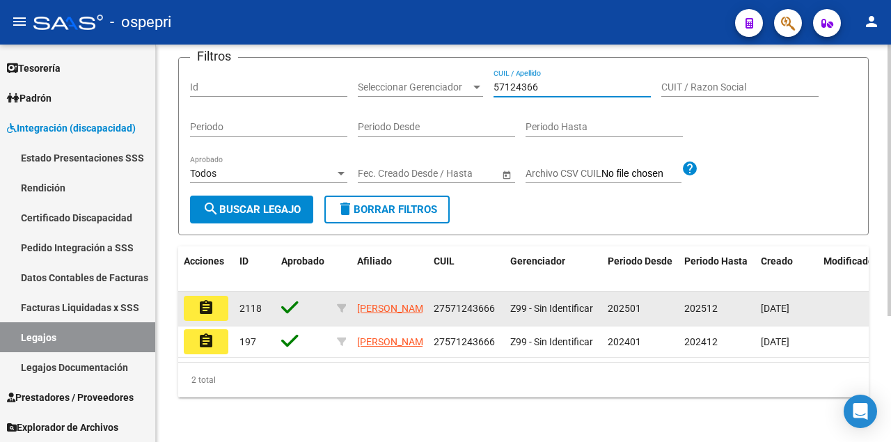
scroll to position [184, 0]
type input "57124366"
click at [209, 299] on mat-icon "assignment" at bounding box center [206, 307] width 17 height 17
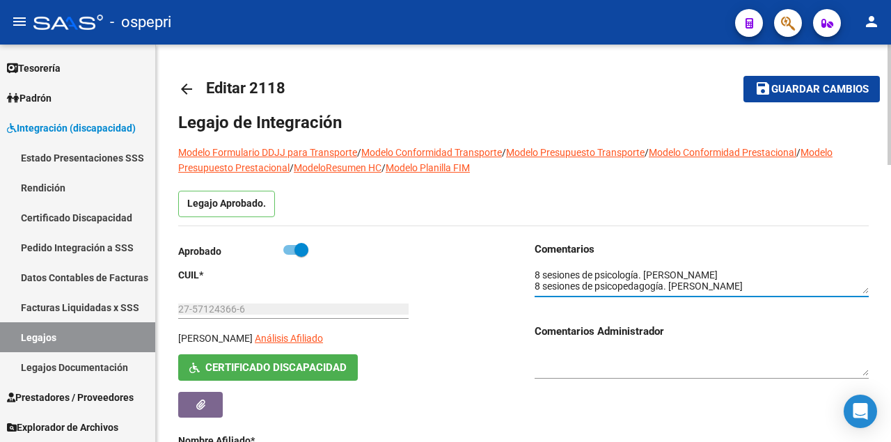
scroll to position [11, 0]
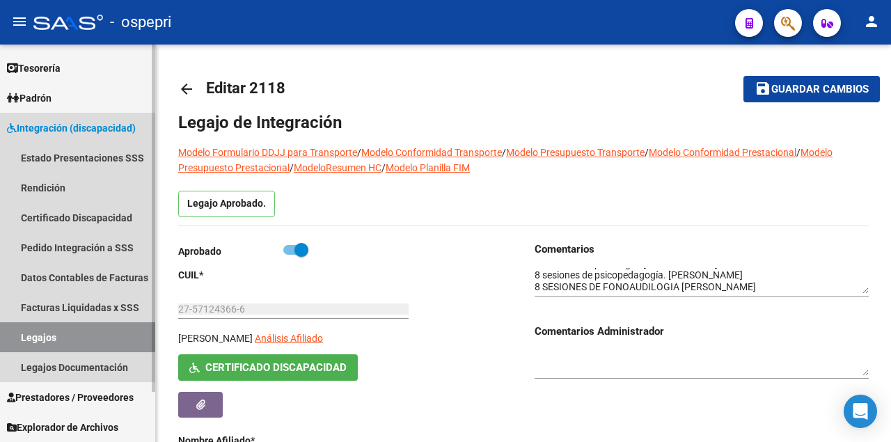
click at [85, 324] on link "Legajos" at bounding box center [77, 337] width 155 height 30
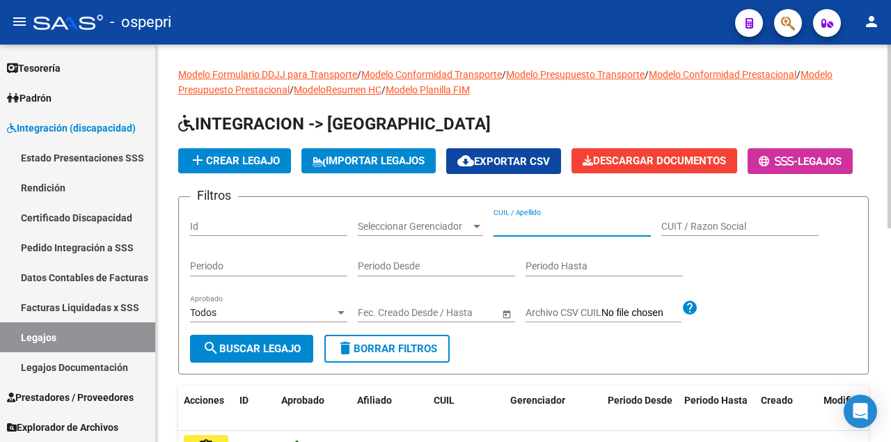
click at [523, 232] on input "CUIL / Apellido" at bounding box center [572, 227] width 157 height 12
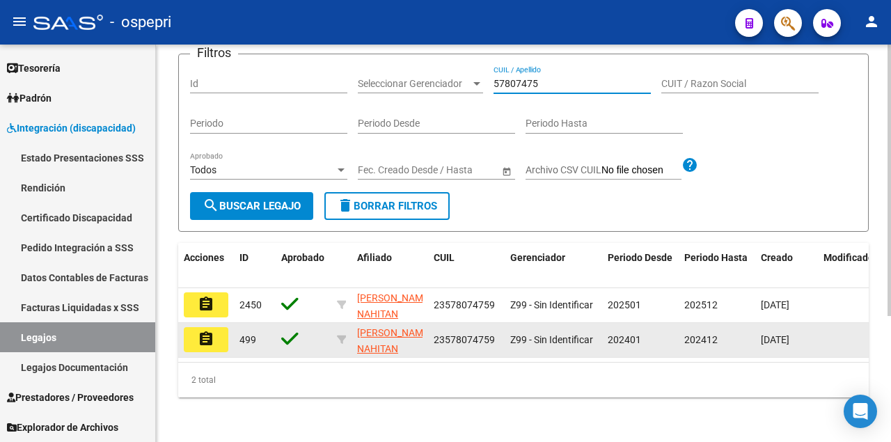
scroll to position [184, 0]
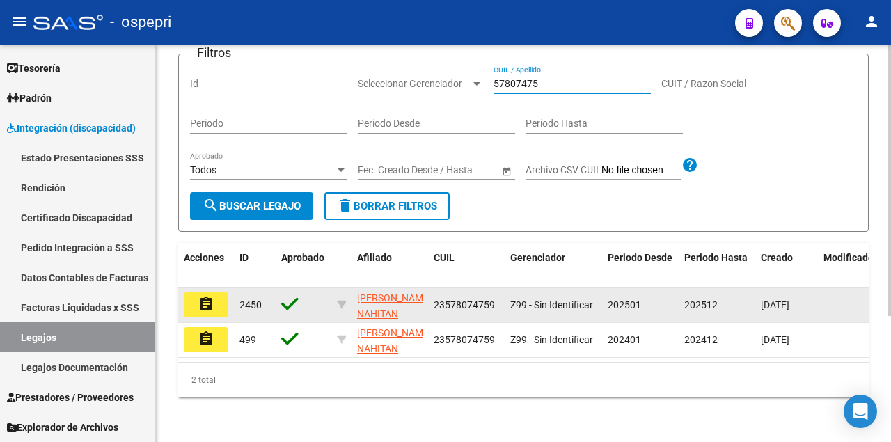
type input "57807475"
click at [207, 299] on mat-icon "assignment" at bounding box center [206, 304] width 17 height 17
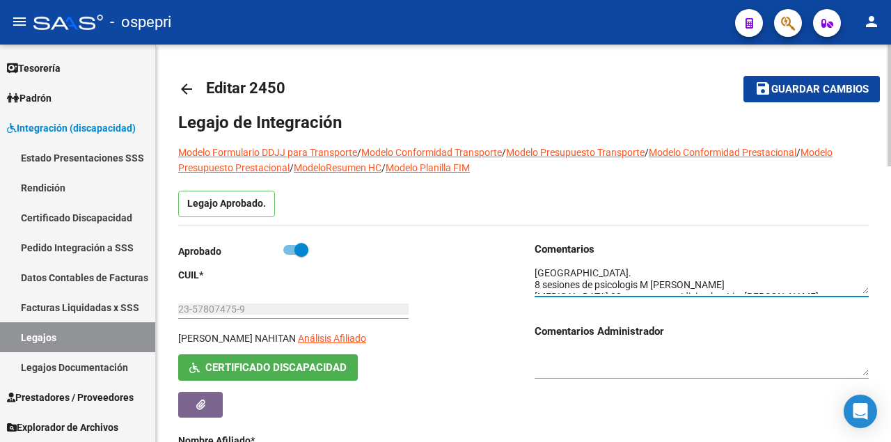
scroll to position [16, 0]
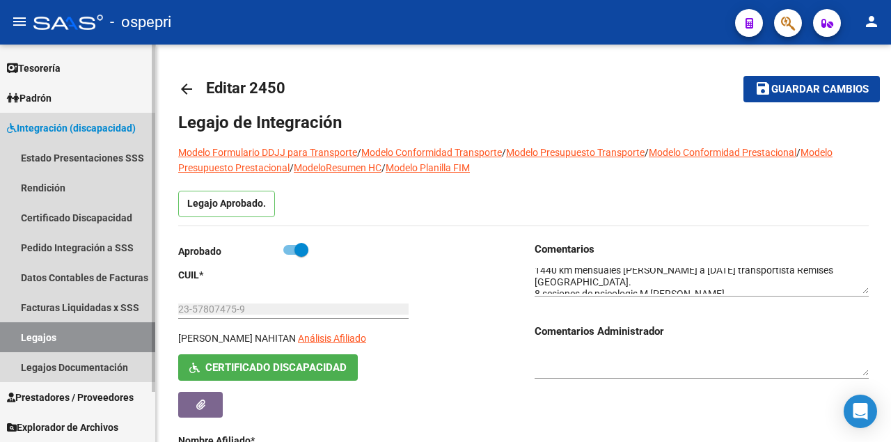
click at [58, 338] on link "Legajos" at bounding box center [77, 337] width 155 height 30
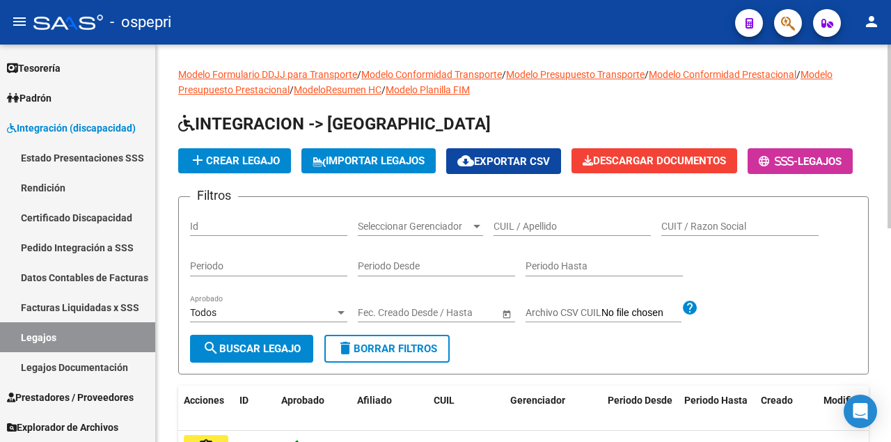
click at [521, 232] on input "CUIL / Apellido" at bounding box center [572, 227] width 157 height 12
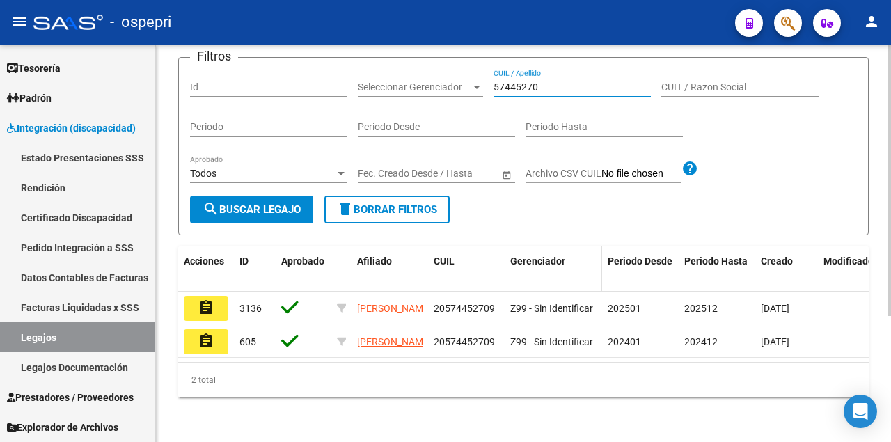
scroll to position [184, 0]
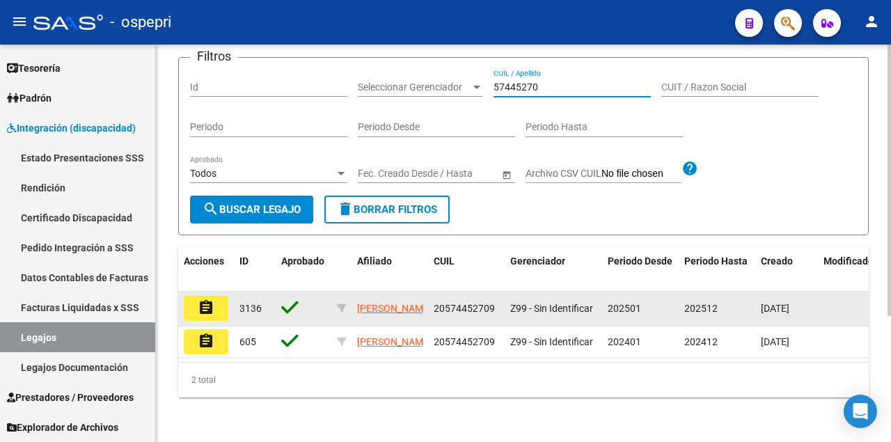
type input "57445270"
click at [213, 299] on mat-icon "assignment" at bounding box center [206, 307] width 17 height 17
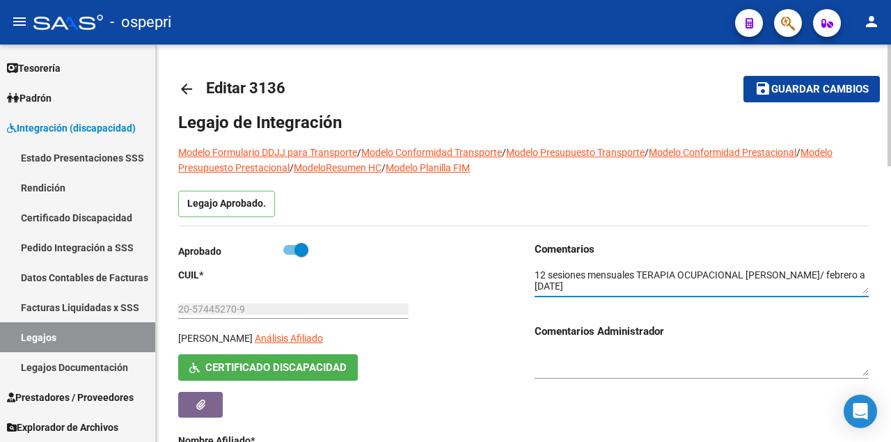
click at [681, 283] on textarea at bounding box center [702, 281] width 334 height 26
click at [68, 338] on link "Legajos" at bounding box center [77, 337] width 155 height 30
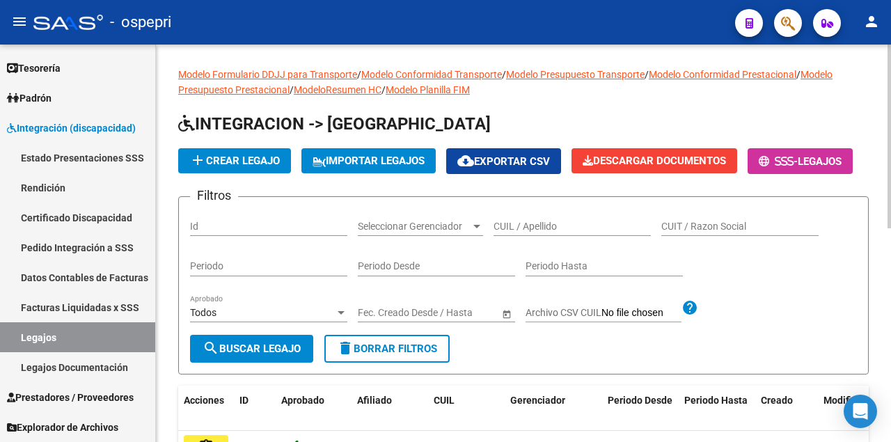
click at [528, 232] on input "CUIL / Apellido" at bounding box center [572, 227] width 157 height 12
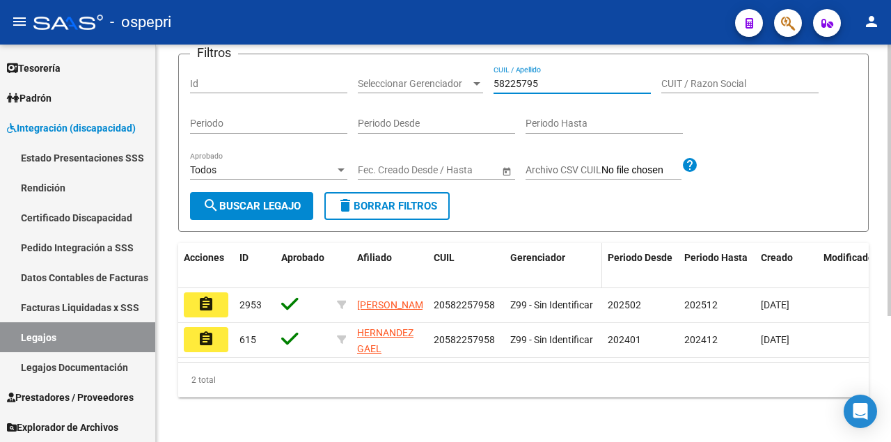
scroll to position [184, 0]
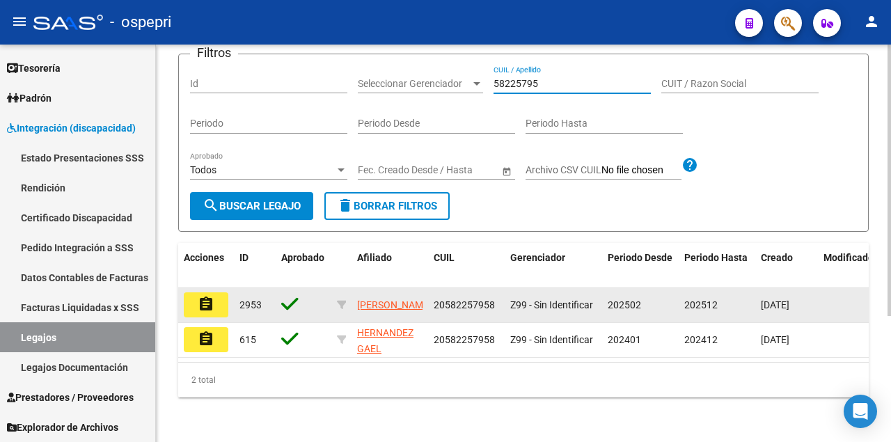
type input "58225795"
click at [213, 304] on mat-icon "assignment" at bounding box center [206, 304] width 17 height 17
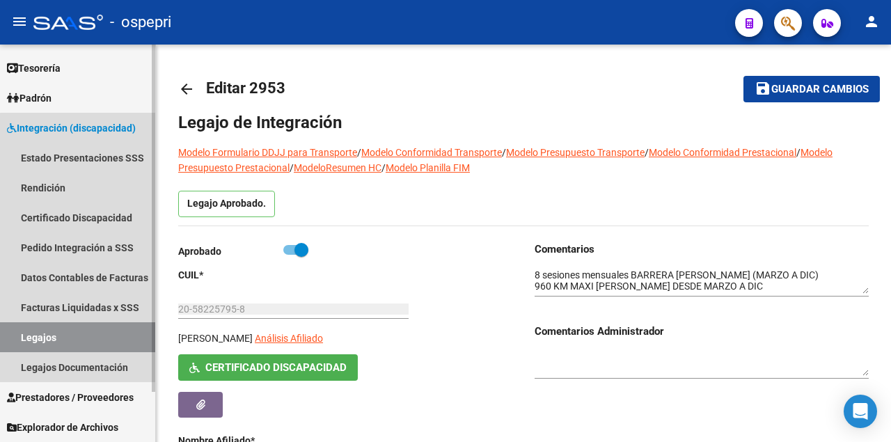
click at [118, 340] on link "Legajos" at bounding box center [77, 337] width 155 height 30
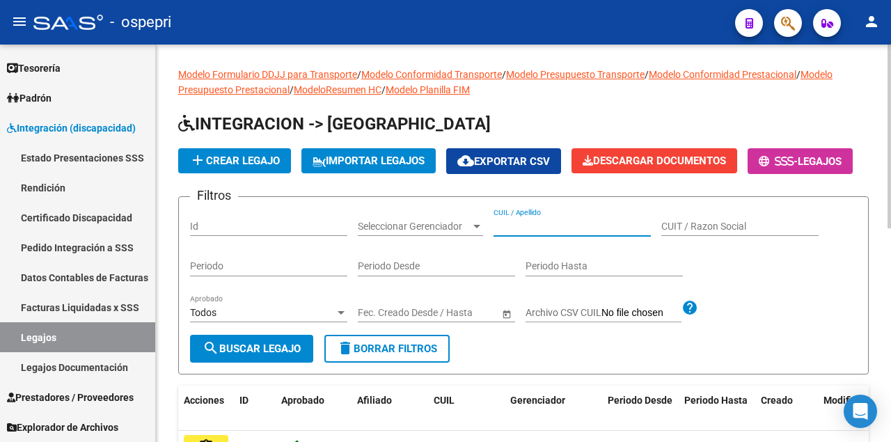
click at [527, 232] on input "CUIL / Apellido" at bounding box center [572, 227] width 157 height 12
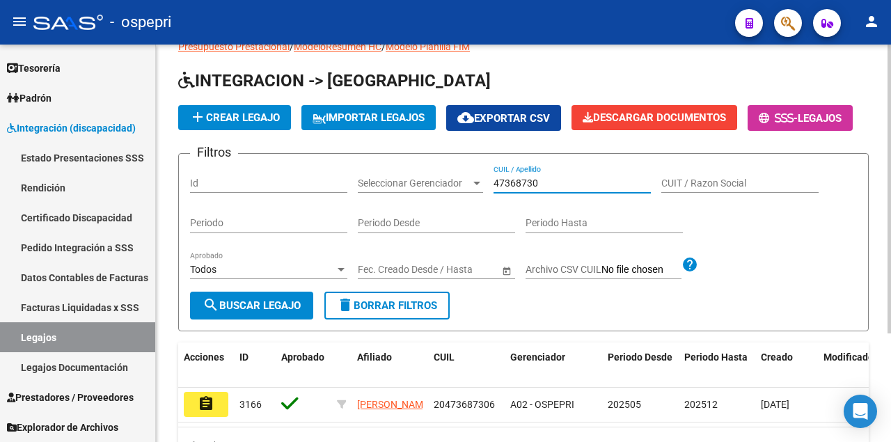
scroll to position [93, 0]
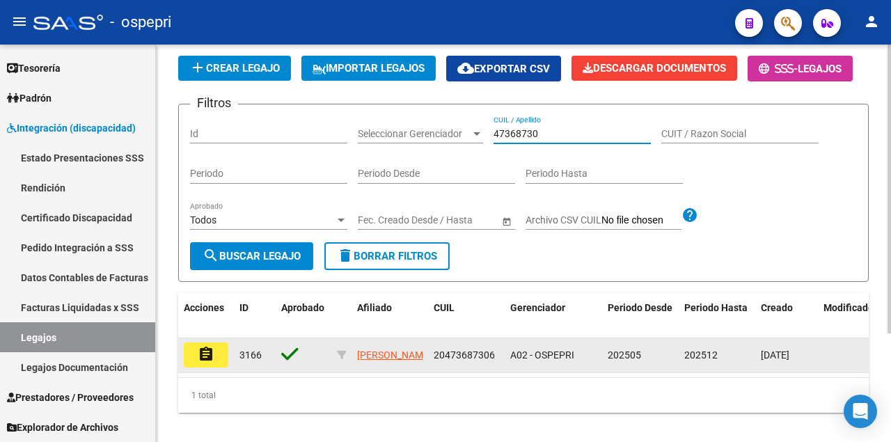
type input "47368730"
click at [208, 363] on mat-icon "assignment" at bounding box center [206, 354] width 17 height 17
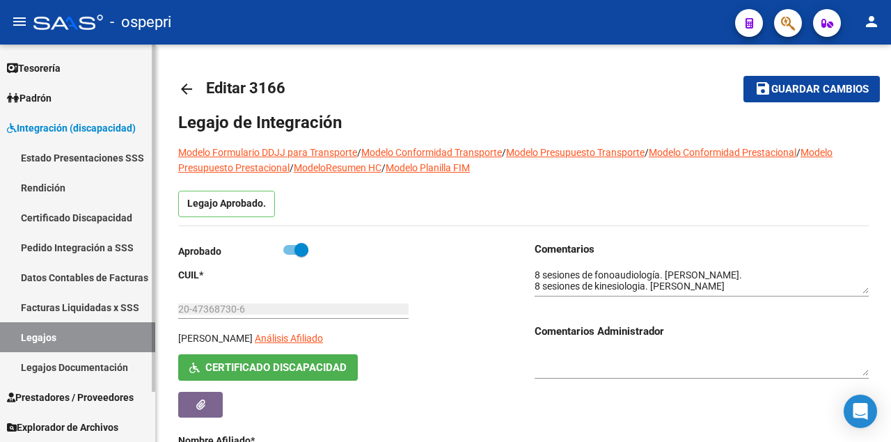
click at [49, 331] on link "Legajos" at bounding box center [77, 337] width 155 height 30
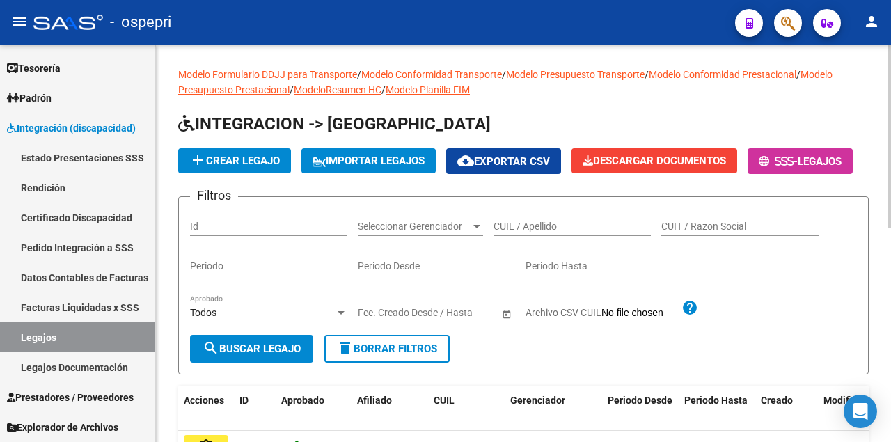
click at [512, 232] on input "CUIL / Apellido" at bounding box center [572, 227] width 157 height 12
click at [553, 232] on input "CUIL / Apellido" at bounding box center [572, 227] width 157 height 12
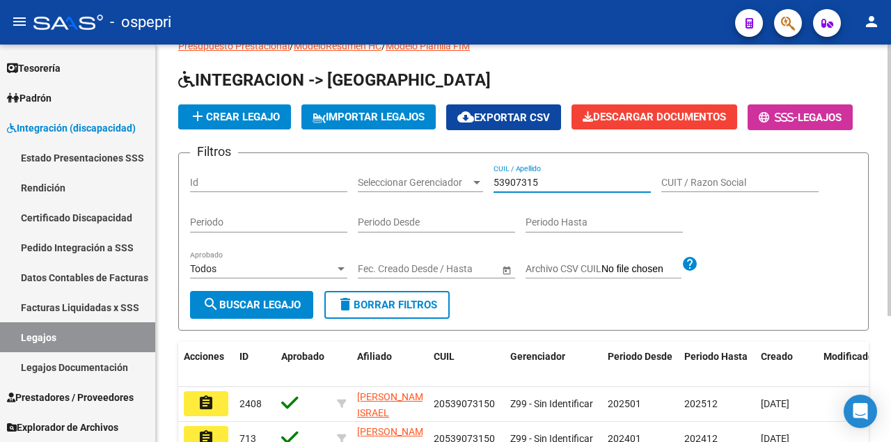
scroll to position [184, 0]
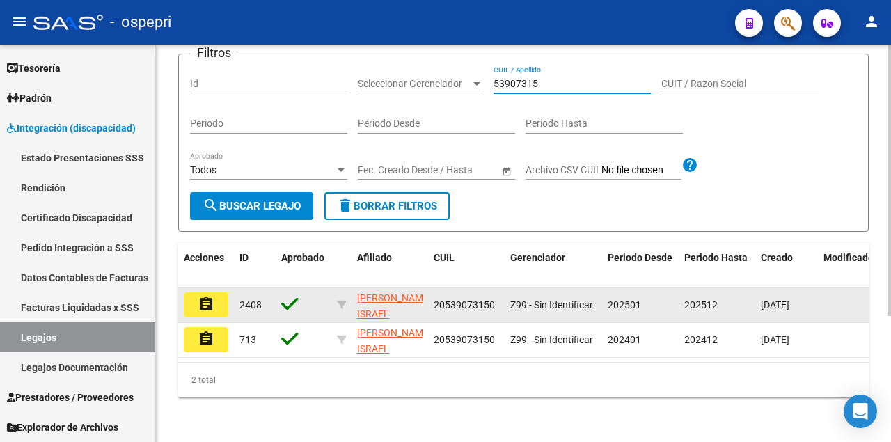
type input "53907315"
click at [214, 299] on mat-icon "assignment" at bounding box center [206, 304] width 17 height 17
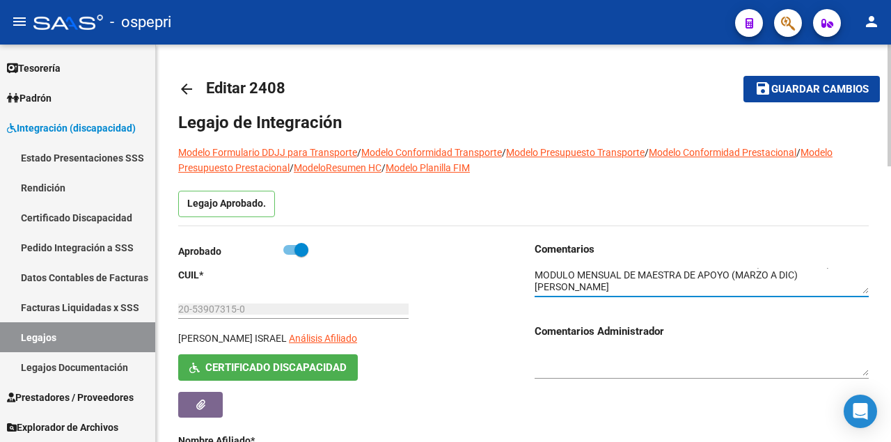
scroll to position [16, 0]
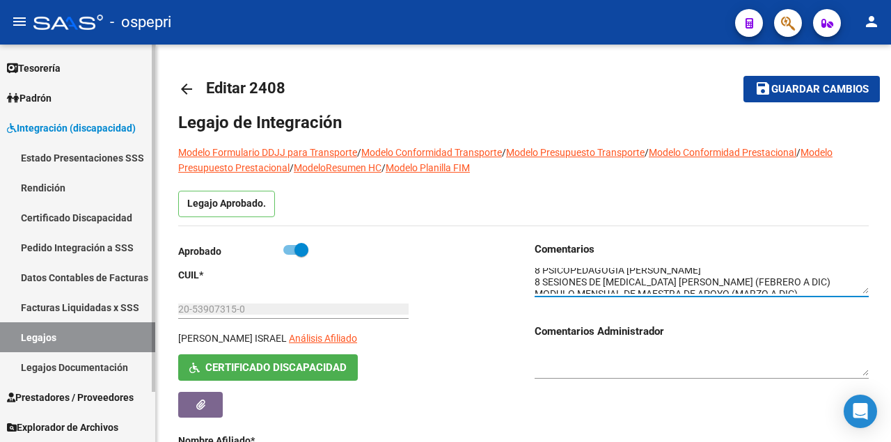
click at [77, 337] on link "Legajos" at bounding box center [77, 337] width 155 height 30
